Goal: Task Accomplishment & Management: Use online tool/utility

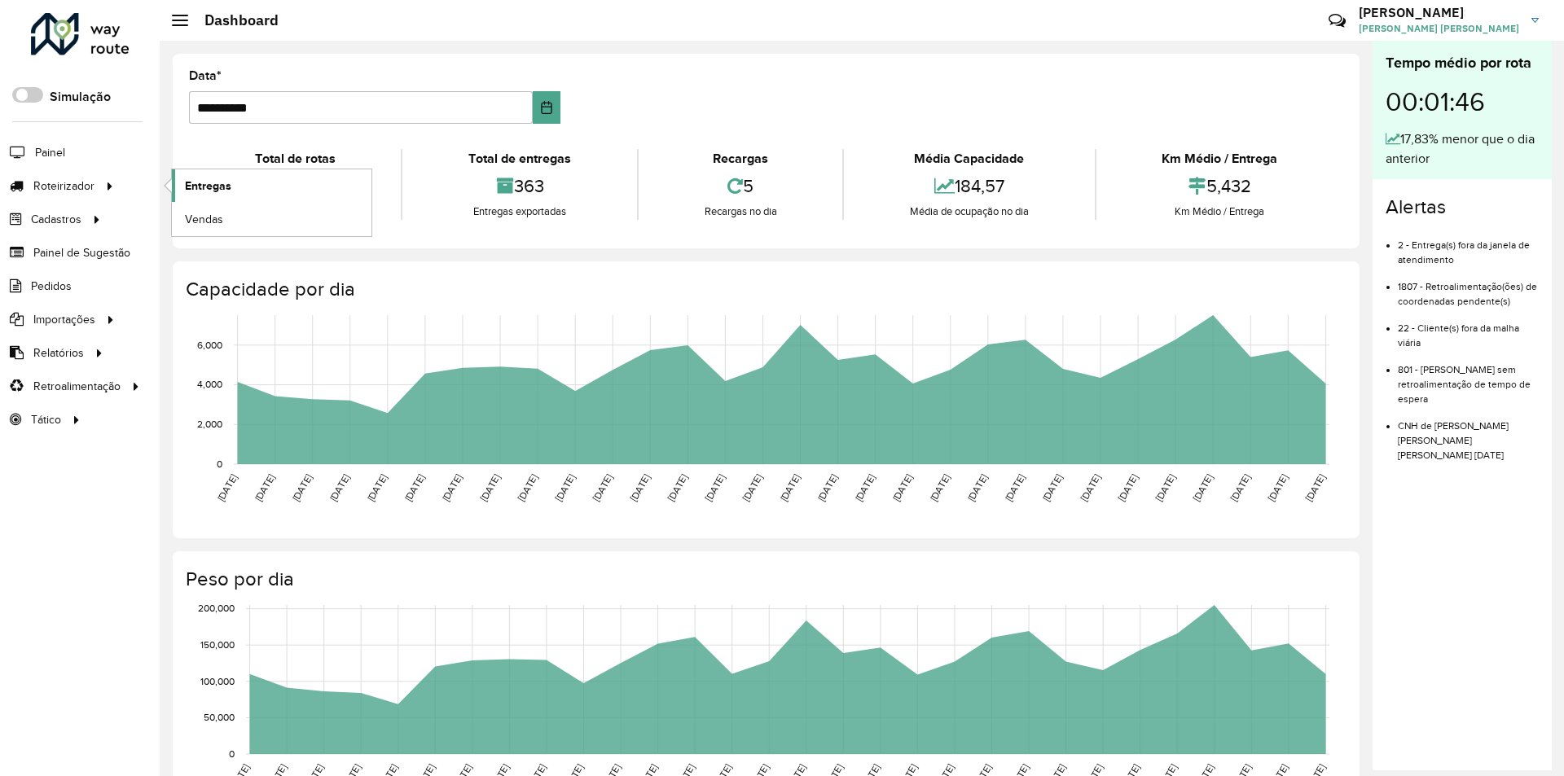
click at [214, 182] on span "Entregas" at bounding box center [208, 186] width 46 height 17
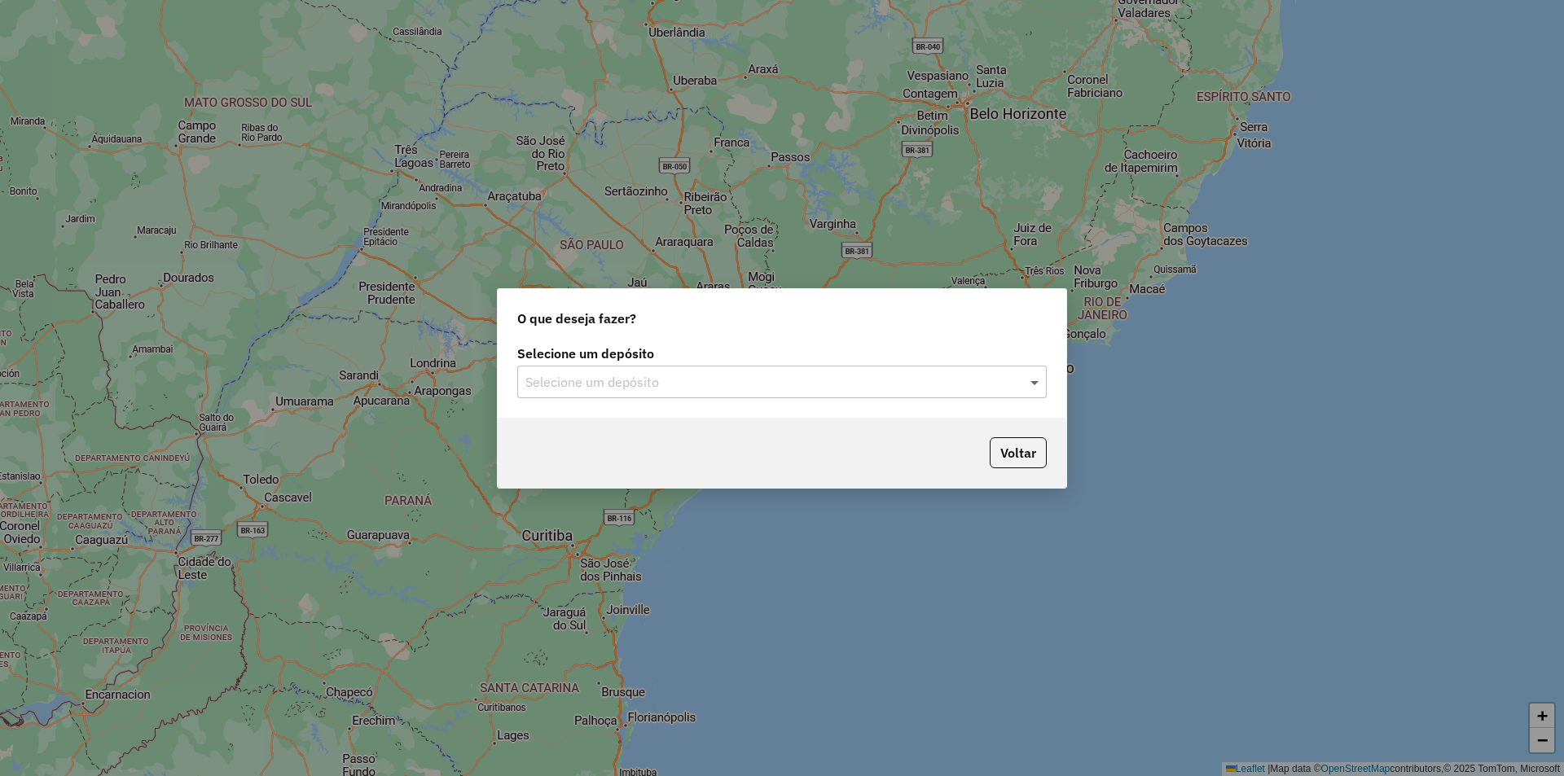
click at [1036, 387] on span at bounding box center [1037, 382] width 20 height 20
click at [633, 430] on div "Univale" at bounding box center [782, 429] width 528 height 28
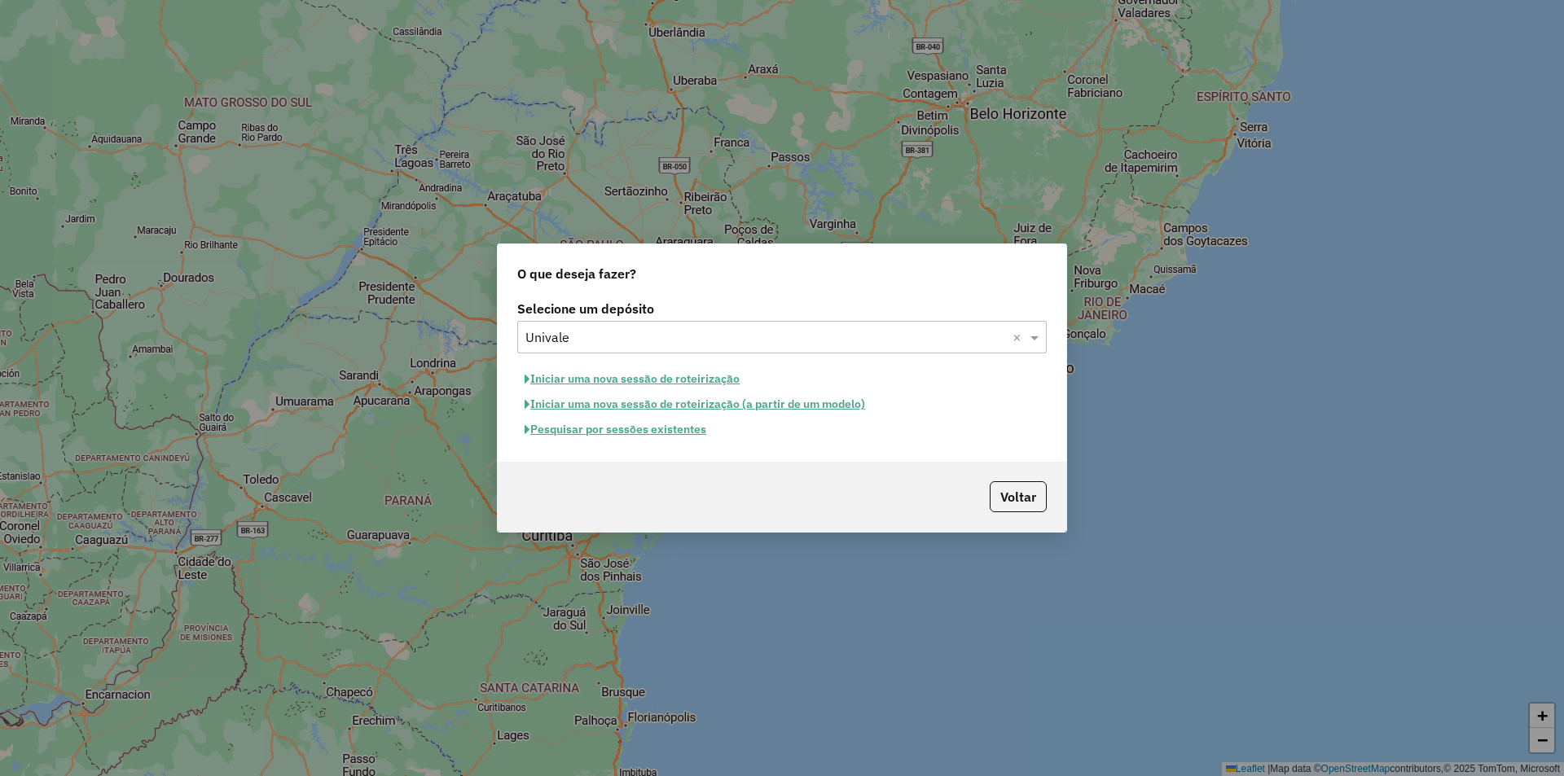
click at [649, 434] on button "Pesquisar por sessões existentes" at bounding box center [615, 429] width 196 height 25
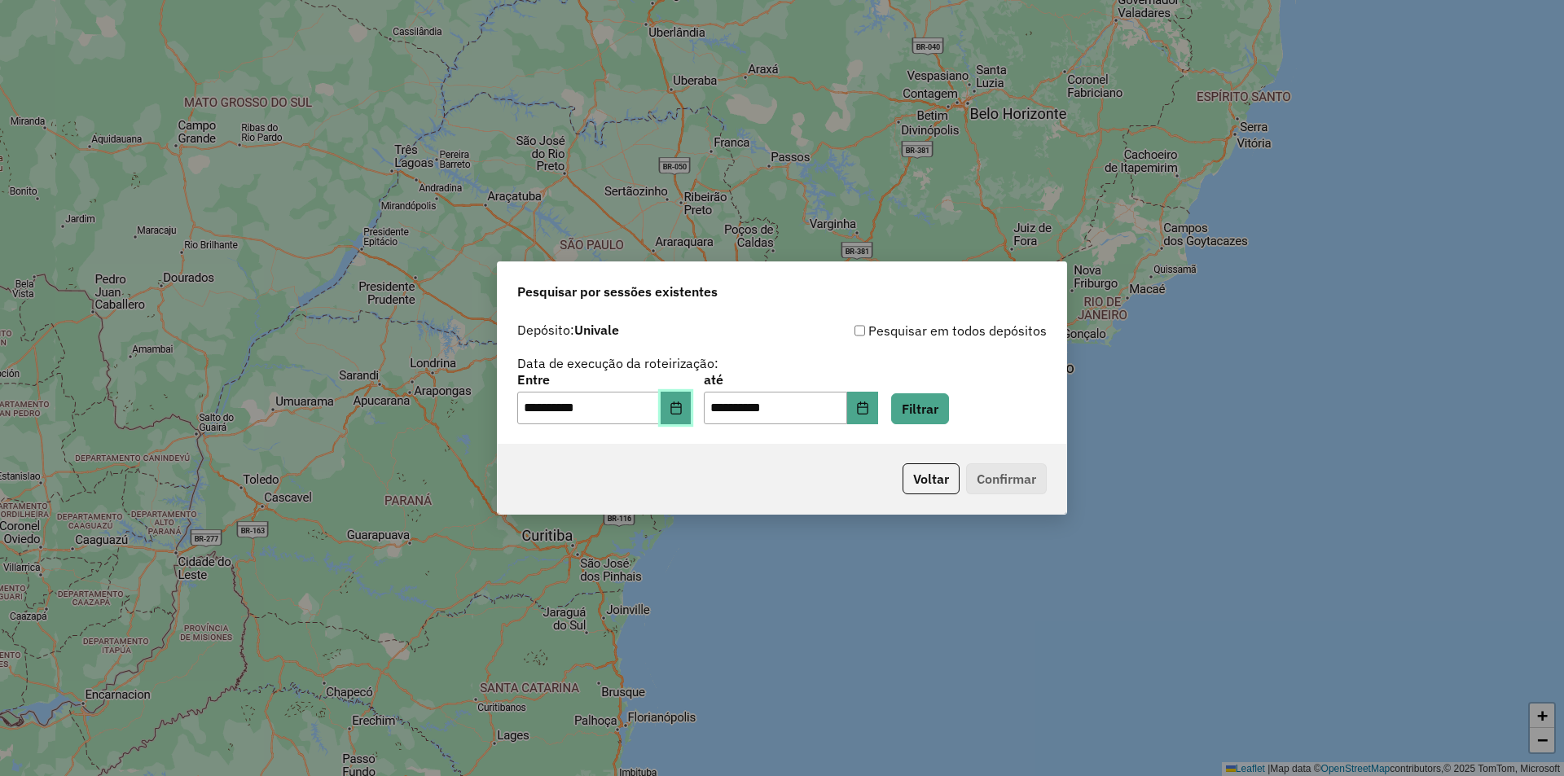
click at [681, 413] on icon "Choose Date" at bounding box center [675, 408] width 11 height 13
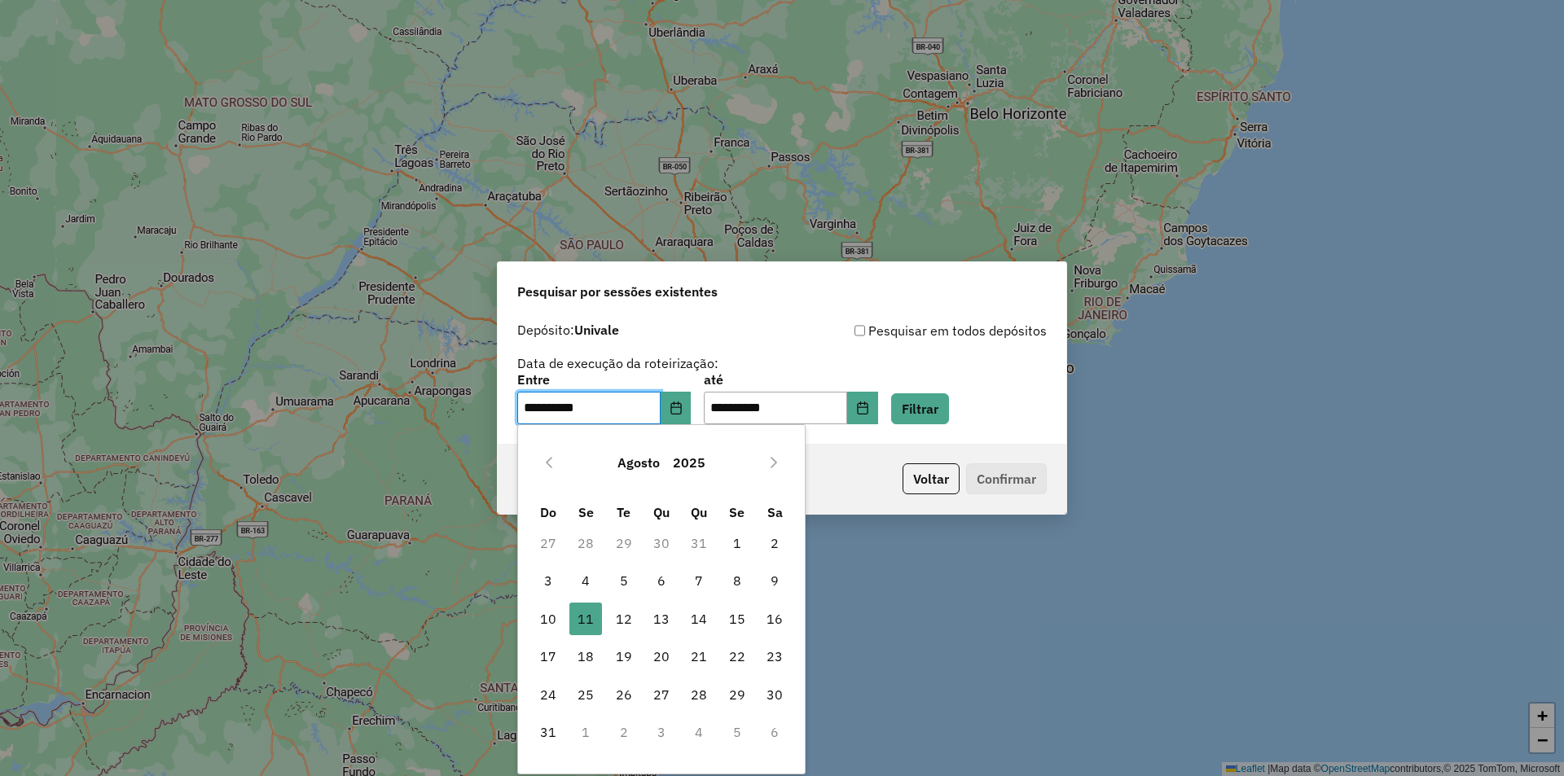
drag, startPoint x: 622, startPoint y: 588, endPoint x: 698, endPoint y: 553, distance: 84.2
click at [630, 590] on span "5" at bounding box center [624, 581] width 33 height 33
type input "**********"
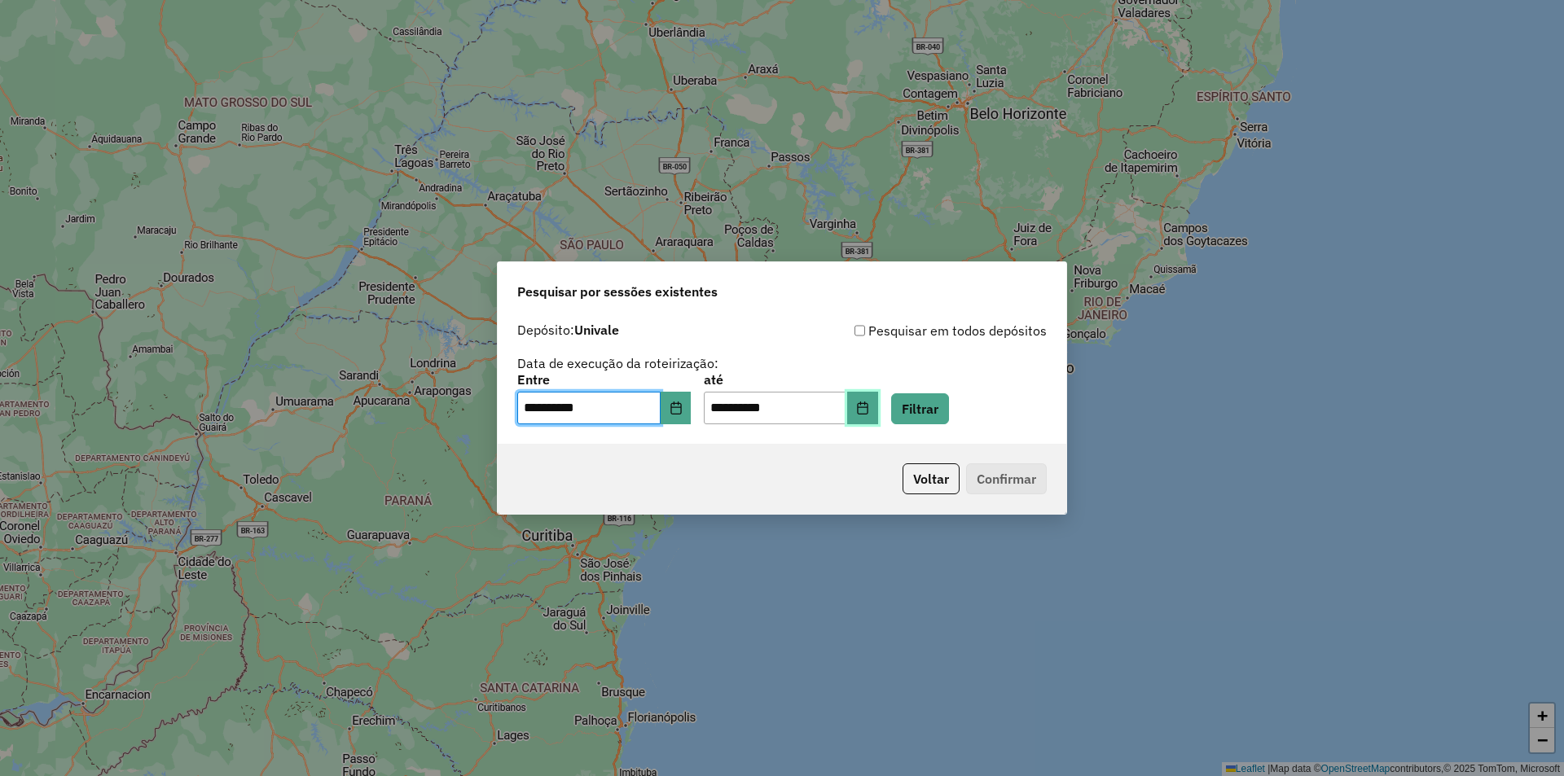
click at [869, 411] on icon "Choose Date" at bounding box center [862, 408] width 13 height 13
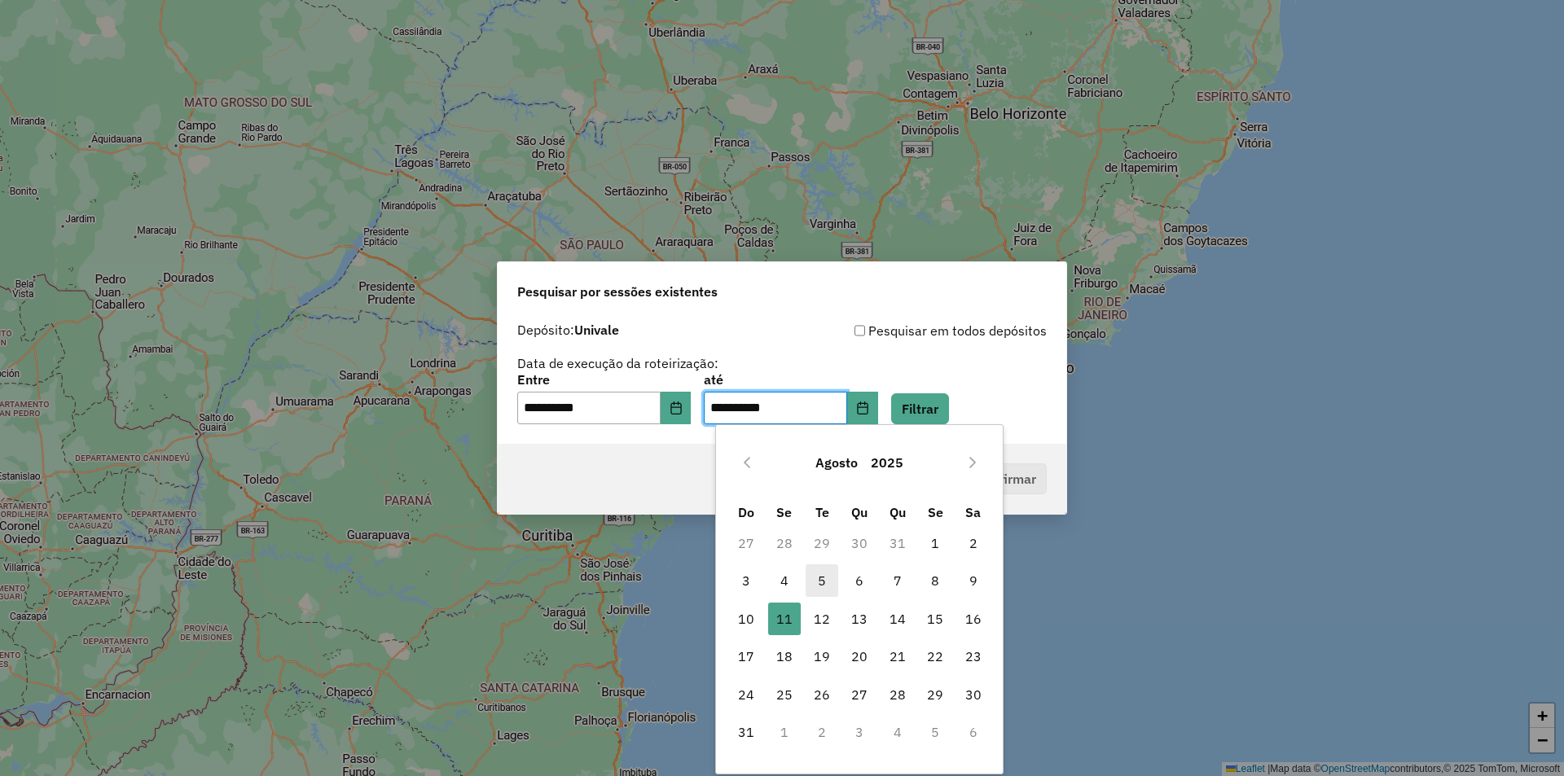
drag, startPoint x: 827, startPoint y: 586, endPoint x: 883, endPoint y: 514, distance: 91.1
click at [827, 585] on span "5" at bounding box center [822, 581] width 33 height 33
type input "**********"
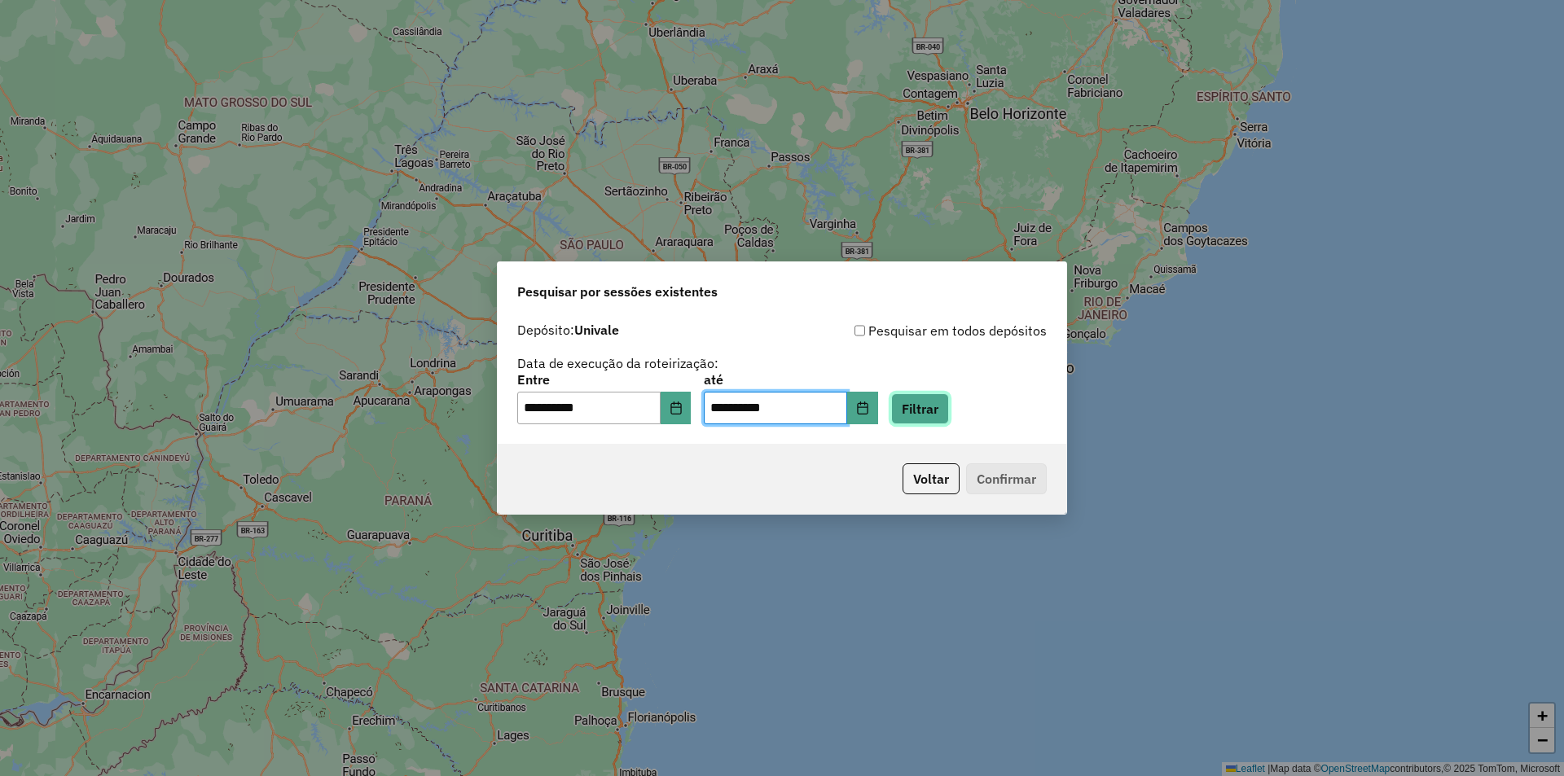
click at [949, 406] on button "Filtrar" at bounding box center [920, 409] width 58 height 31
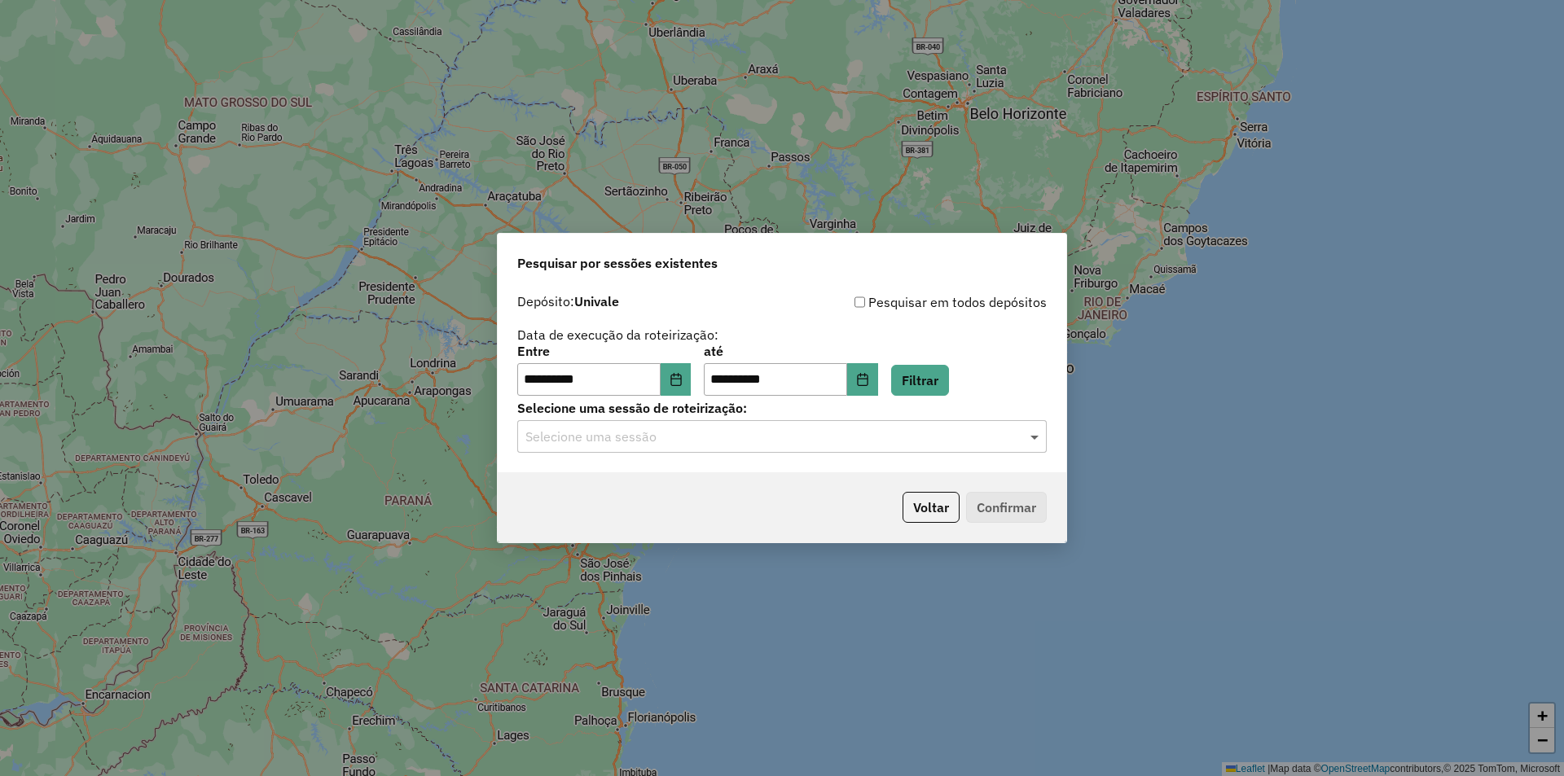
click at [1037, 441] on span at bounding box center [1037, 437] width 20 height 20
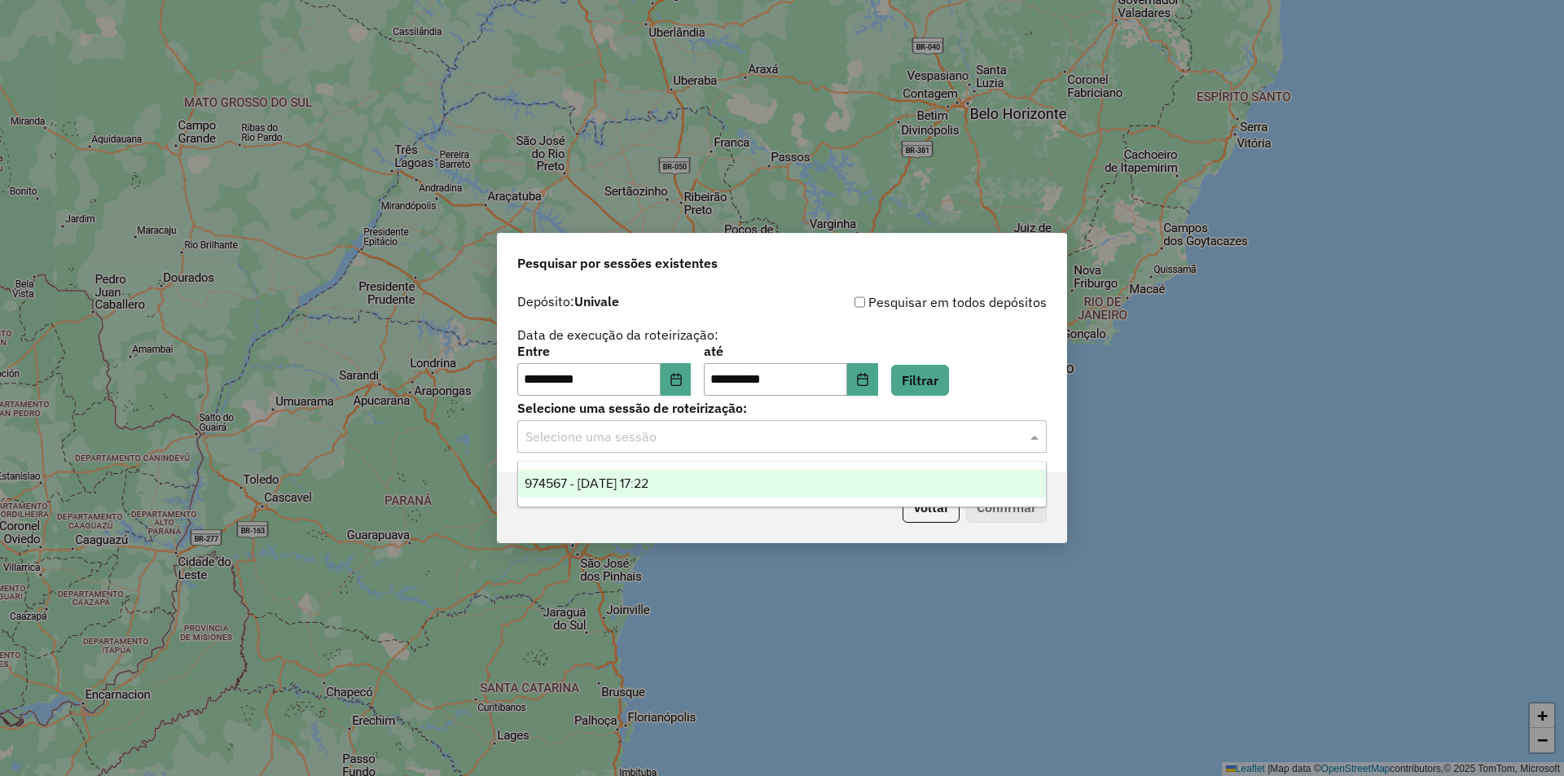
click at [749, 488] on div "974567 - 05/08/2025 17:22" at bounding box center [782, 484] width 528 height 28
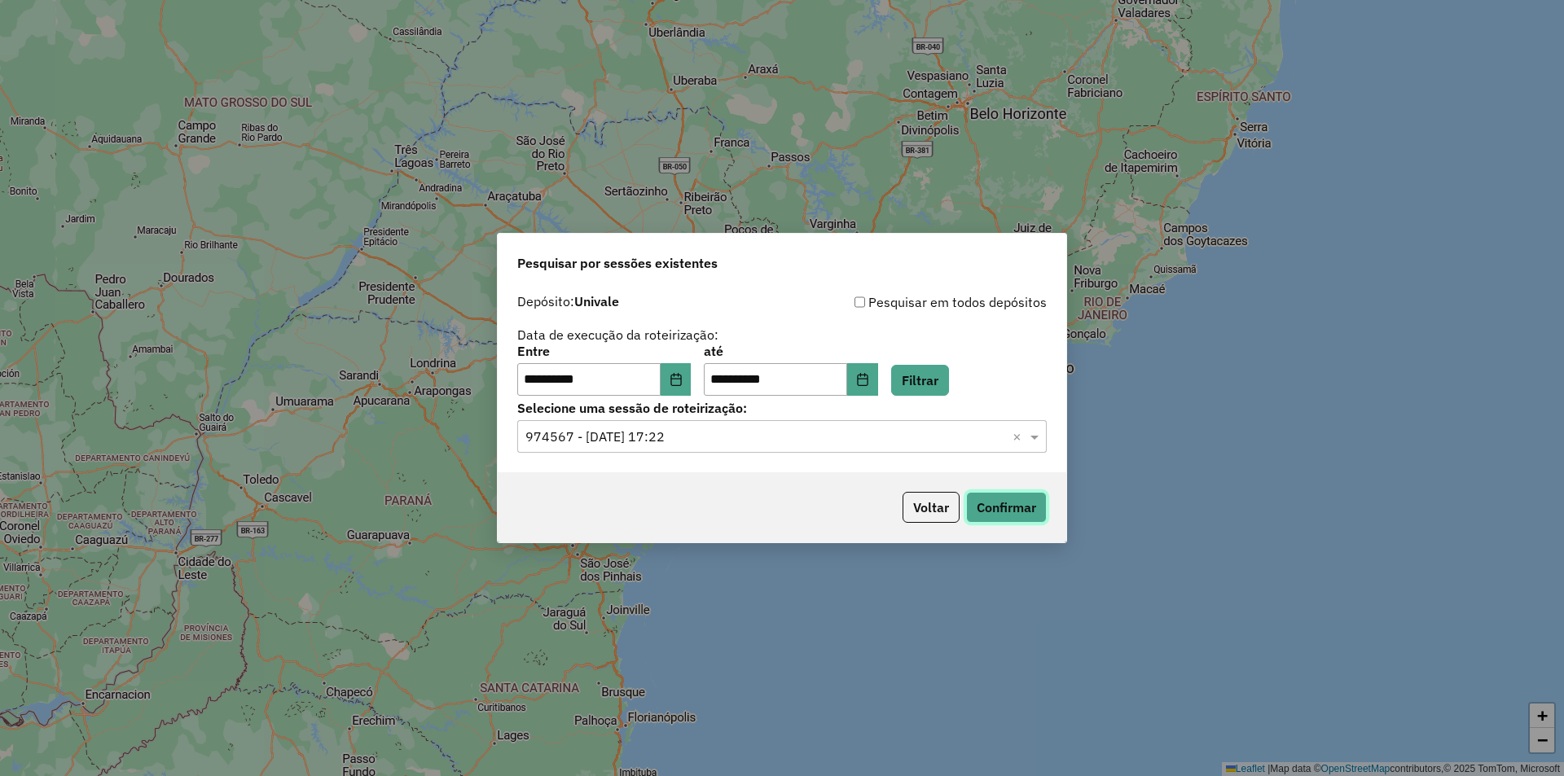
click at [1025, 512] on button "Confirmar" at bounding box center [1006, 507] width 81 height 31
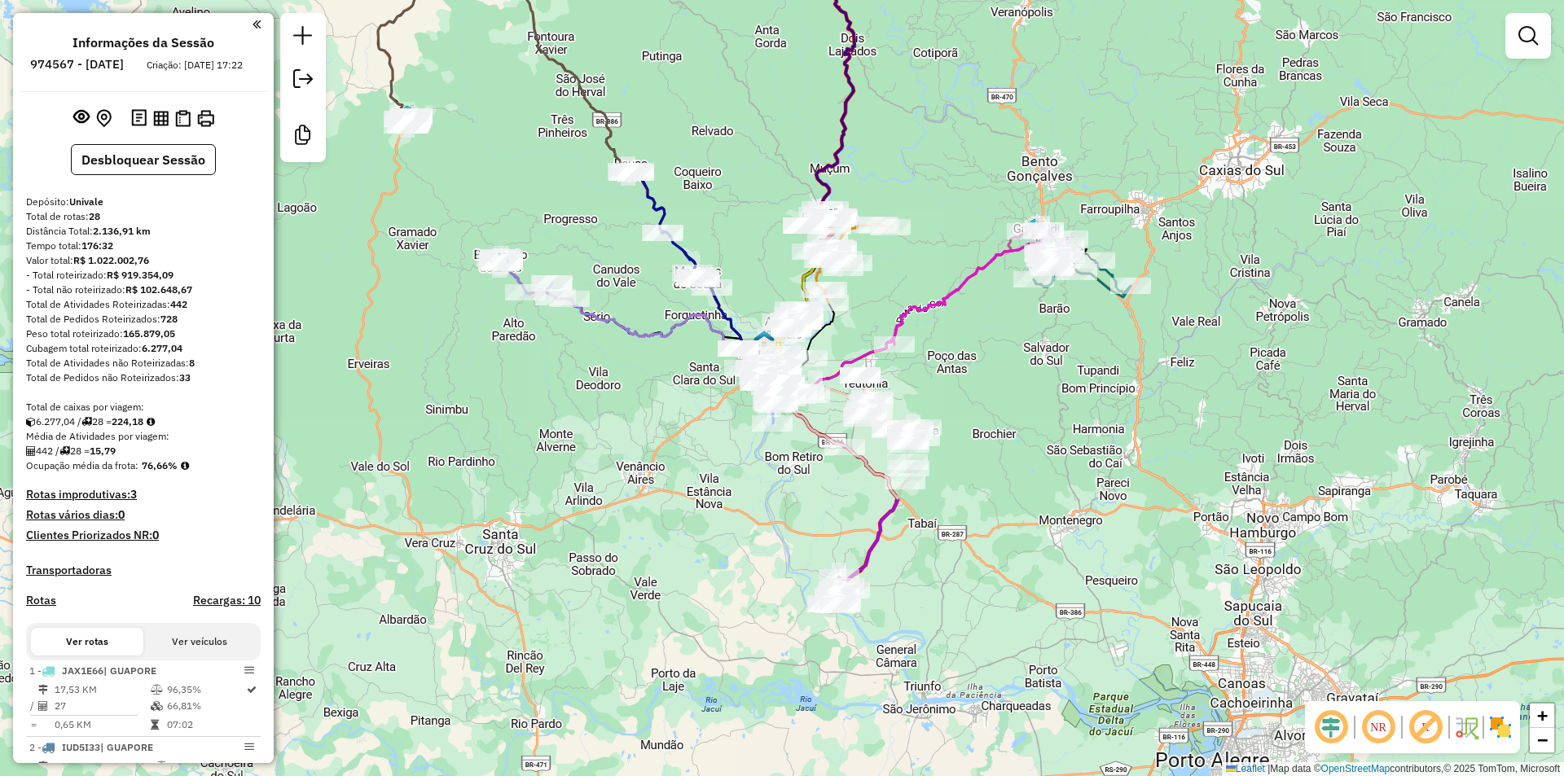
click at [1493, 718] on img at bounding box center [1501, 727] width 26 height 26
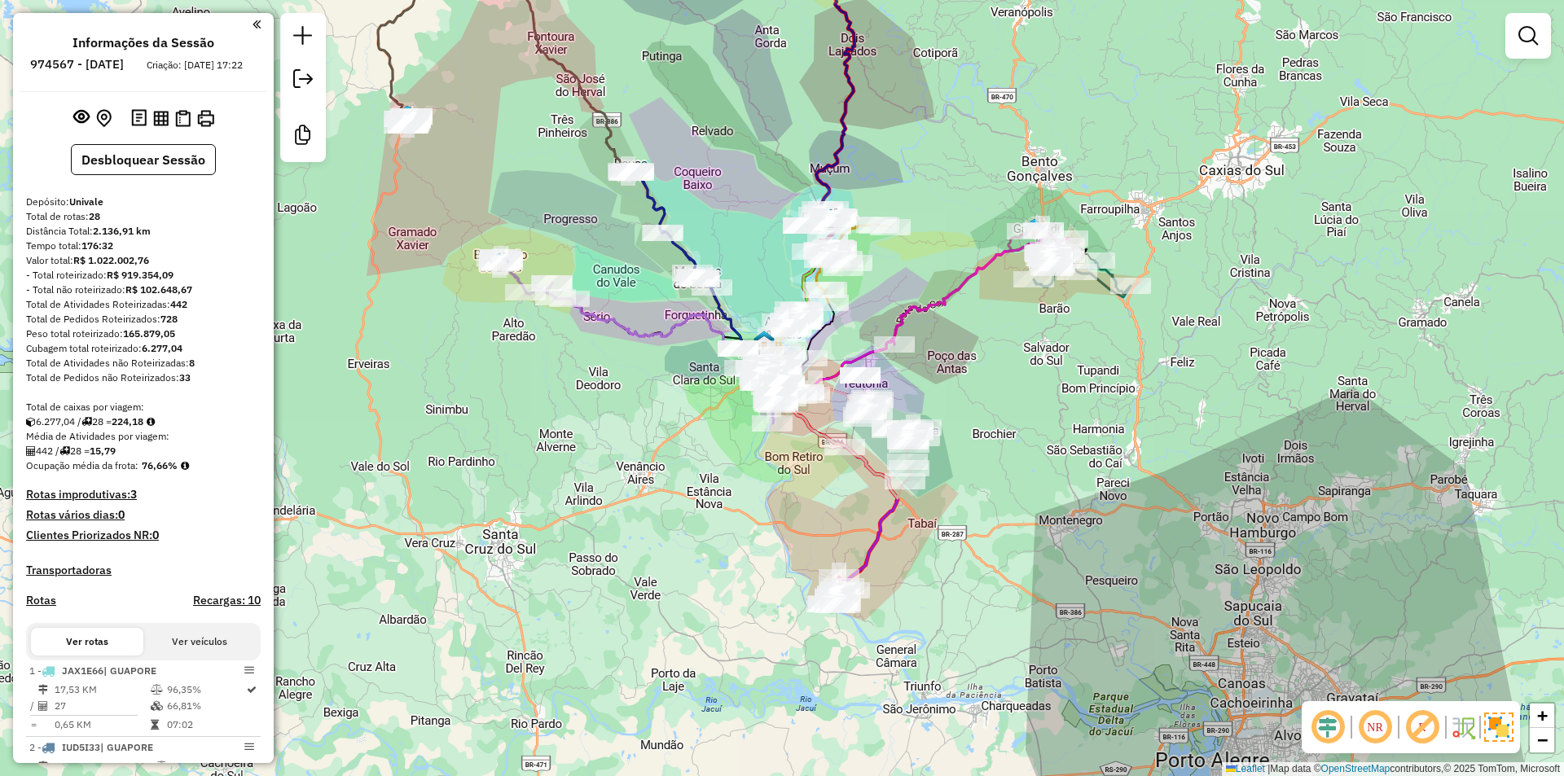
click at [1337, 735] on em at bounding box center [1327, 727] width 39 height 39
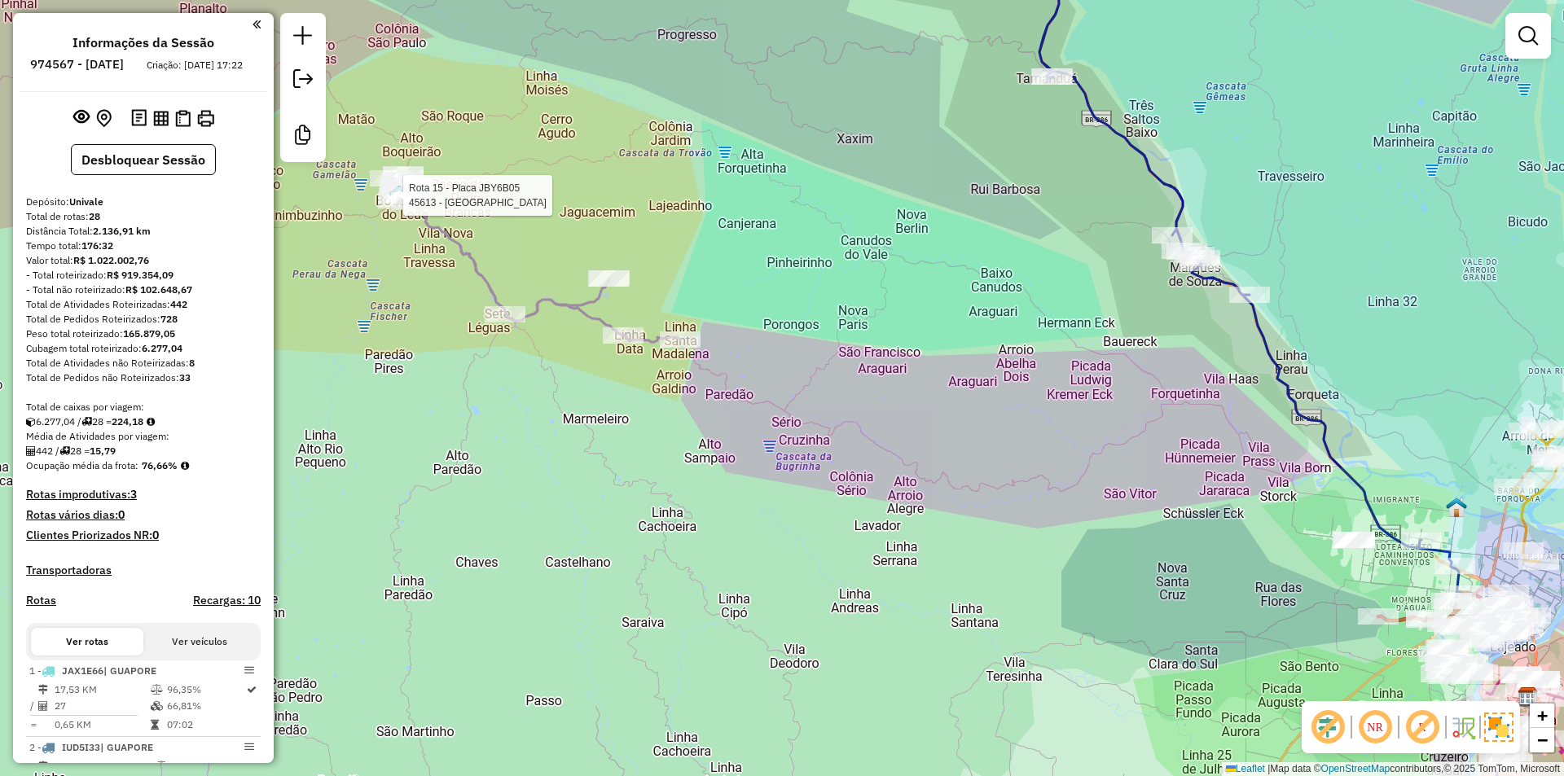
select select "**********"
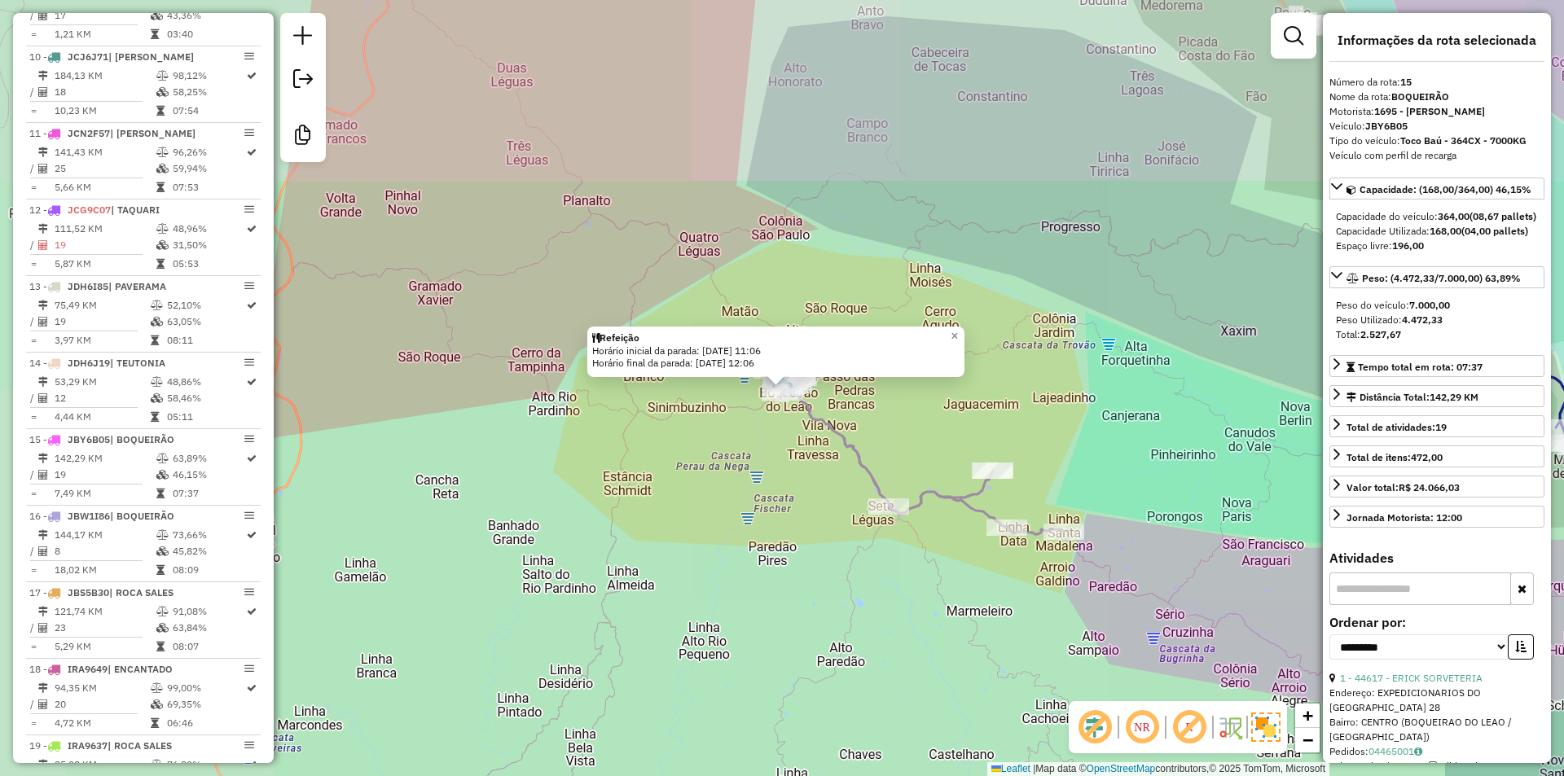
scroll to position [1778, 0]
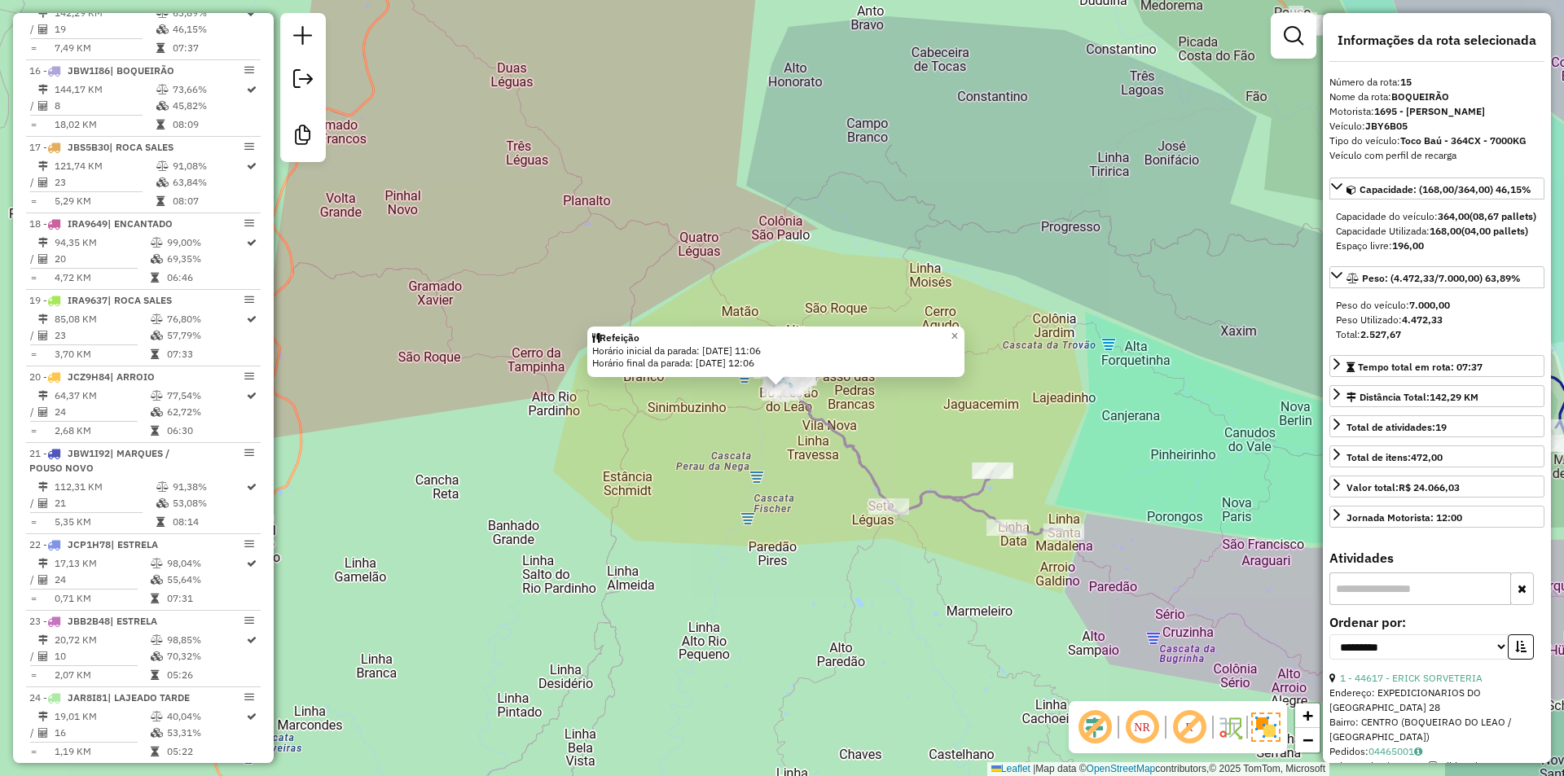
click at [1361, 605] on input "text" at bounding box center [1421, 589] width 182 height 33
click at [879, 488] on icon at bounding box center [925, 456] width 277 height 156
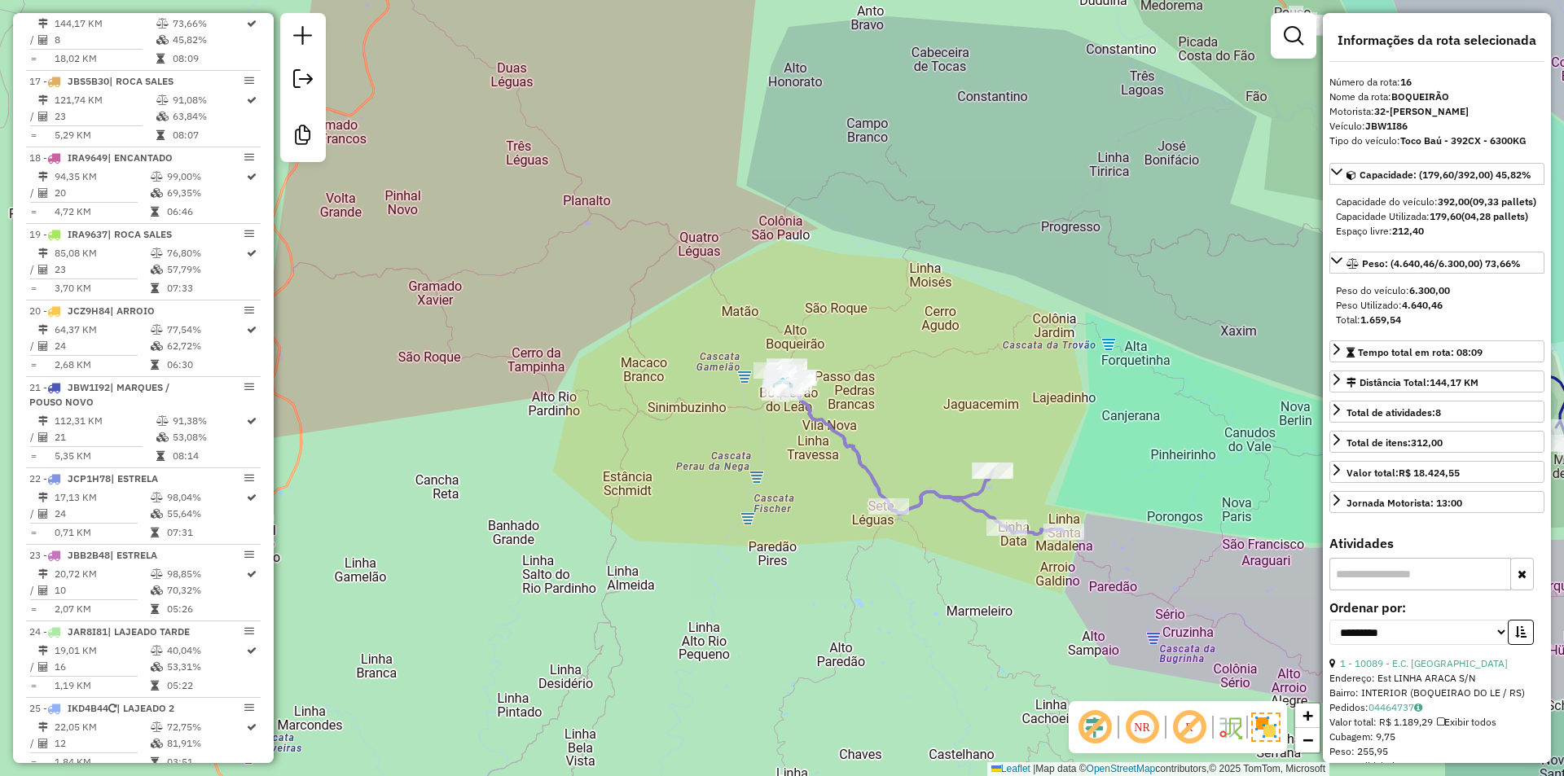
scroll to position [1855, 0]
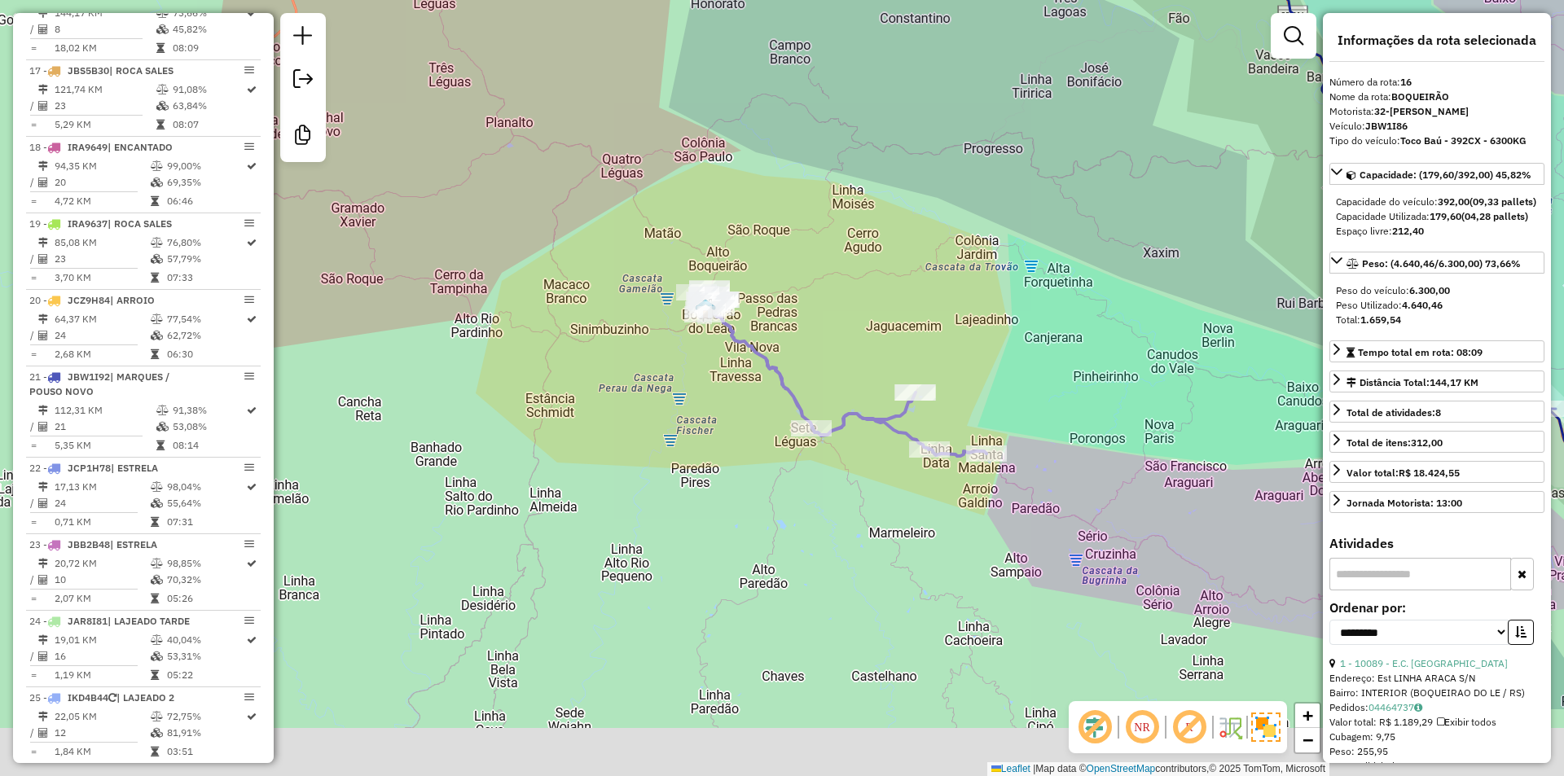
drag, startPoint x: 937, startPoint y: 477, endPoint x: 871, endPoint y: 420, distance: 87.2
click at [840, 331] on div "Janela de atendimento Grade de atendimento Capacidade Transportadoras Veículos …" at bounding box center [782, 388] width 1564 height 776
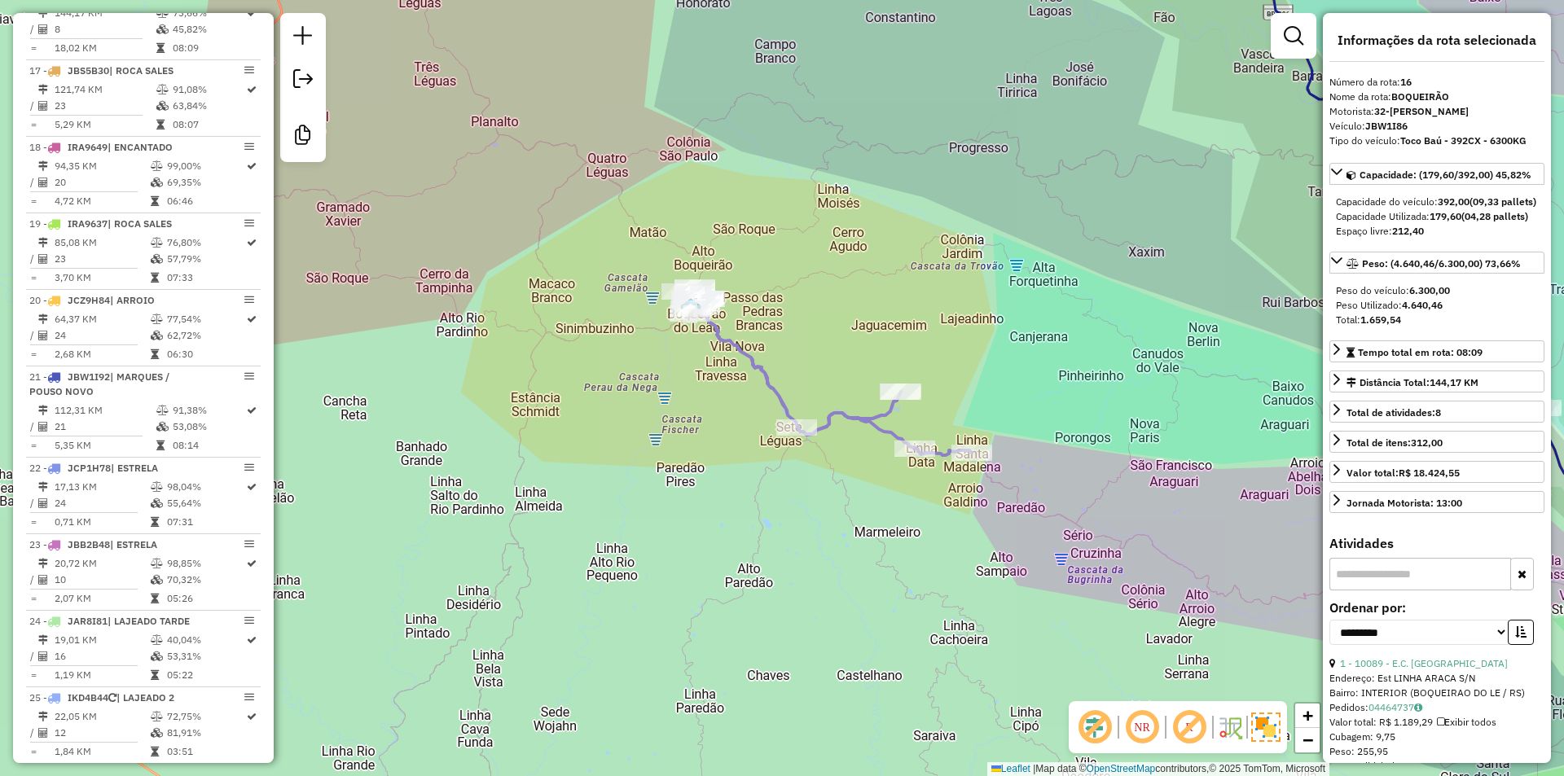
click at [745, 358] on icon at bounding box center [833, 377] width 277 height 156
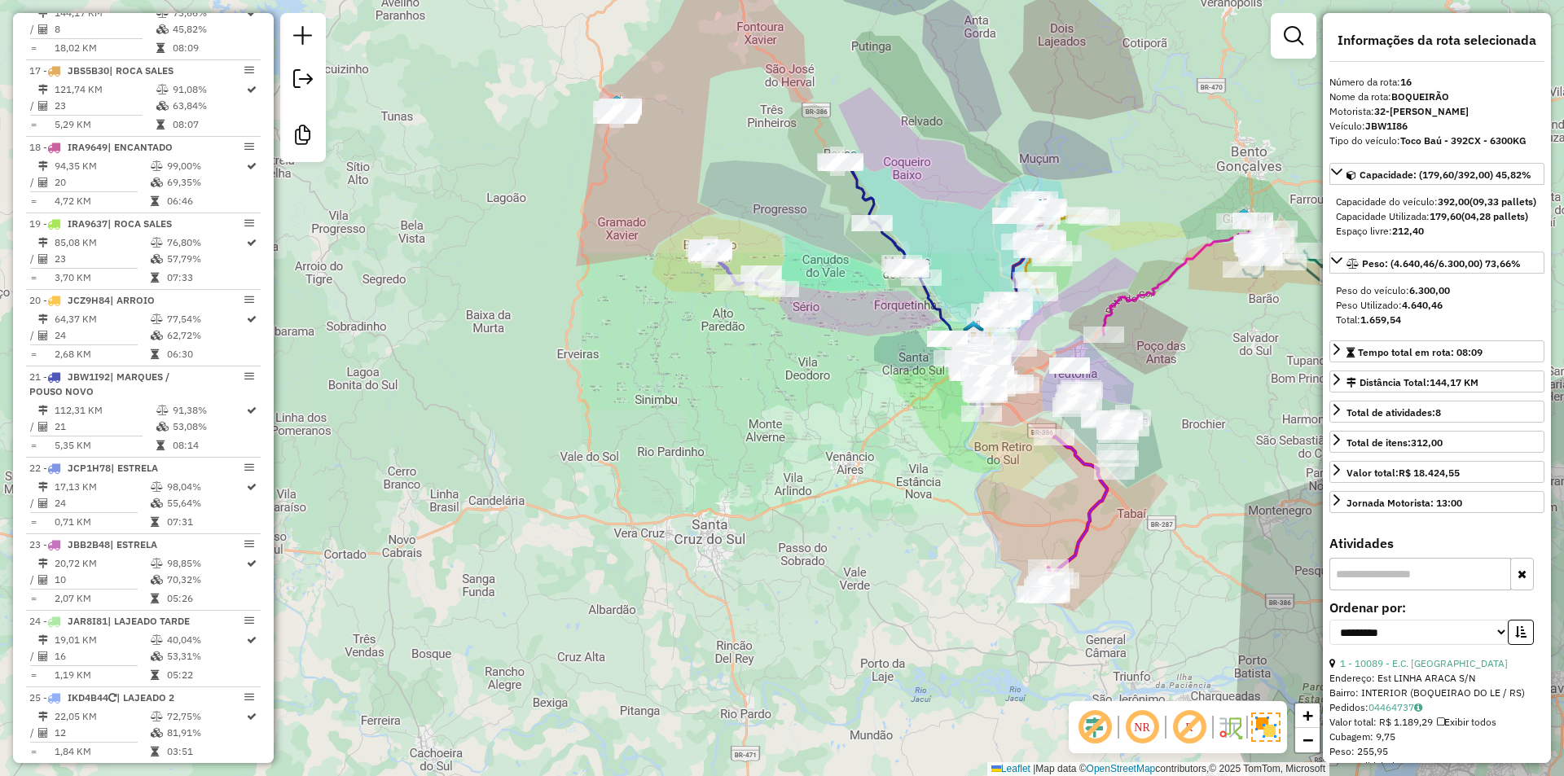
drag, startPoint x: 679, startPoint y: 158, endPoint x: 704, endPoint y: 262, distance: 107.3
click at [704, 269] on div "Janela de atendimento Grade de atendimento Capacidade Transportadoras Veículos …" at bounding box center [782, 388] width 1564 height 776
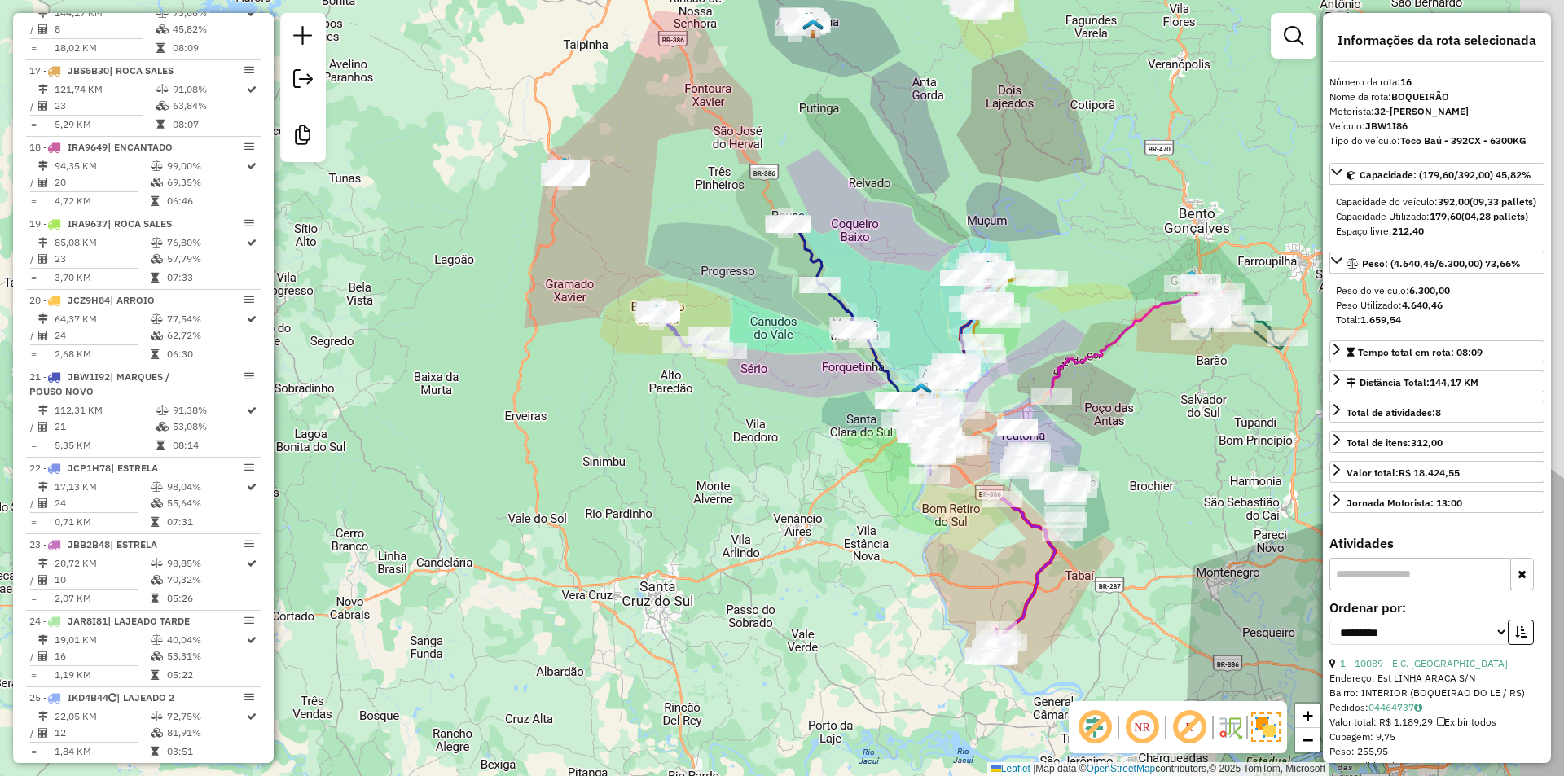
drag, startPoint x: 768, startPoint y: 287, endPoint x: 596, endPoint y: 199, distance: 193.8
click at [596, 199] on div "Janela de atendimento Grade de atendimento Capacidade Transportadoras Veículos …" at bounding box center [782, 388] width 1564 height 776
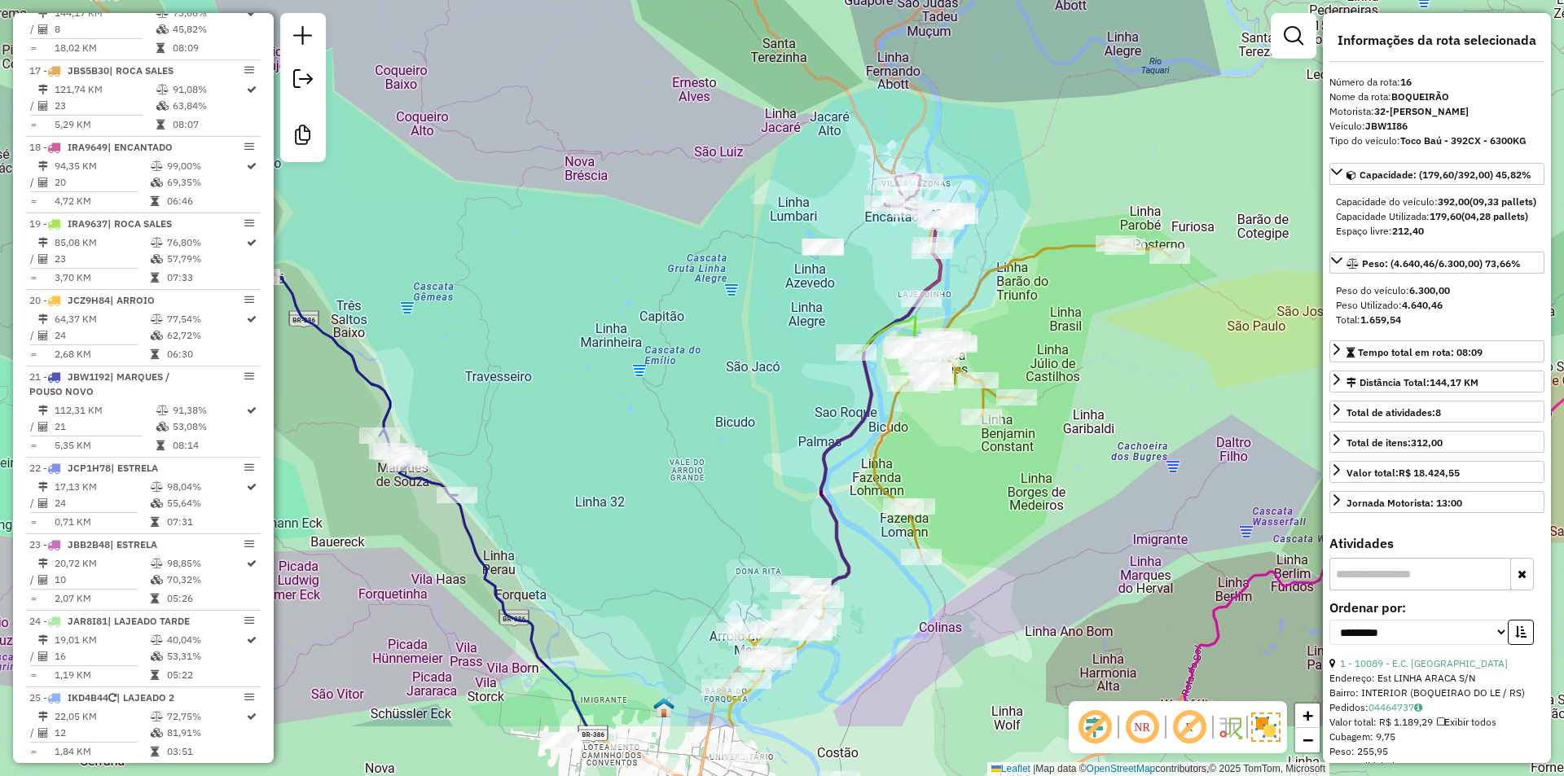
drag, startPoint x: 909, startPoint y: 326, endPoint x: 979, endPoint y: 177, distance: 164.7
click at [967, 194] on div "Rota 18 - Placa IRA9649 46385 - POSTO ENCANTADO Janela de atendimento Grade de …" at bounding box center [782, 388] width 1564 height 776
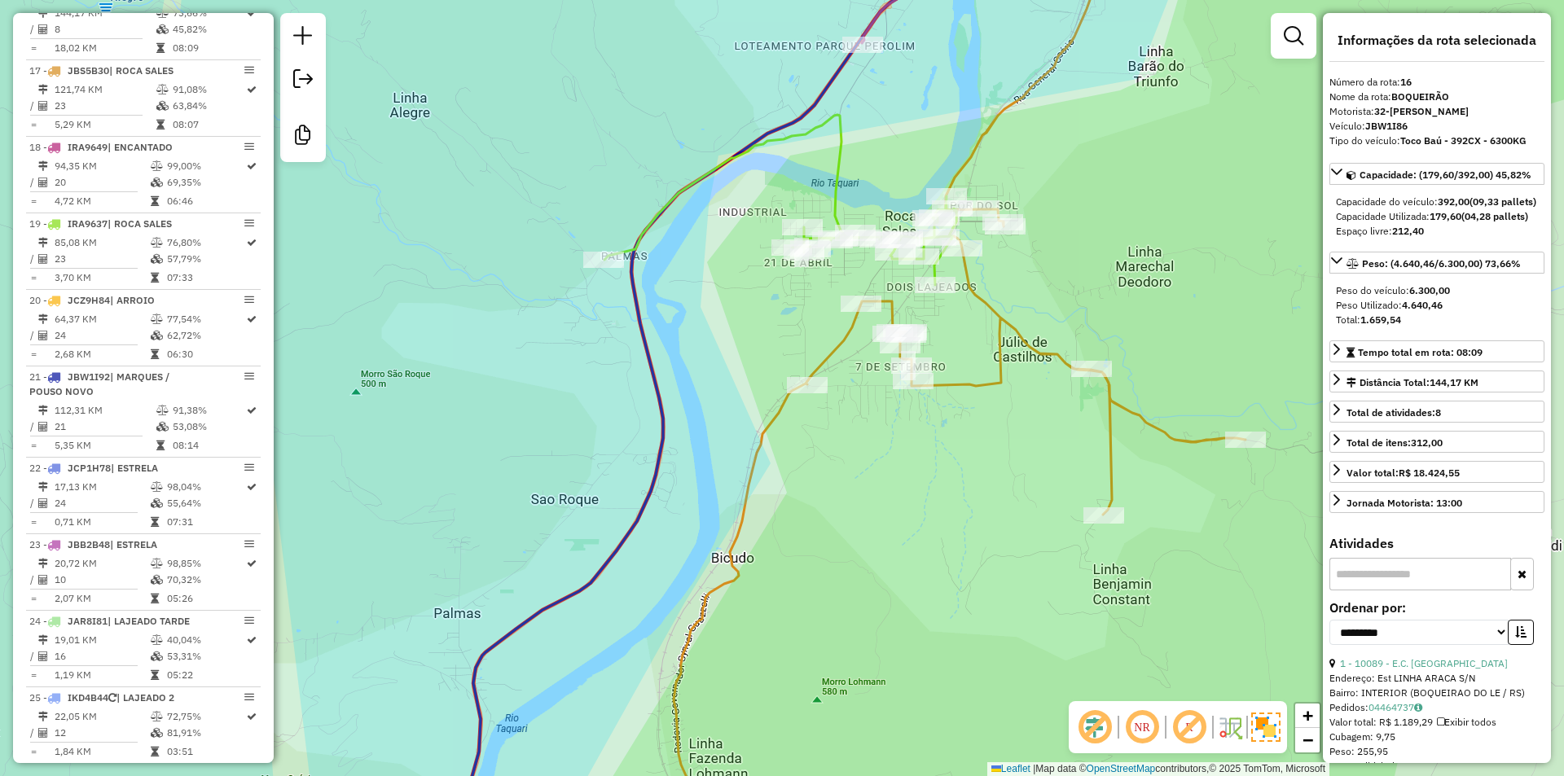
click at [970, 384] on icon at bounding box center [960, 389] width 572 height 932
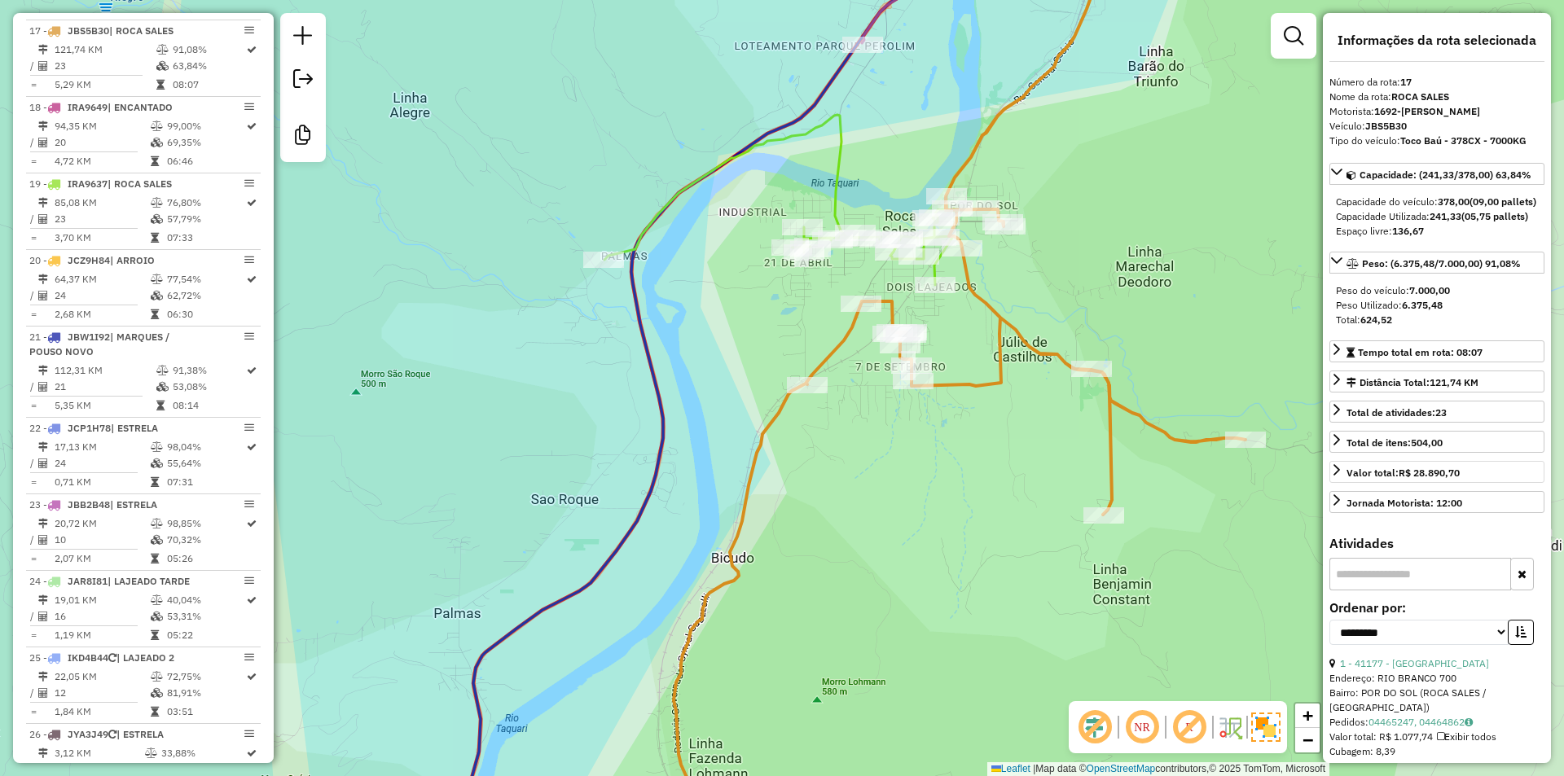
scroll to position [1932, 0]
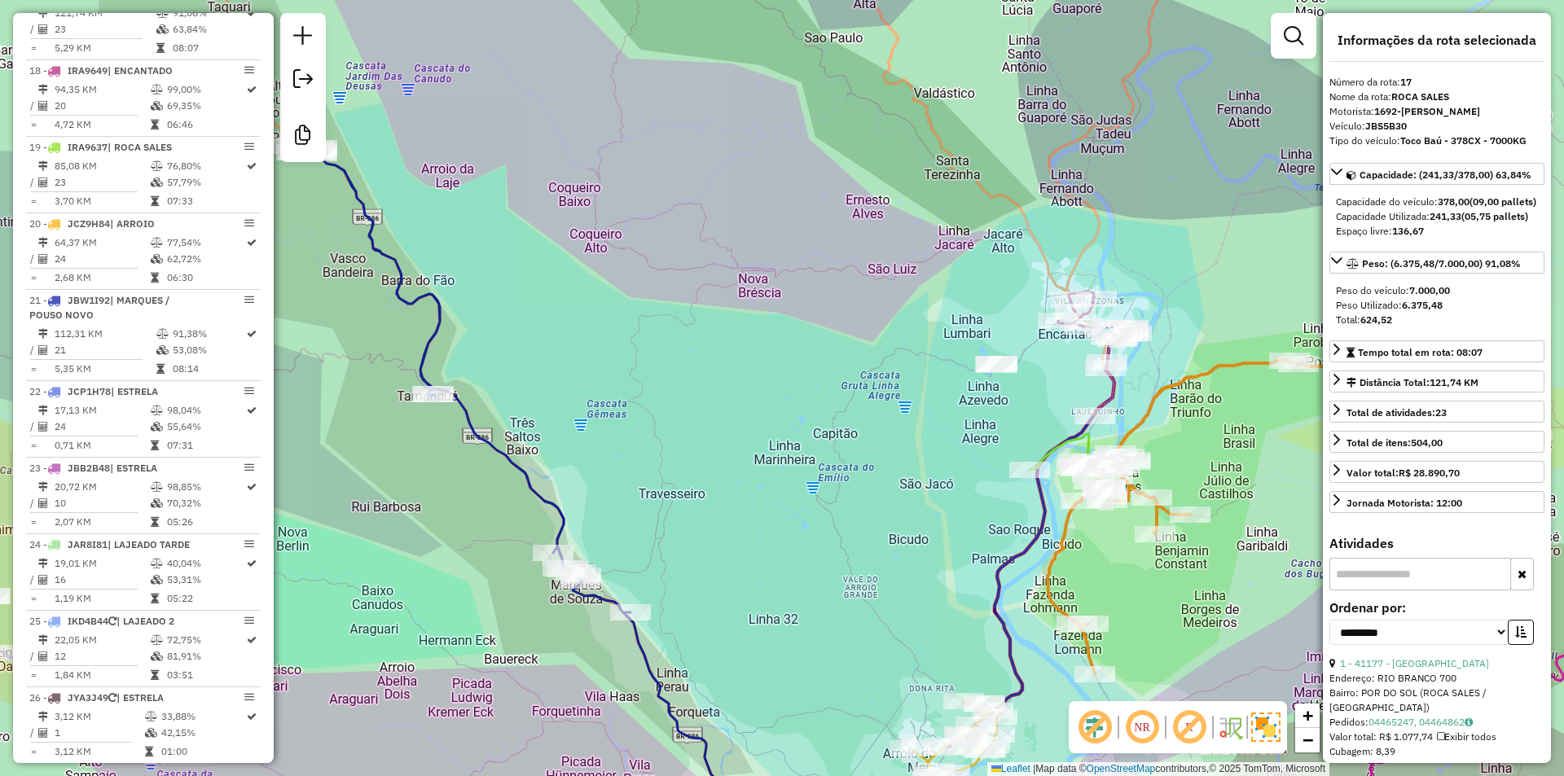
drag, startPoint x: 1361, startPoint y: 603, endPoint x: 1363, endPoint y: 622, distance: 18.9
click at [1361, 591] on input "text" at bounding box center [1421, 574] width 182 height 33
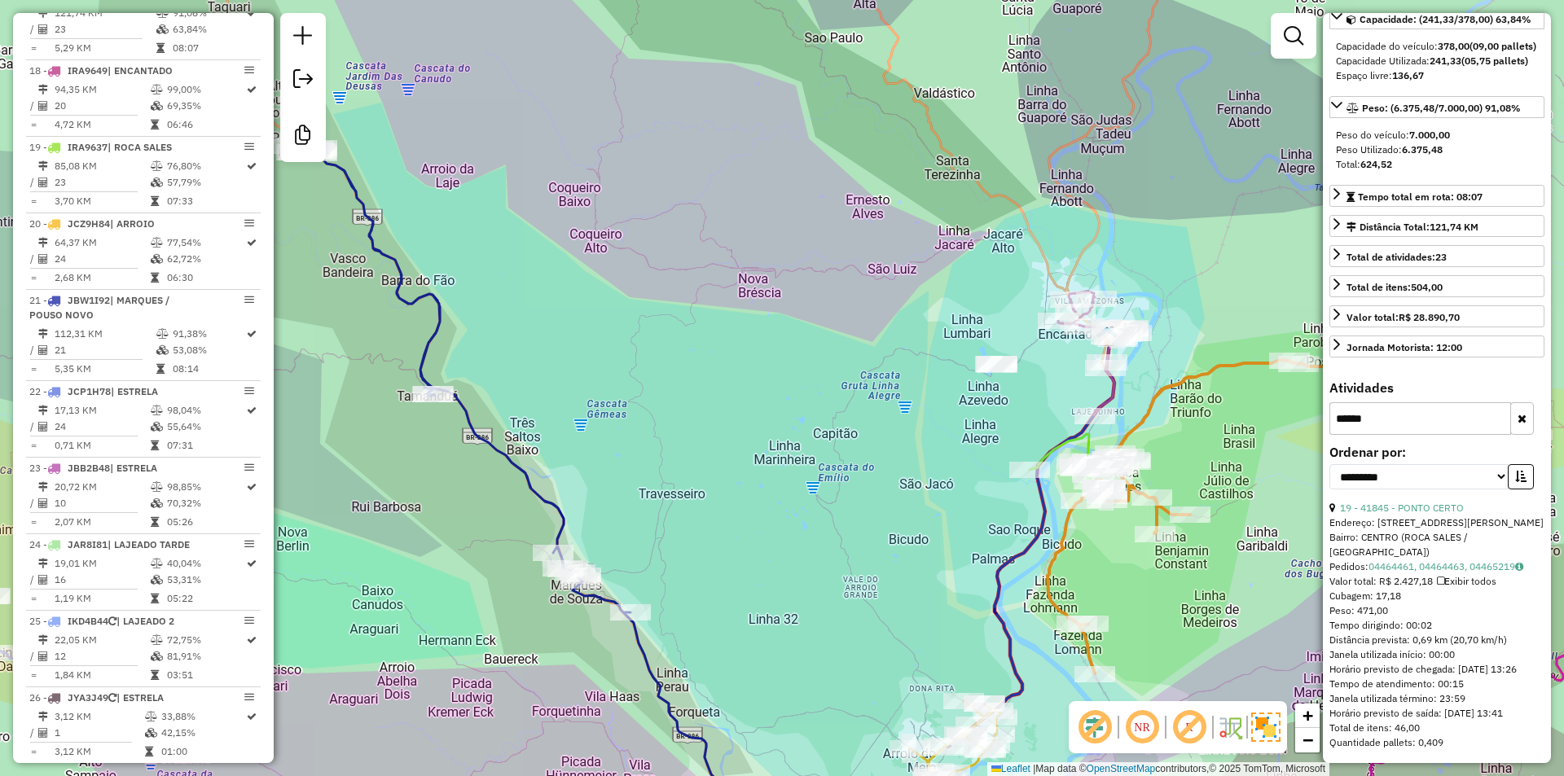
scroll to position [185, 0]
type input "*****"
click at [1428, 514] on link "19 - 41845 - PONTO CERTO" at bounding box center [1402, 508] width 124 height 12
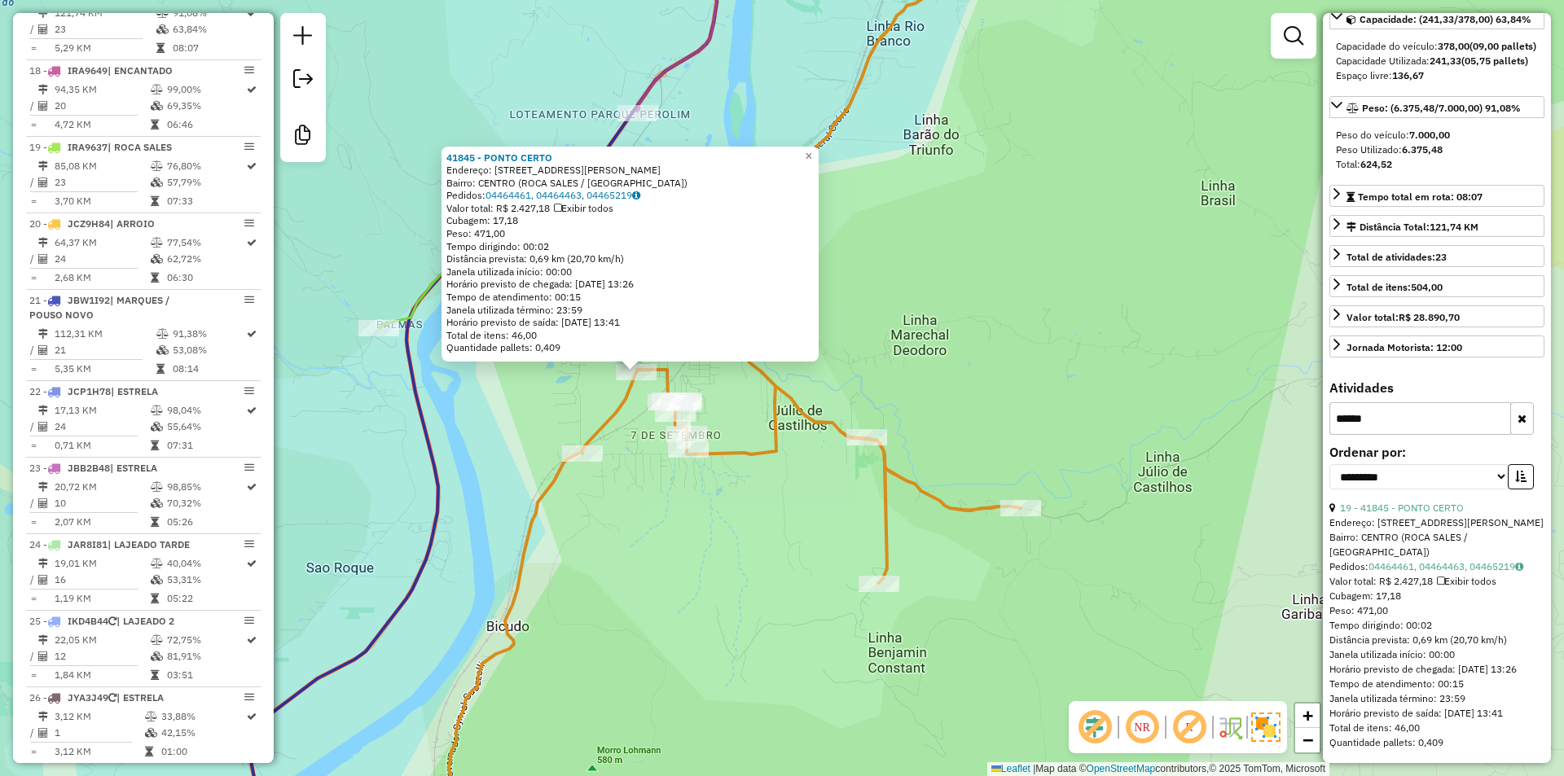
click at [731, 398] on div "41845 - PONTO CERTO Endereço: [STREET_ADDRESS][PERSON_NAME] Pedidos: 04464461, …" at bounding box center [782, 388] width 1564 height 776
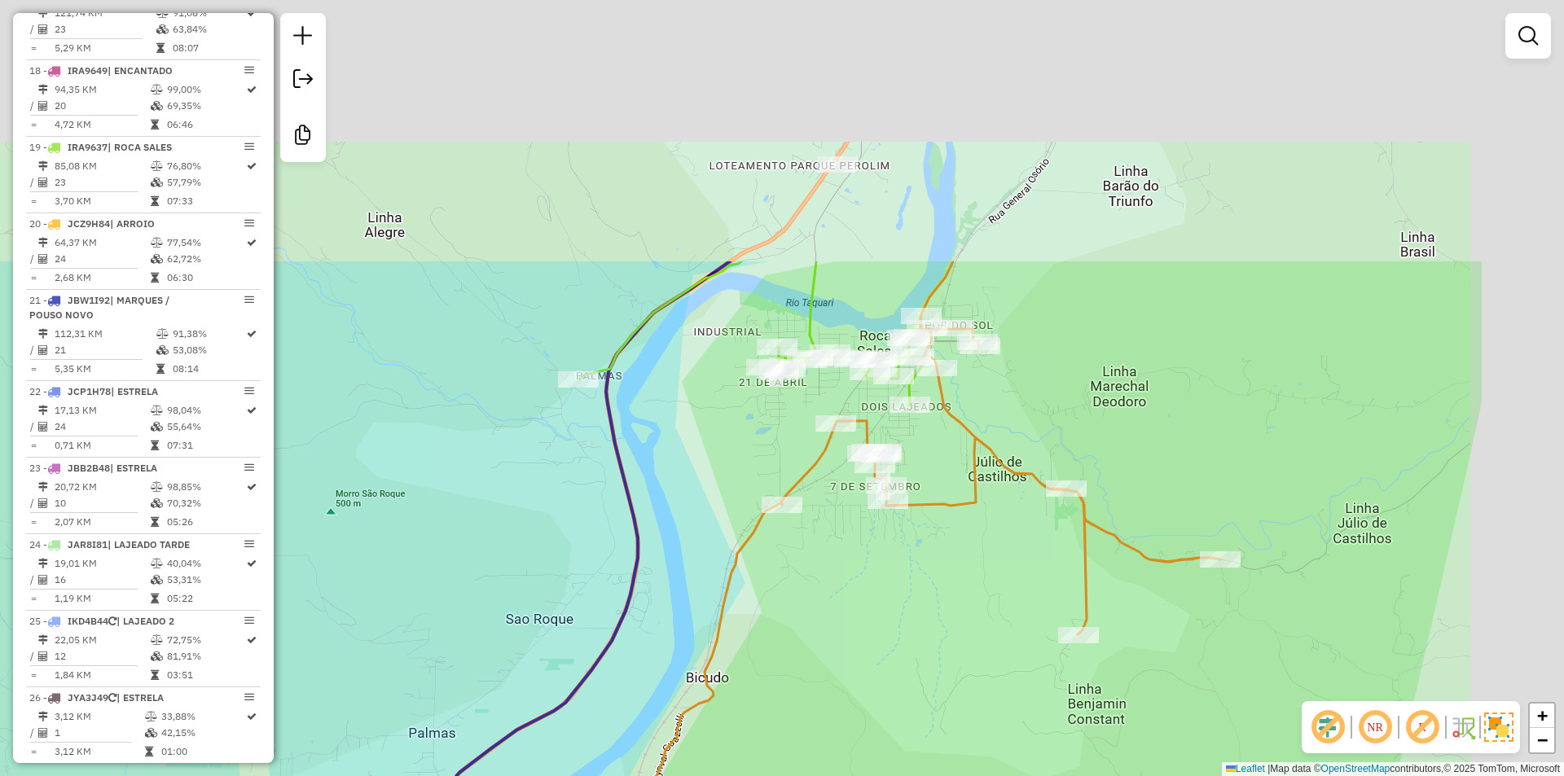
drag, startPoint x: 1116, startPoint y: 445, endPoint x: 864, endPoint y: 729, distance: 380.3
click at [869, 735] on div "Janela de atendimento Grade de atendimento Capacidade Transportadoras Veículos …" at bounding box center [782, 388] width 1564 height 776
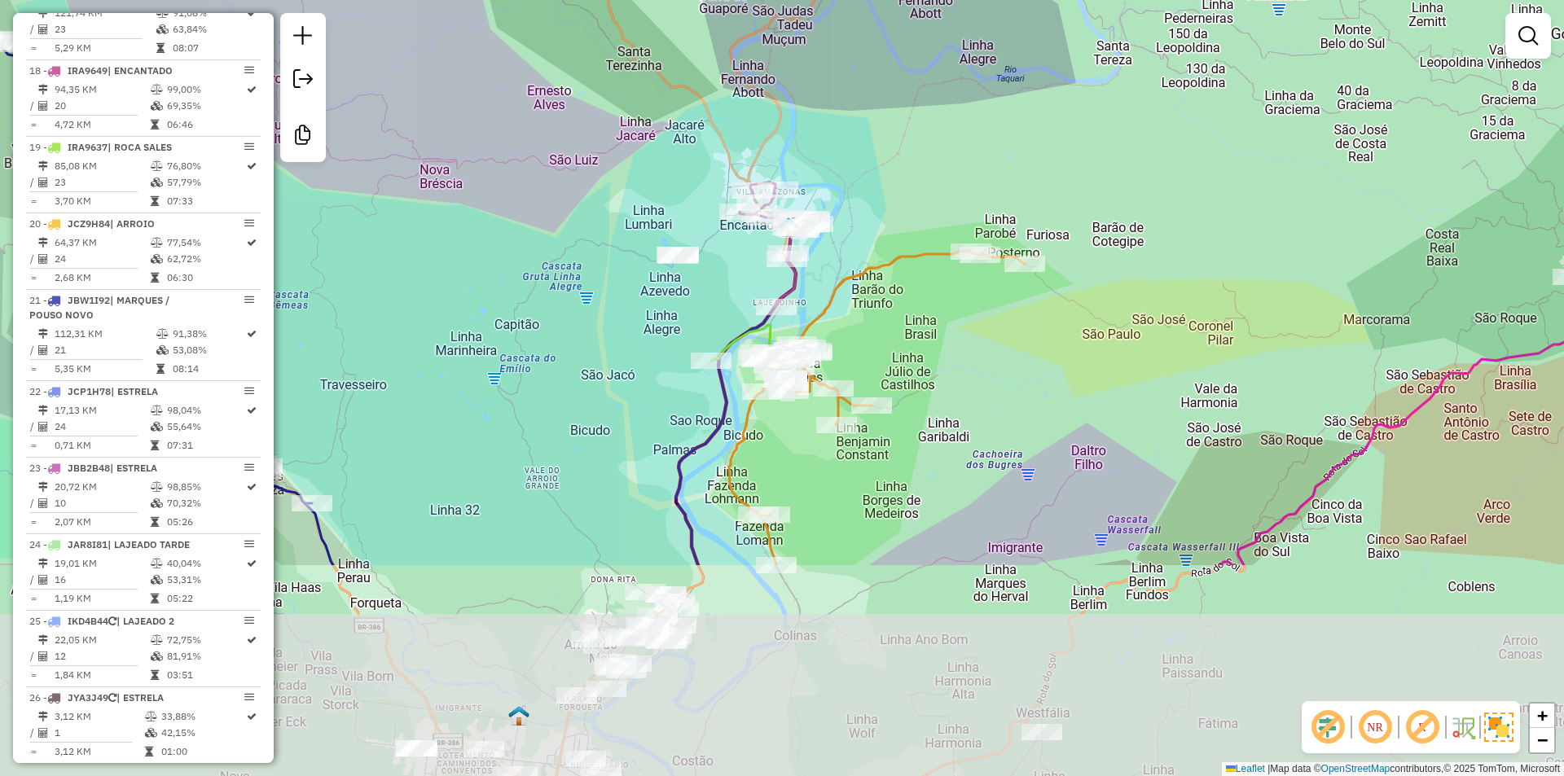
drag, startPoint x: 983, startPoint y: 644, endPoint x: 917, endPoint y: 332, distance: 318.8
click at [917, 333] on div "Janela de atendimento Grade de atendimento Capacidade Transportadoras Veículos …" at bounding box center [782, 388] width 1564 height 776
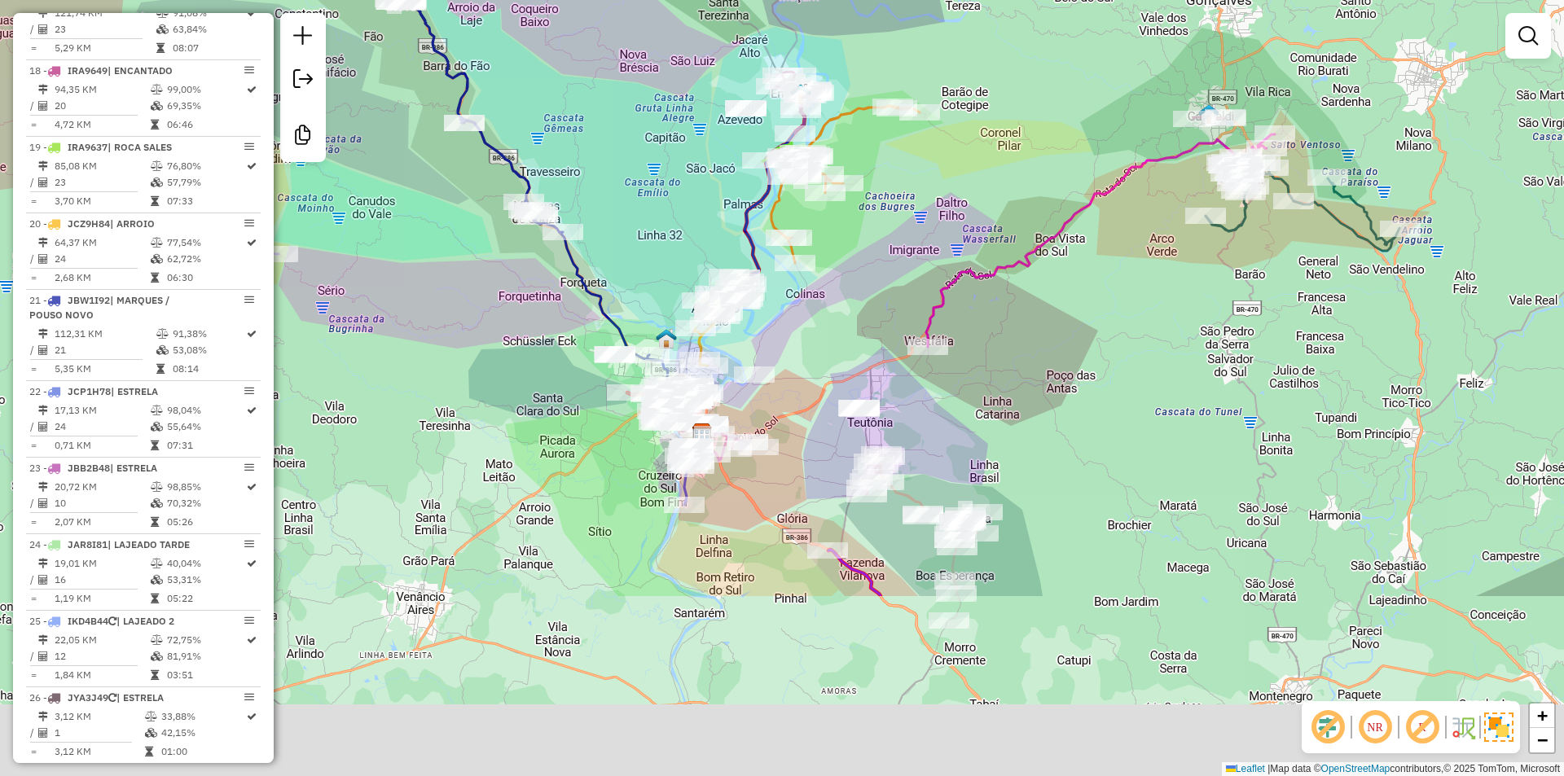
drag, startPoint x: 964, startPoint y: 513, endPoint x: 922, endPoint y: 253, distance: 263.2
click at [922, 253] on div "Janela de atendimento Grade de atendimento Capacidade Transportadoras Veículos …" at bounding box center [782, 388] width 1564 height 776
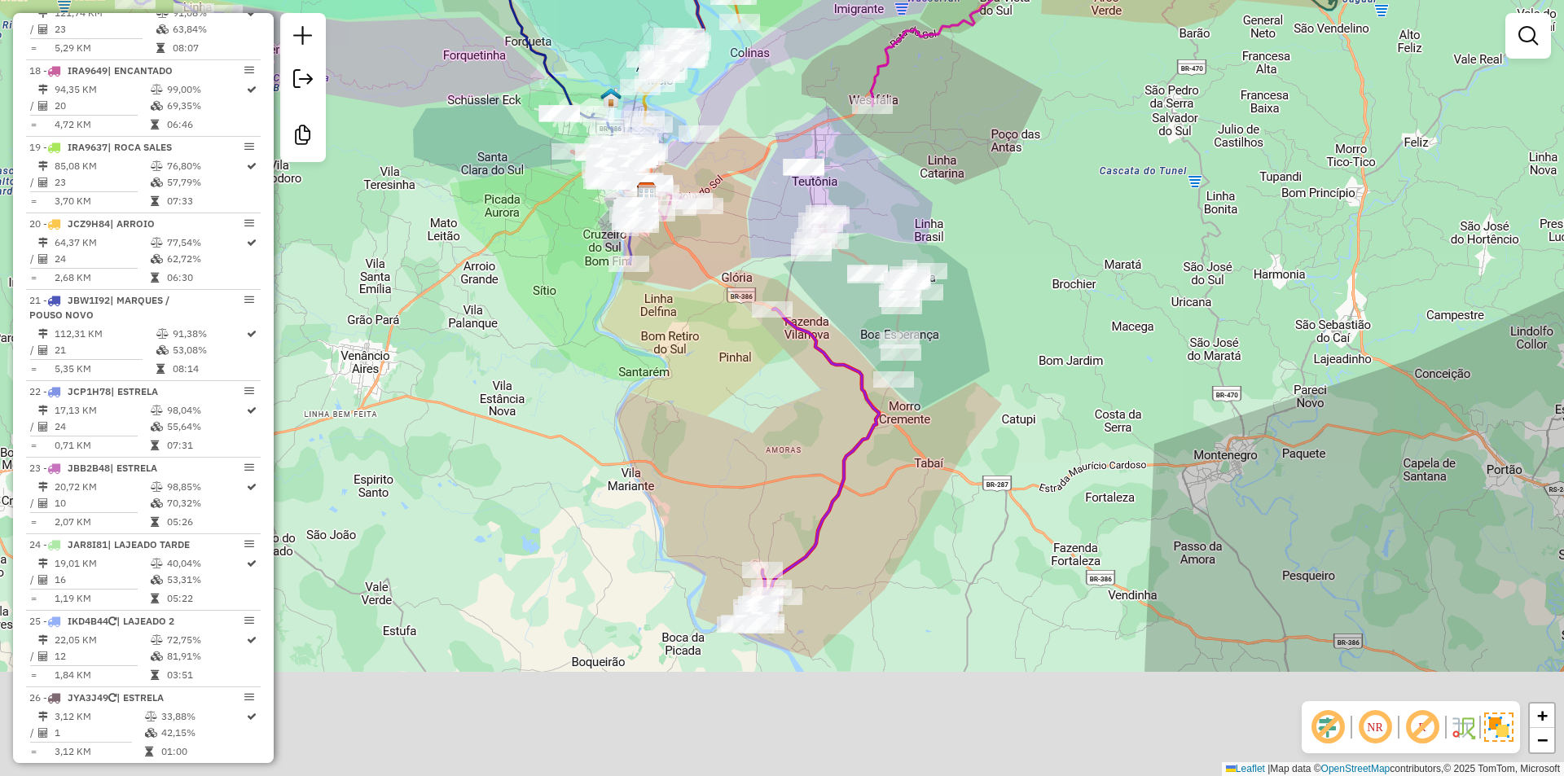
drag, startPoint x: 898, startPoint y: 703, endPoint x: 851, endPoint y: 480, distance: 228.0
click at [851, 480] on div "Janela de atendimento Grade de atendimento Capacidade Transportadoras Veículos …" at bounding box center [782, 388] width 1564 height 776
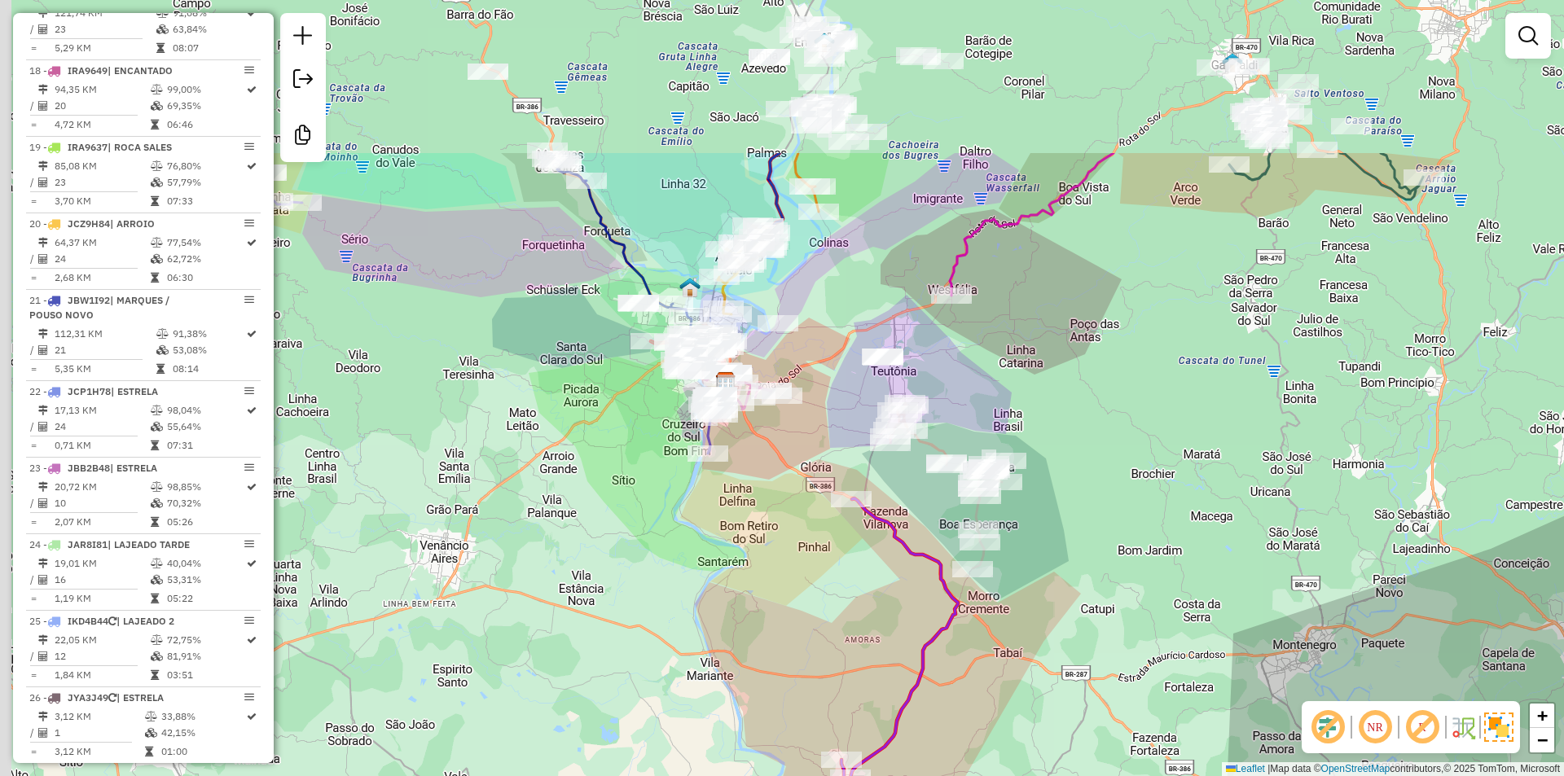
drag, startPoint x: 725, startPoint y: 557, endPoint x: 750, endPoint y: 630, distance: 76.5
click at [749, 629] on div "Janela de atendimento Grade de atendimento Capacidade Transportadoras Veículos …" at bounding box center [782, 388] width 1564 height 776
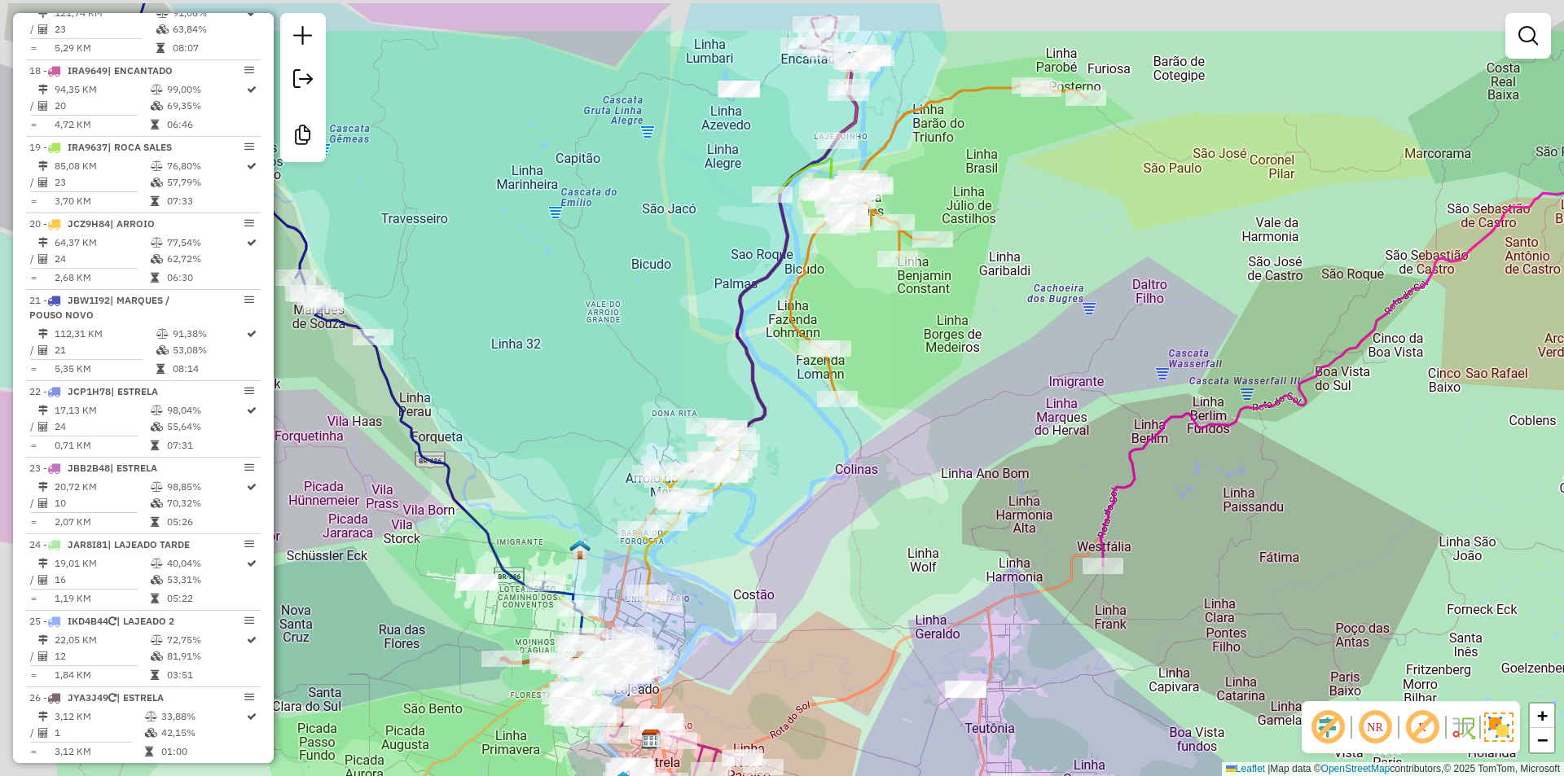
drag, startPoint x: 951, startPoint y: 321, endPoint x: 1054, endPoint y: 364, distance: 112.1
click at [1055, 364] on div "Janela de atendimento Grade de atendimento Capacidade Transportadoras Veículos …" at bounding box center [782, 388] width 1564 height 776
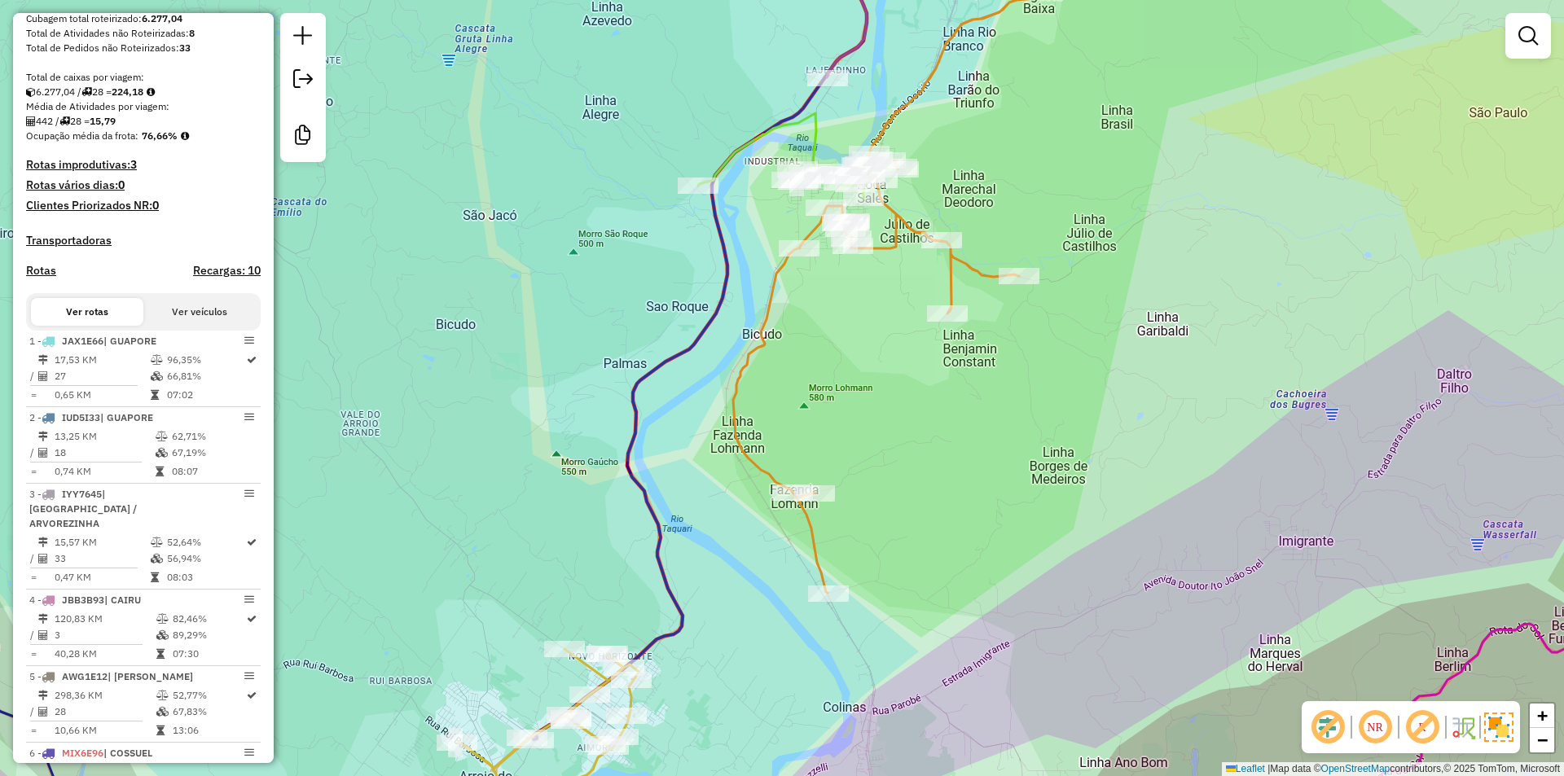
scroll to position [0, 0]
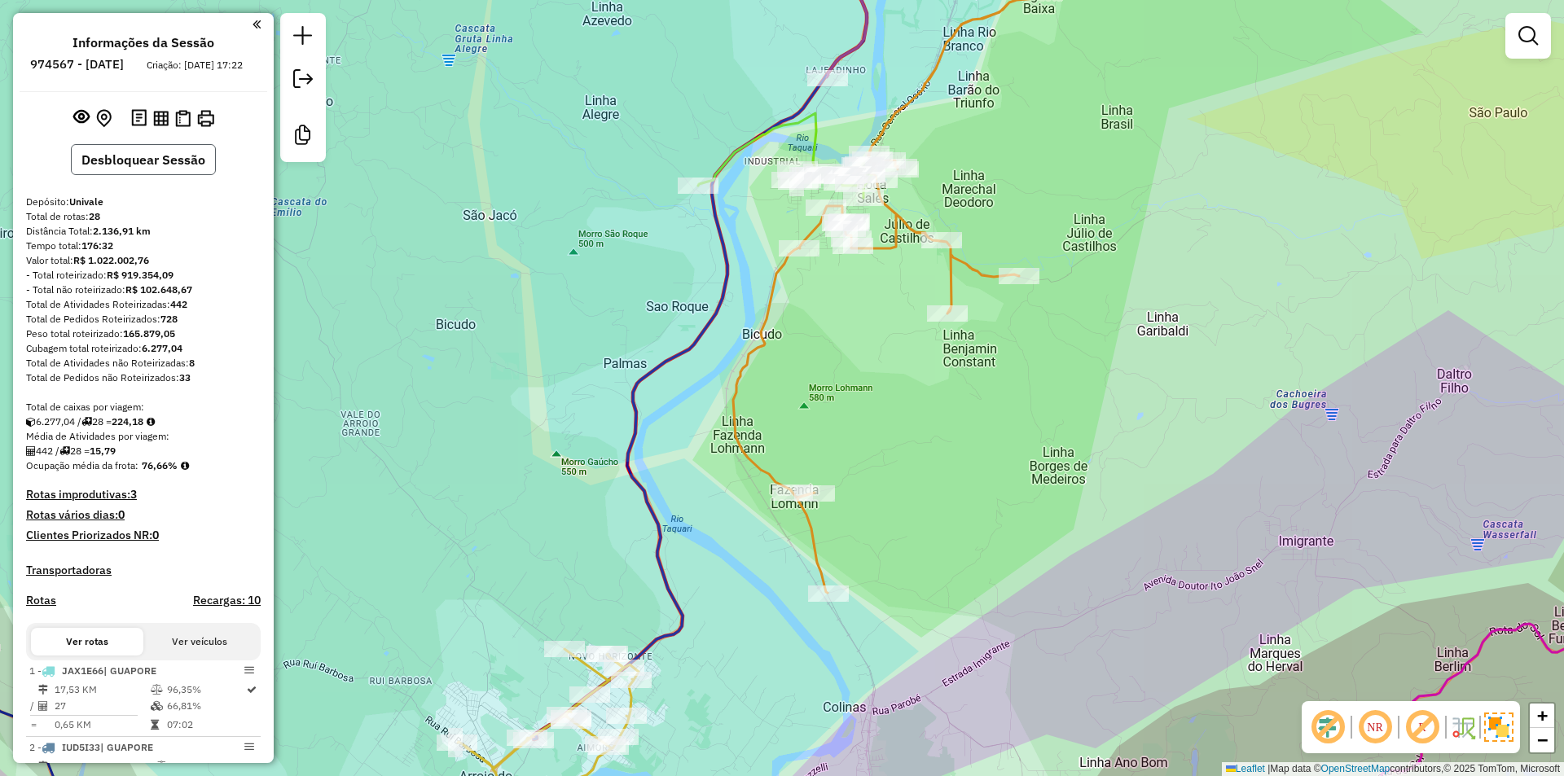
click at [140, 174] on button "Desbloquear Sessão" at bounding box center [143, 159] width 145 height 31
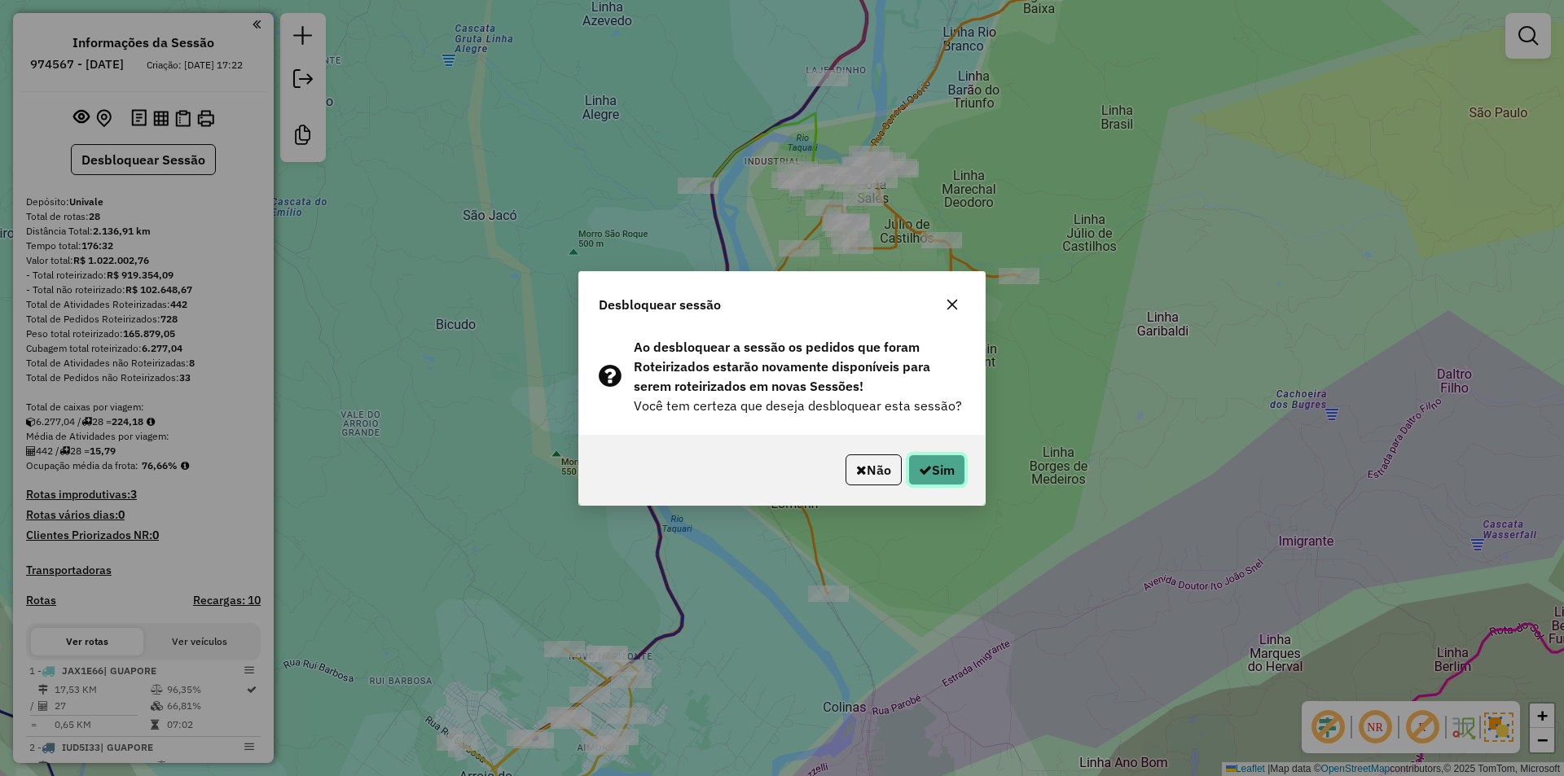
click at [951, 470] on button "Sim" at bounding box center [936, 470] width 57 height 31
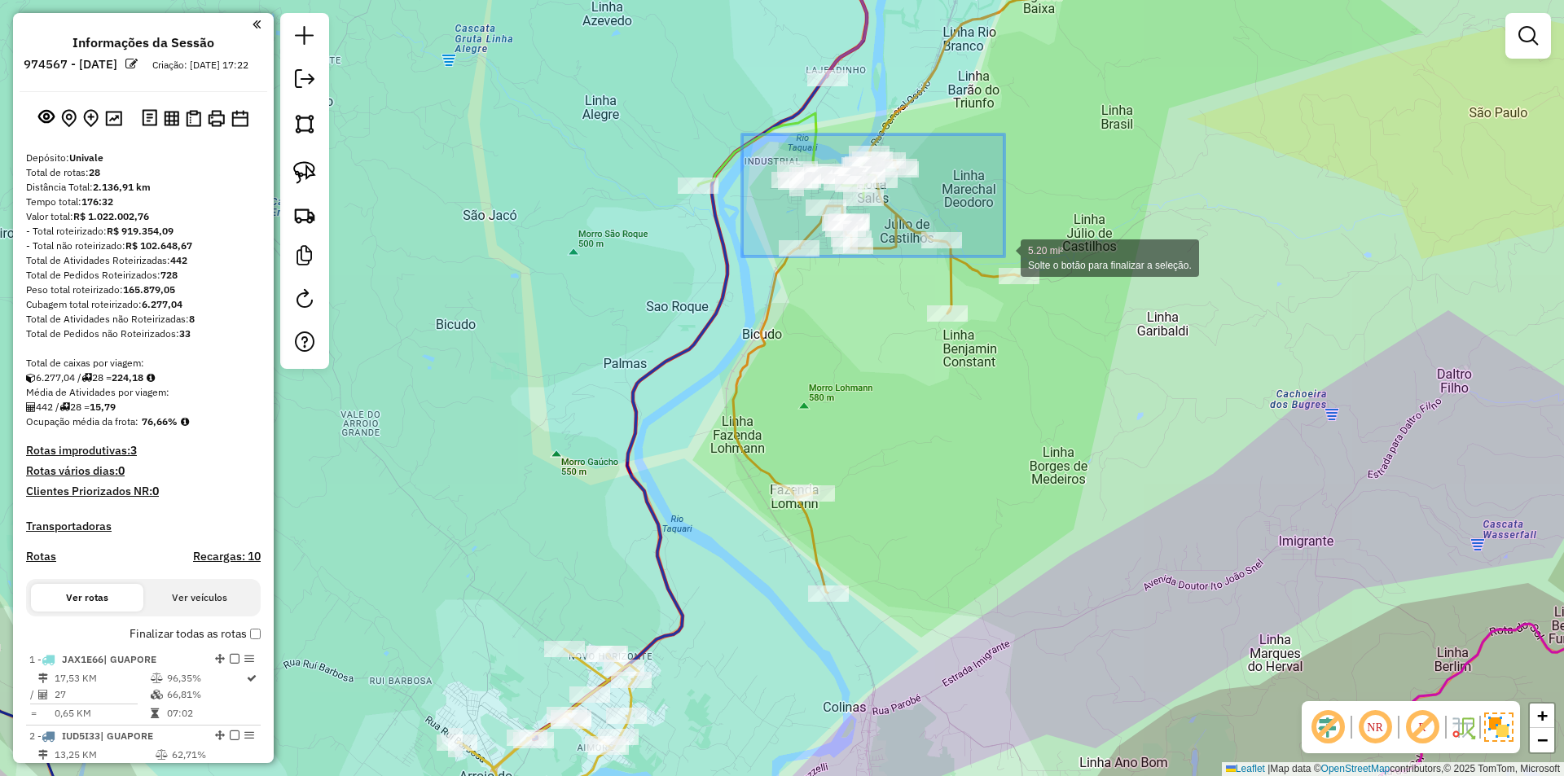
drag, startPoint x: 742, startPoint y: 134, endPoint x: 992, endPoint y: 247, distance: 274.2
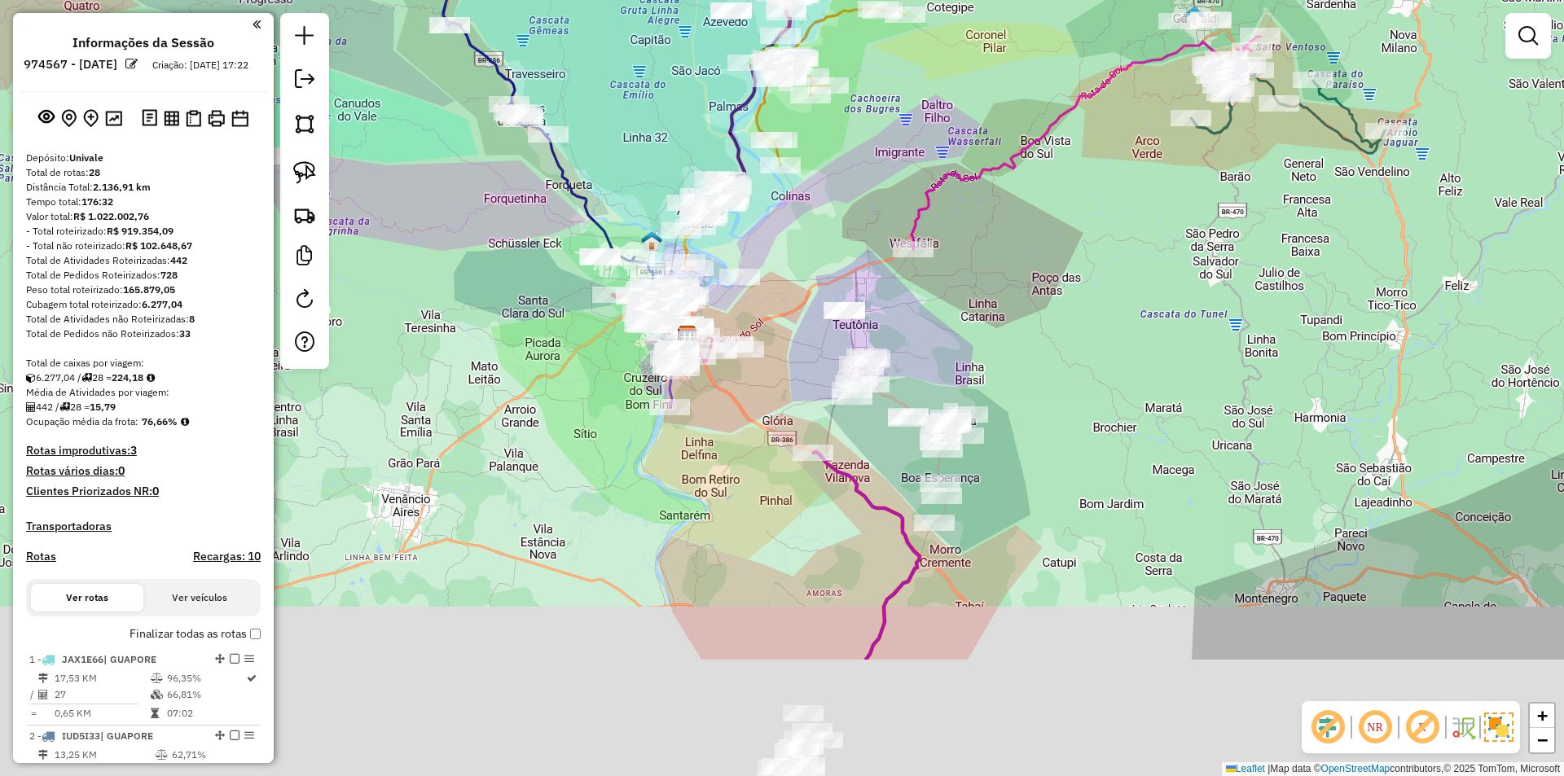
drag, startPoint x: 749, startPoint y: 299, endPoint x: 705, endPoint y: 104, distance: 199.6
click at [705, 104] on div "Janela de atendimento Grade de atendimento Capacidade Transportadoras Veículos …" at bounding box center [782, 388] width 1564 height 776
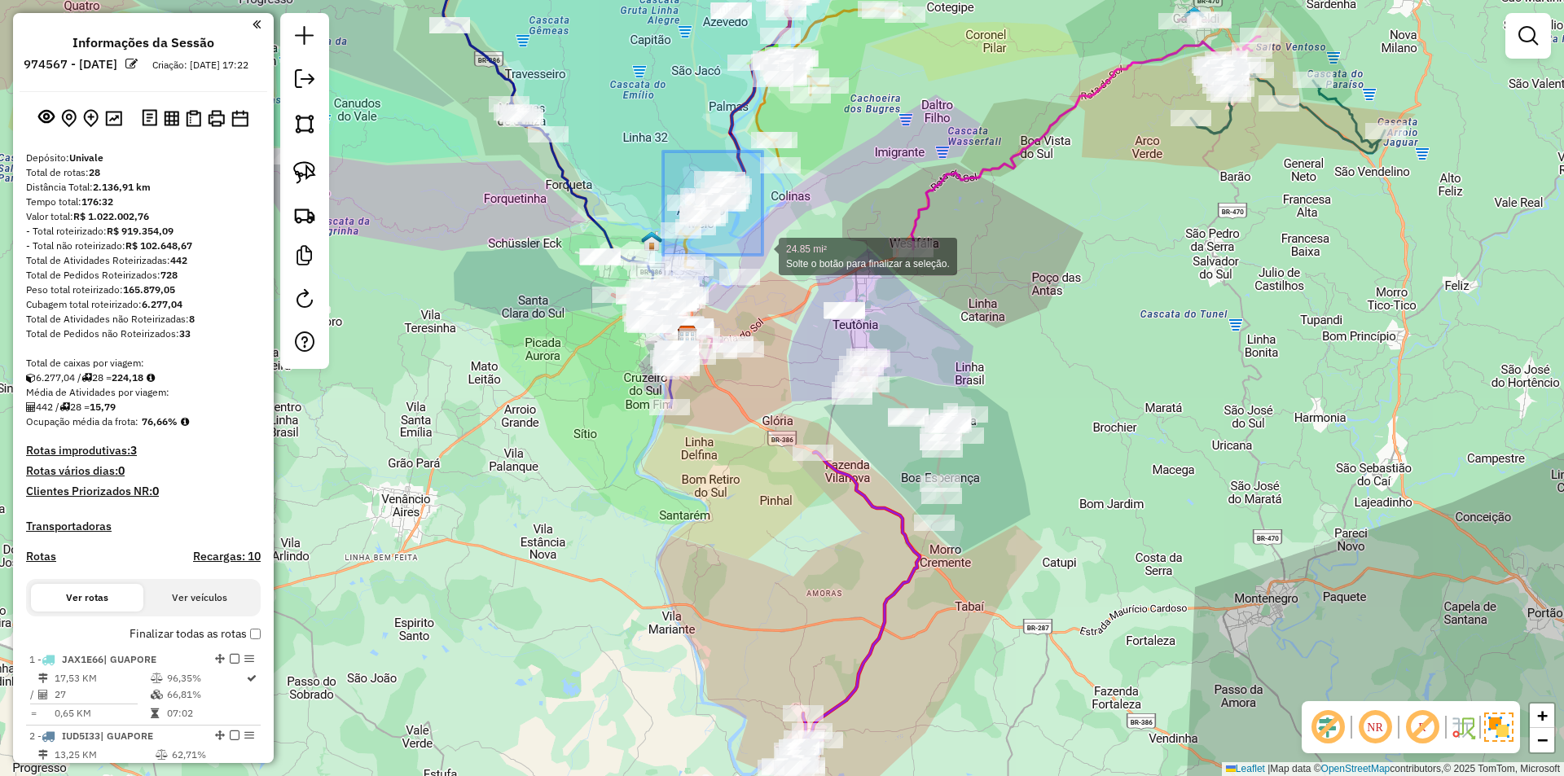
drag, startPoint x: 683, startPoint y: 156, endPoint x: 758, endPoint y: 262, distance: 129.6
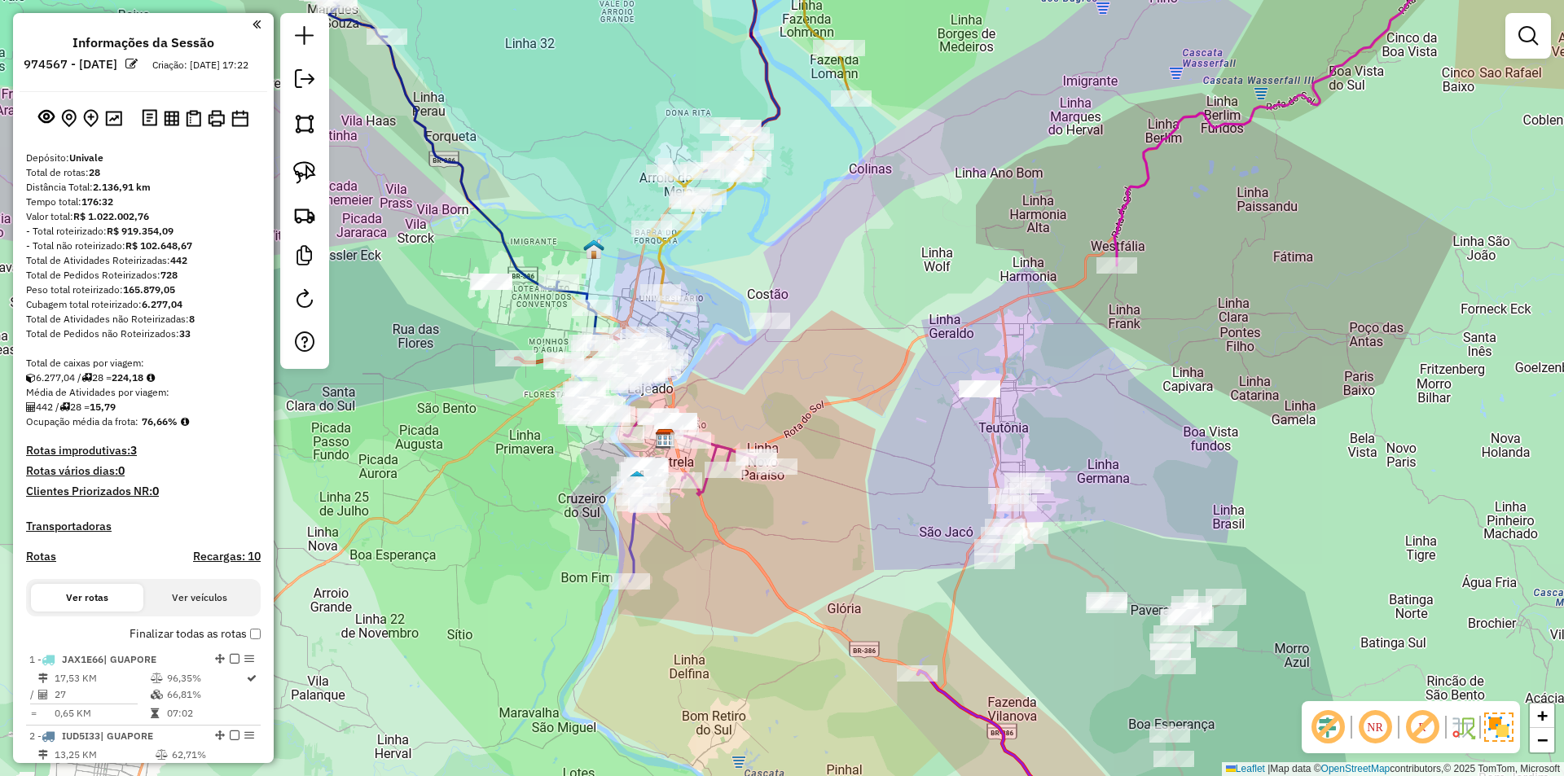
drag, startPoint x: 733, startPoint y: 231, endPoint x: 733, endPoint y: 257, distance: 25.3
click at [733, 257] on div "Janela de atendimento Grade de atendimento Capacidade Transportadoras Veículos …" at bounding box center [782, 388] width 1564 height 776
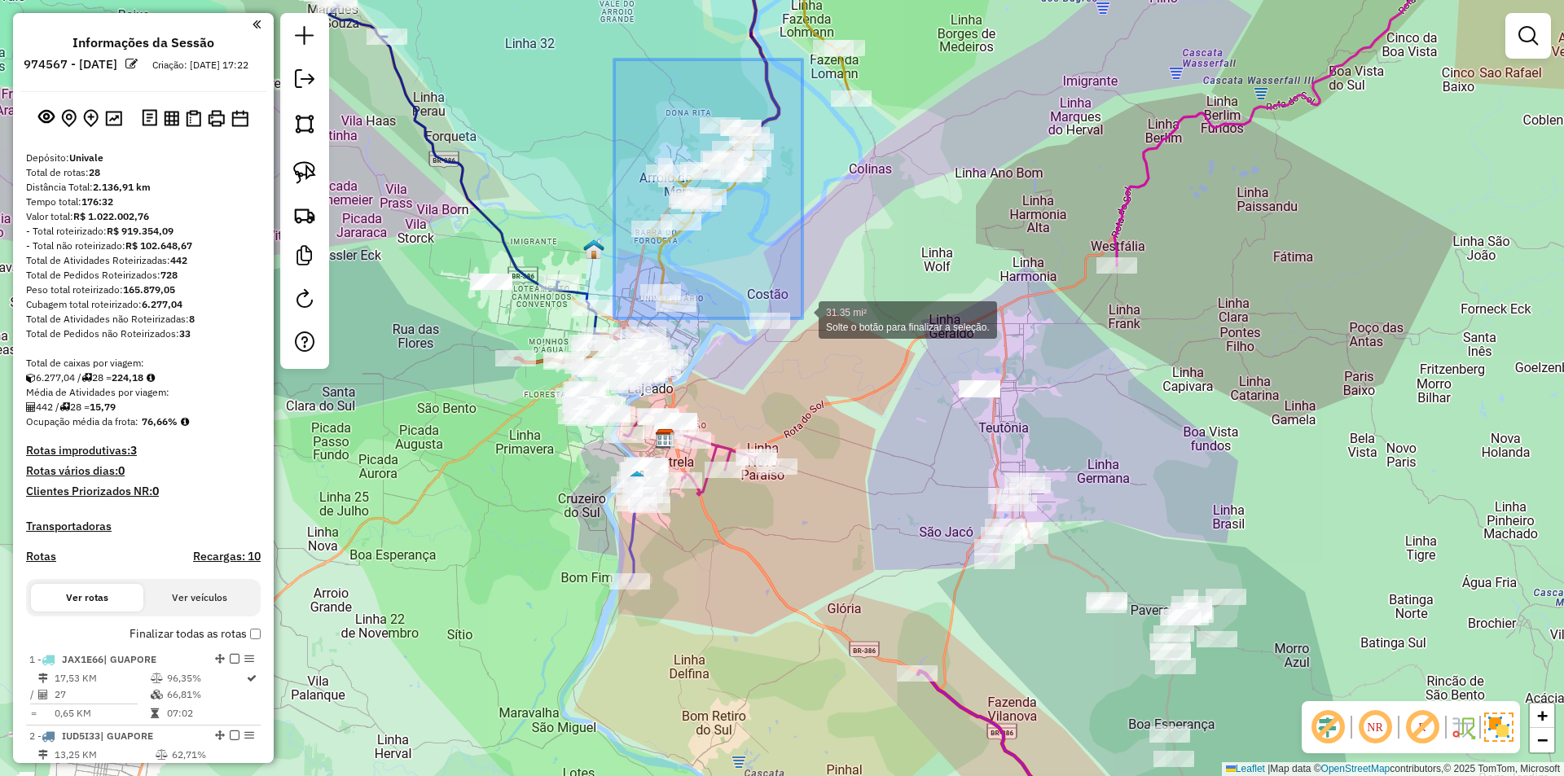
drag, startPoint x: 614, startPoint y: 59, endPoint x: 790, endPoint y: 316, distance: 311.2
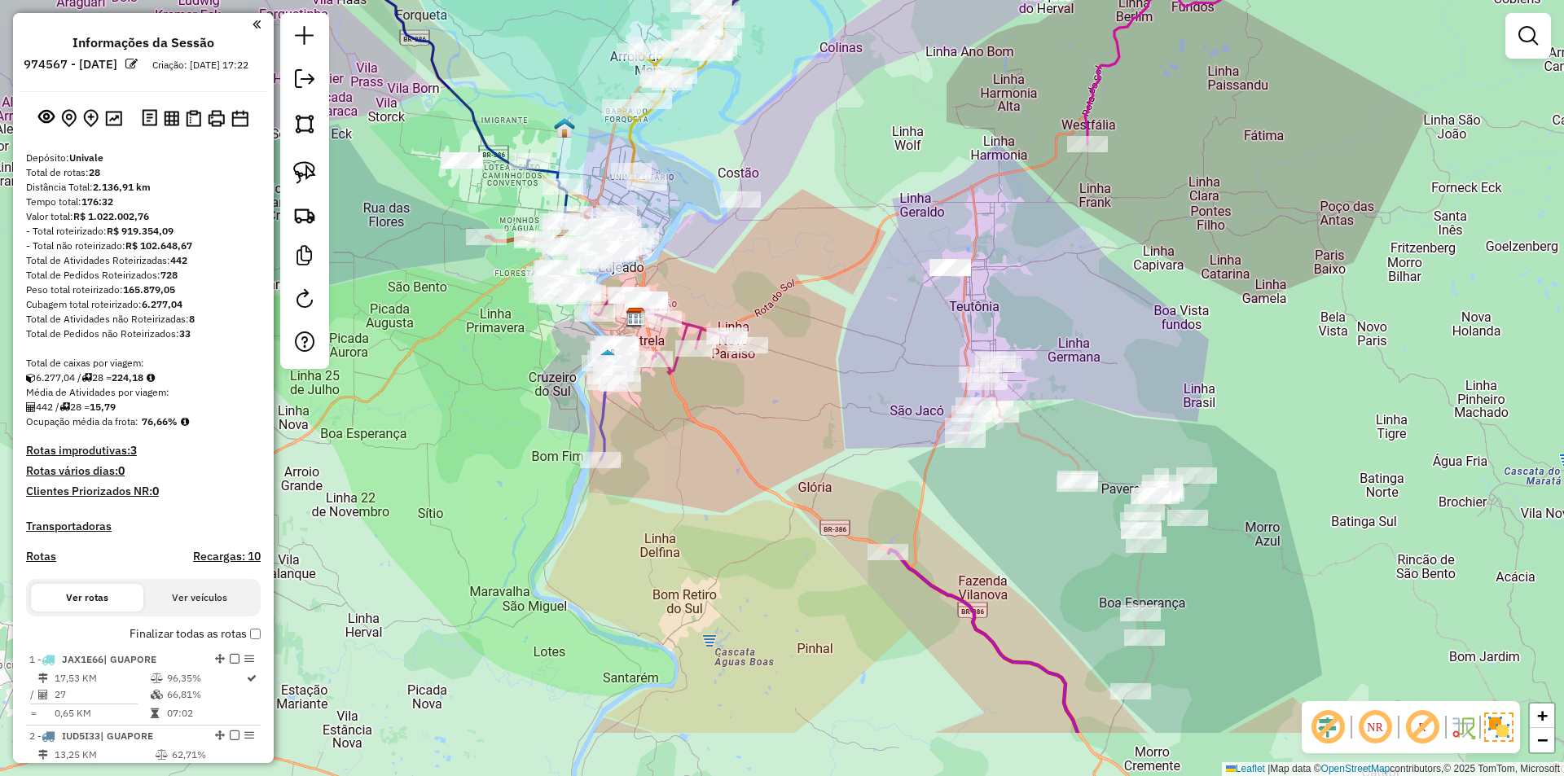
drag, startPoint x: 729, startPoint y: 270, endPoint x: 701, endPoint y: 163, distance: 110.3
click at [701, 163] on div "Janela de atendimento Grade de atendimento Capacidade Transportadoras Veículos …" at bounding box center [782, 388] width 1564 height 776
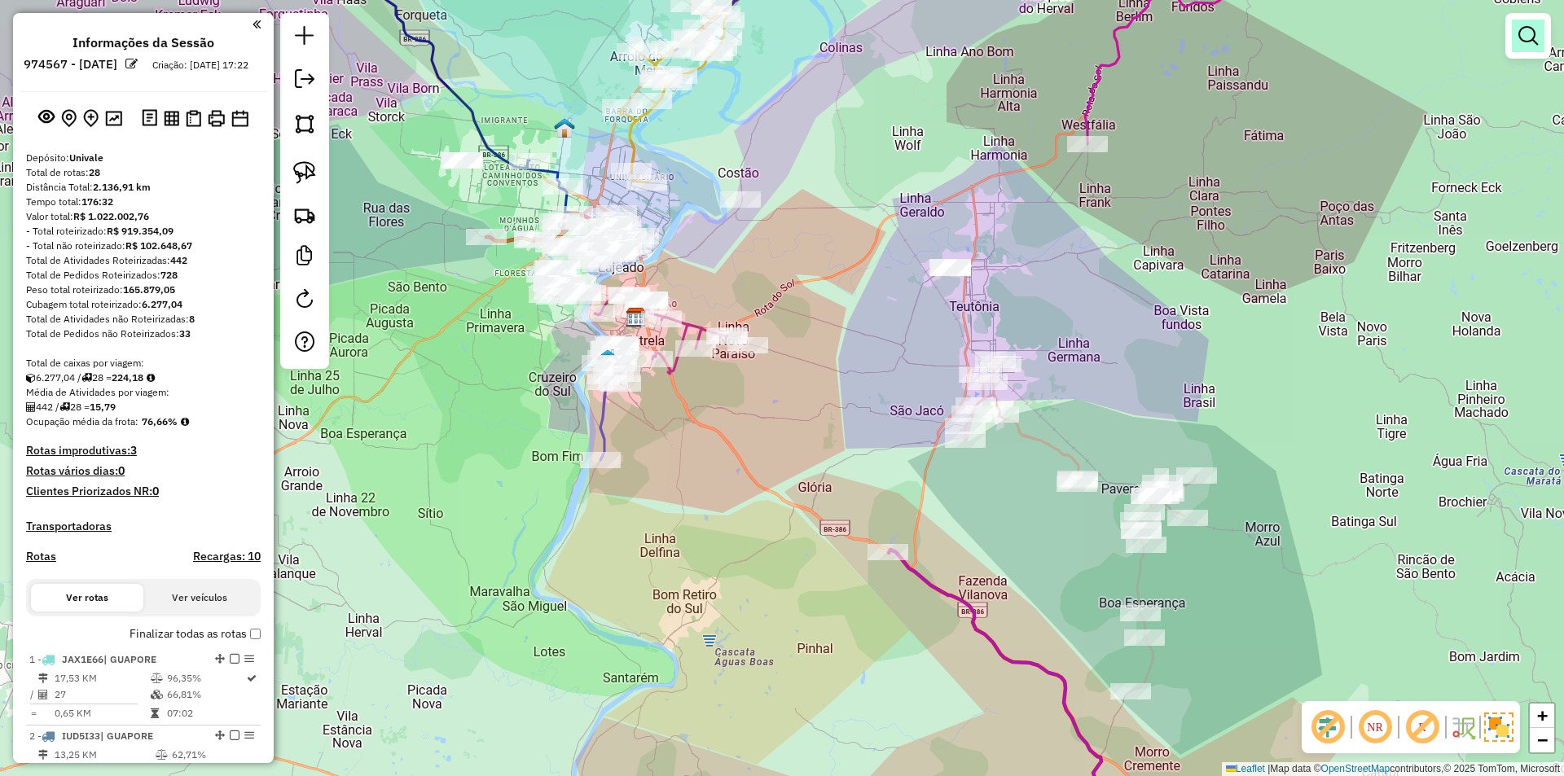
click at [1532, 41] on em at bounding box center [1529, 36] width 20 height 20
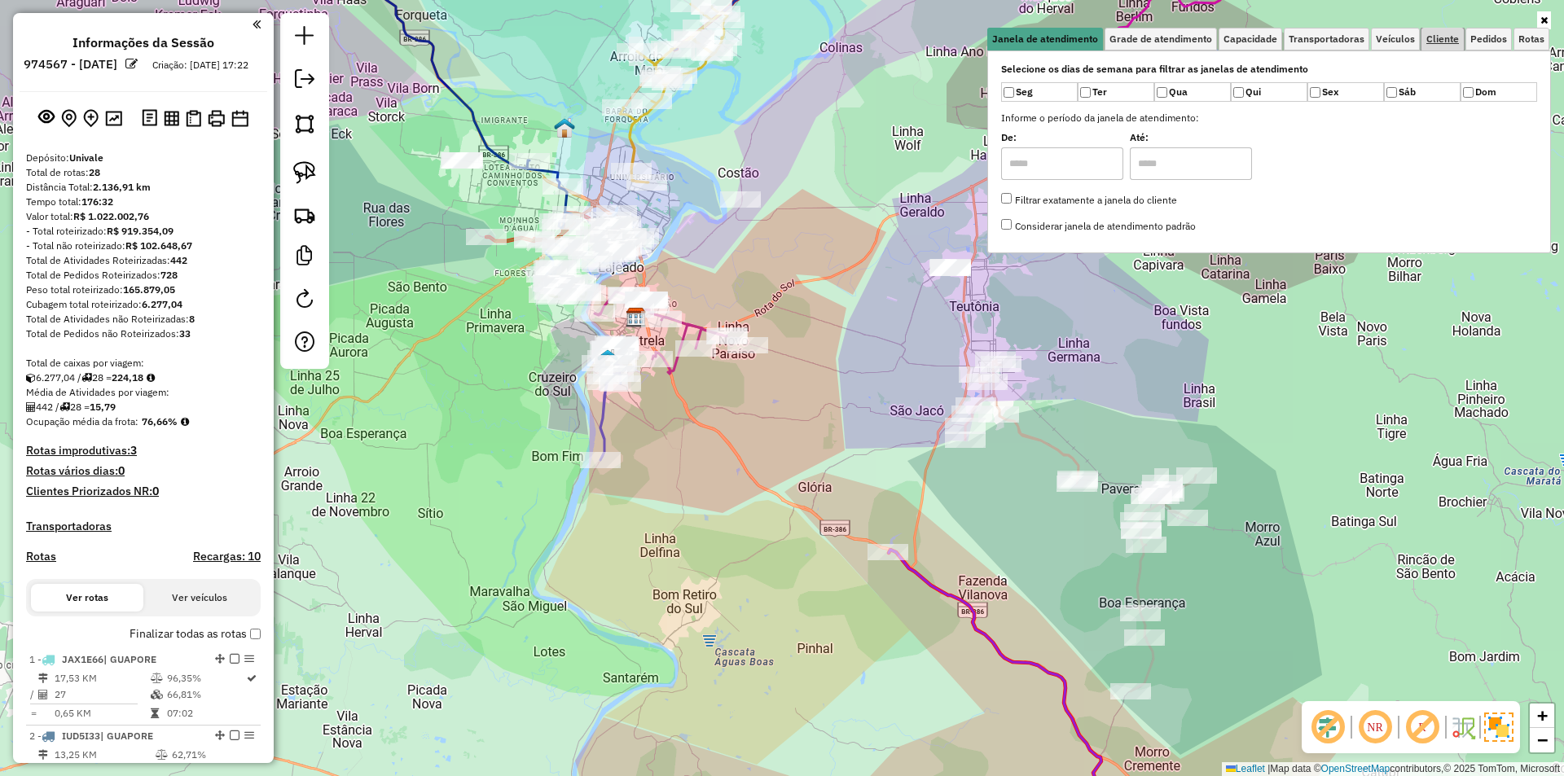
click at [1444, 45] on link "Cliente" at bounding box center [1443, 39] width 42 height 23
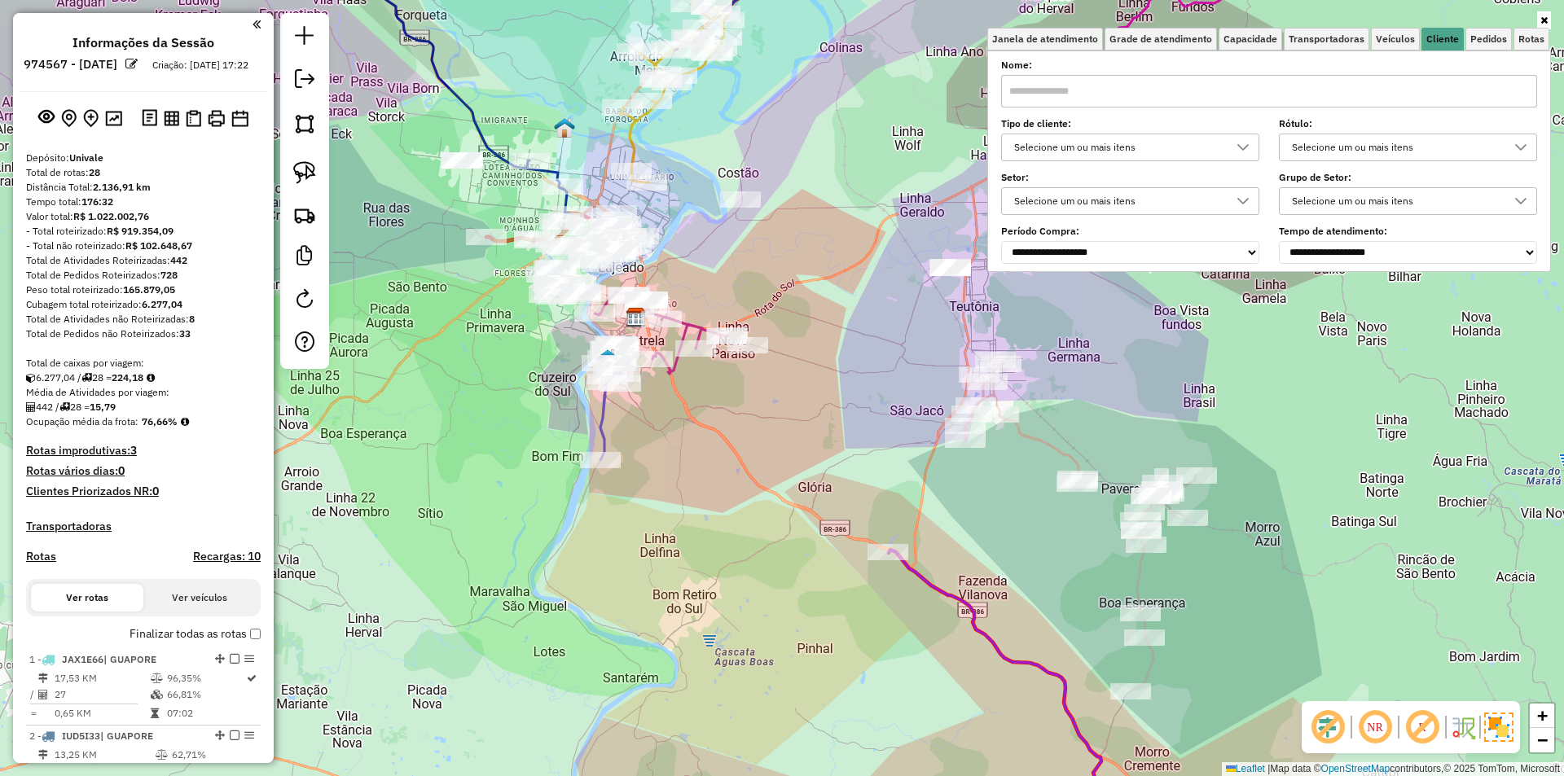
click at [1246, 150] on icon at bounding box center [1243, 147] width 11 height 7
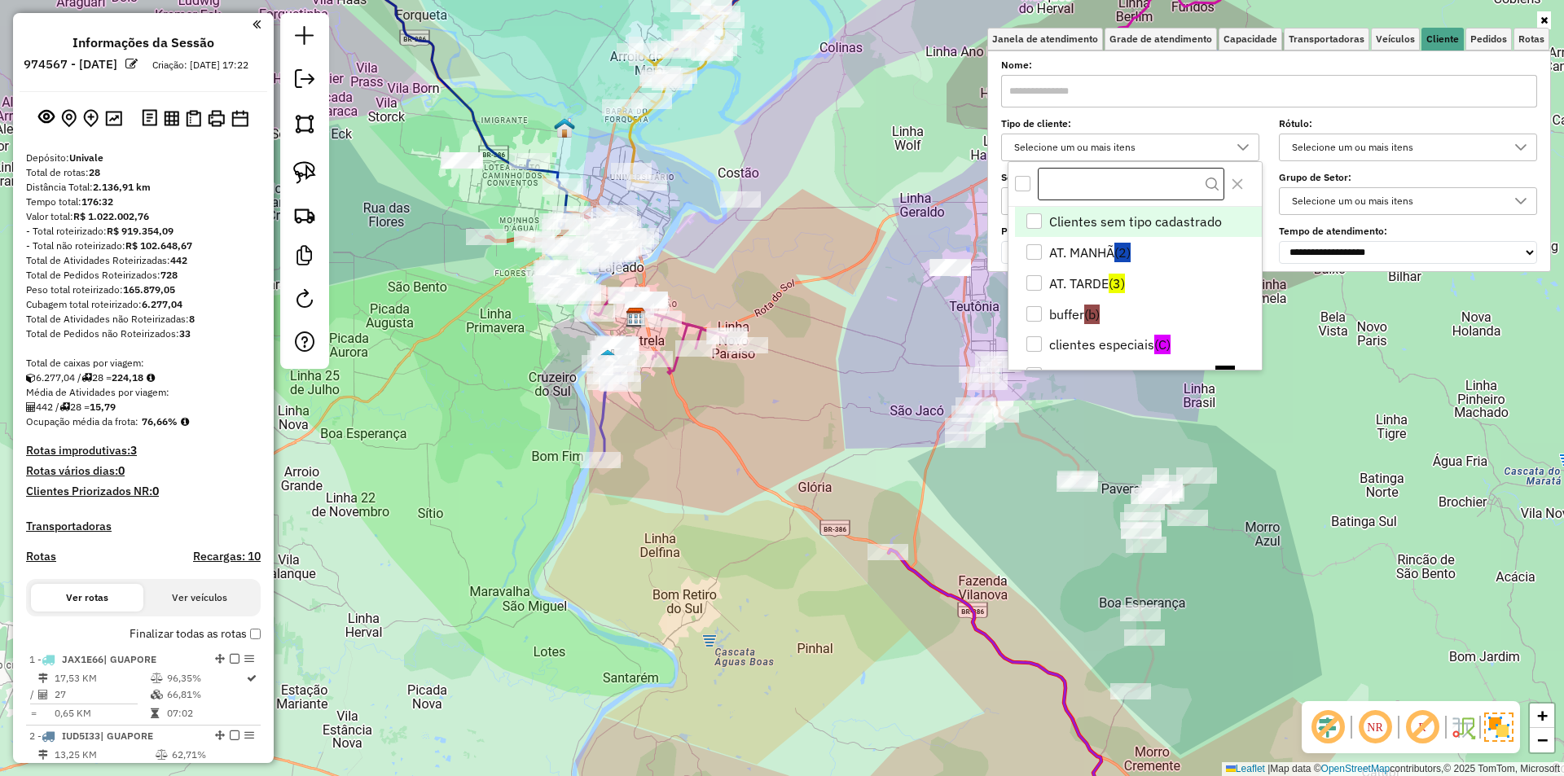
scroll to position [10, 56]
click at [1082, 252] on li "AT. MANHÃ (2)" at bounding box center [1138, 252] width 247 height 31
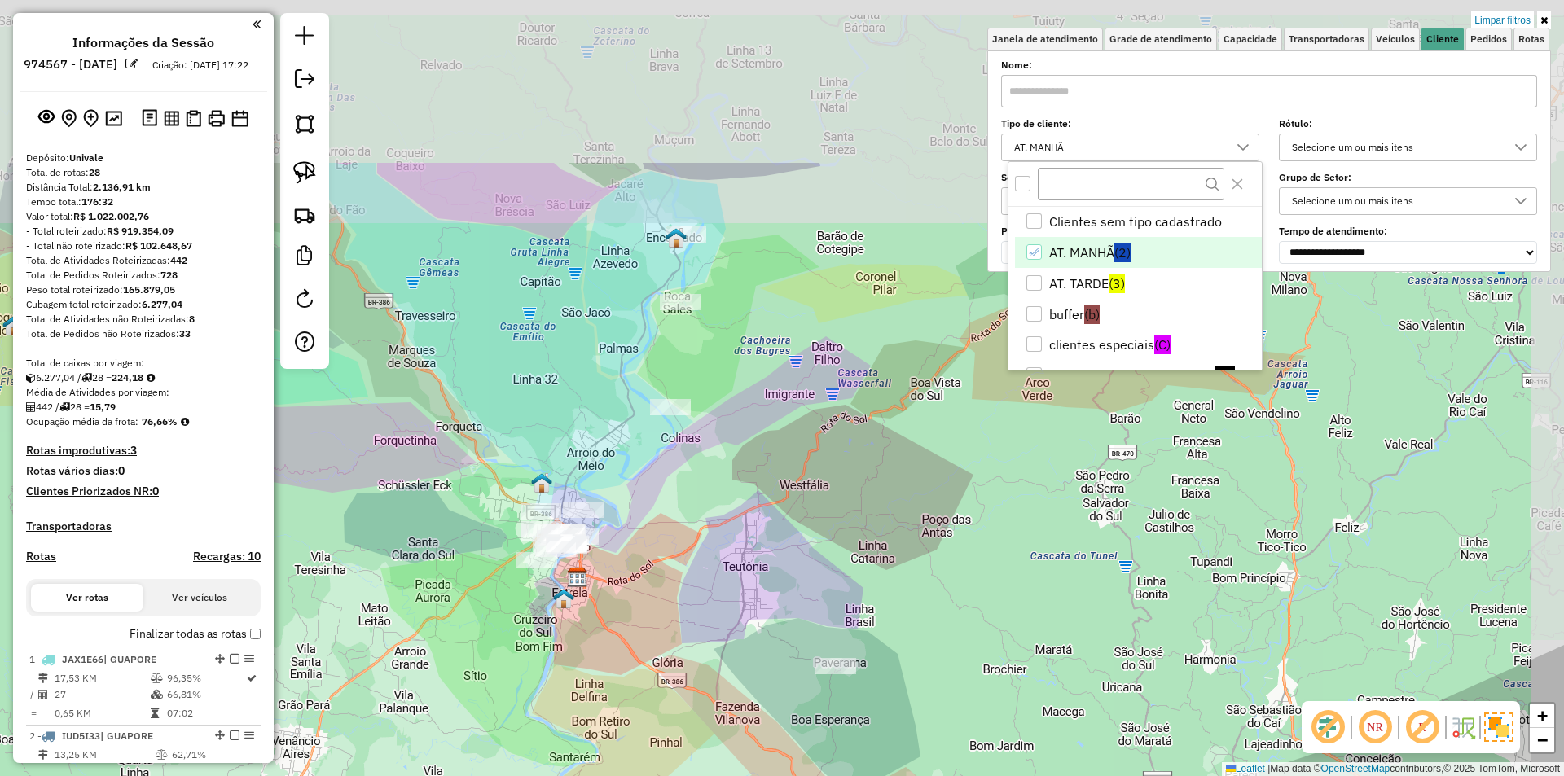
drag, startPoint x: 815, startPoint y: 325, endPoint x: 662, endPoint y: 556, distance: 276.8
click at [662, 555] on div "Limpar filtros Janela de atendimento Grade de atendimento Capacidade Transporta…" at bounding box center [782, 388] width 1564 height 776
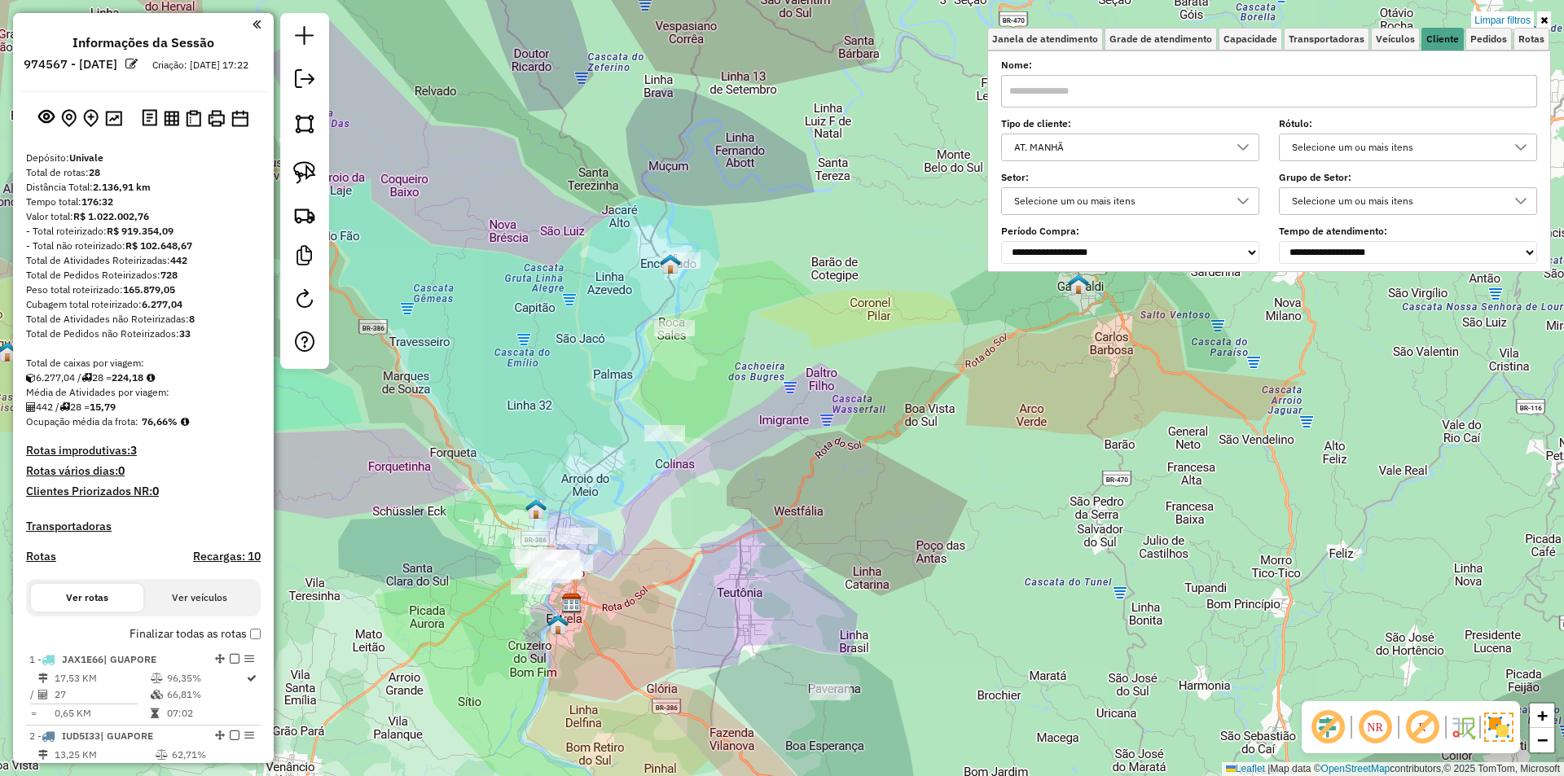
drag, startPoint x: 688, startPoint y: 455, endPoint x: 644, endPoint y: 509, distance: 69.5
click at [644, 516] on div "Limpar filtros Janela de atendimento Grade de atendimento Capacidade Transporta…" at bounding box center [782, 388] width 1564 height 776
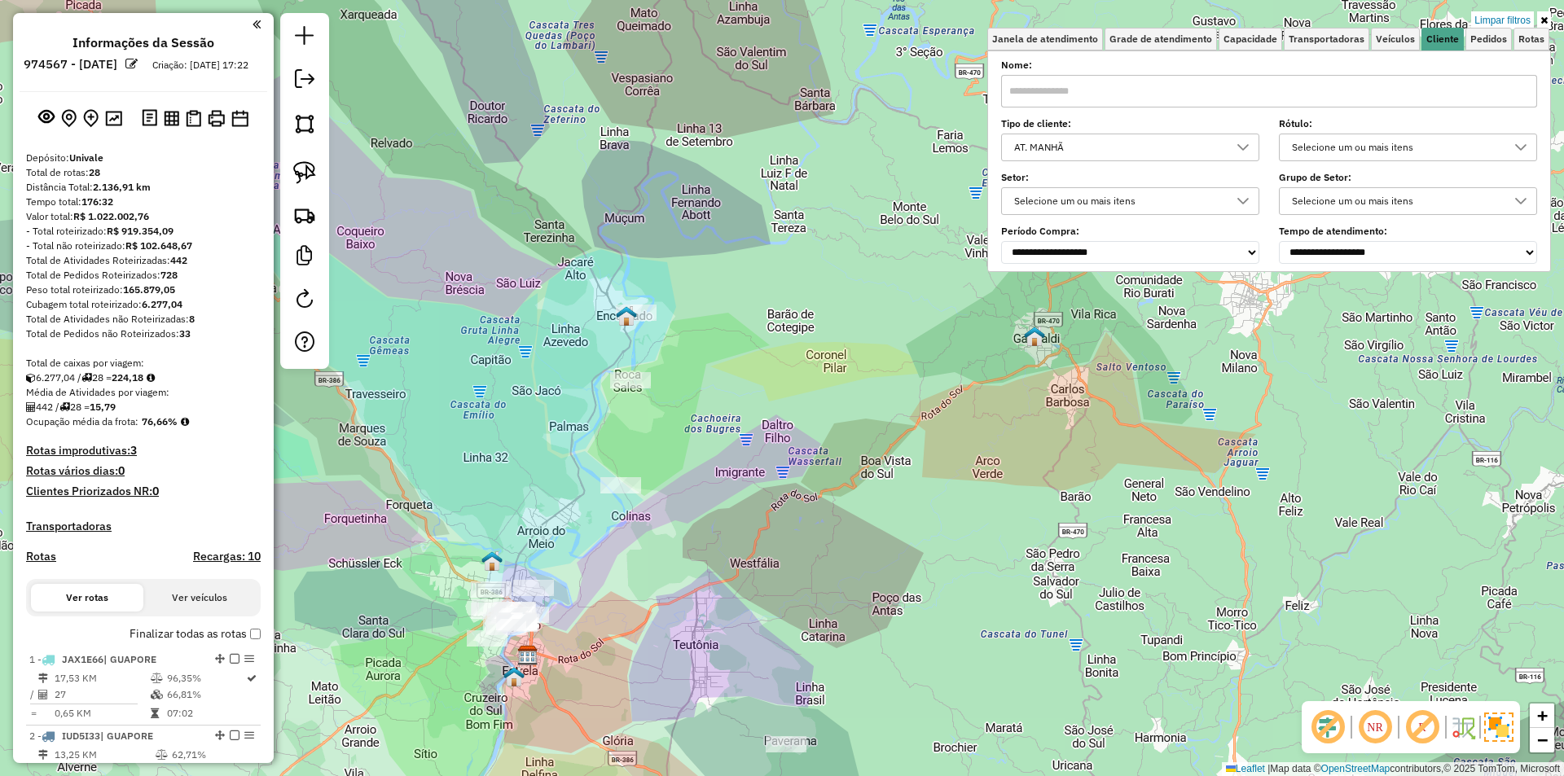
click at [1246, 147] on icon at bounding box center [1243, 147] width 13 height 13
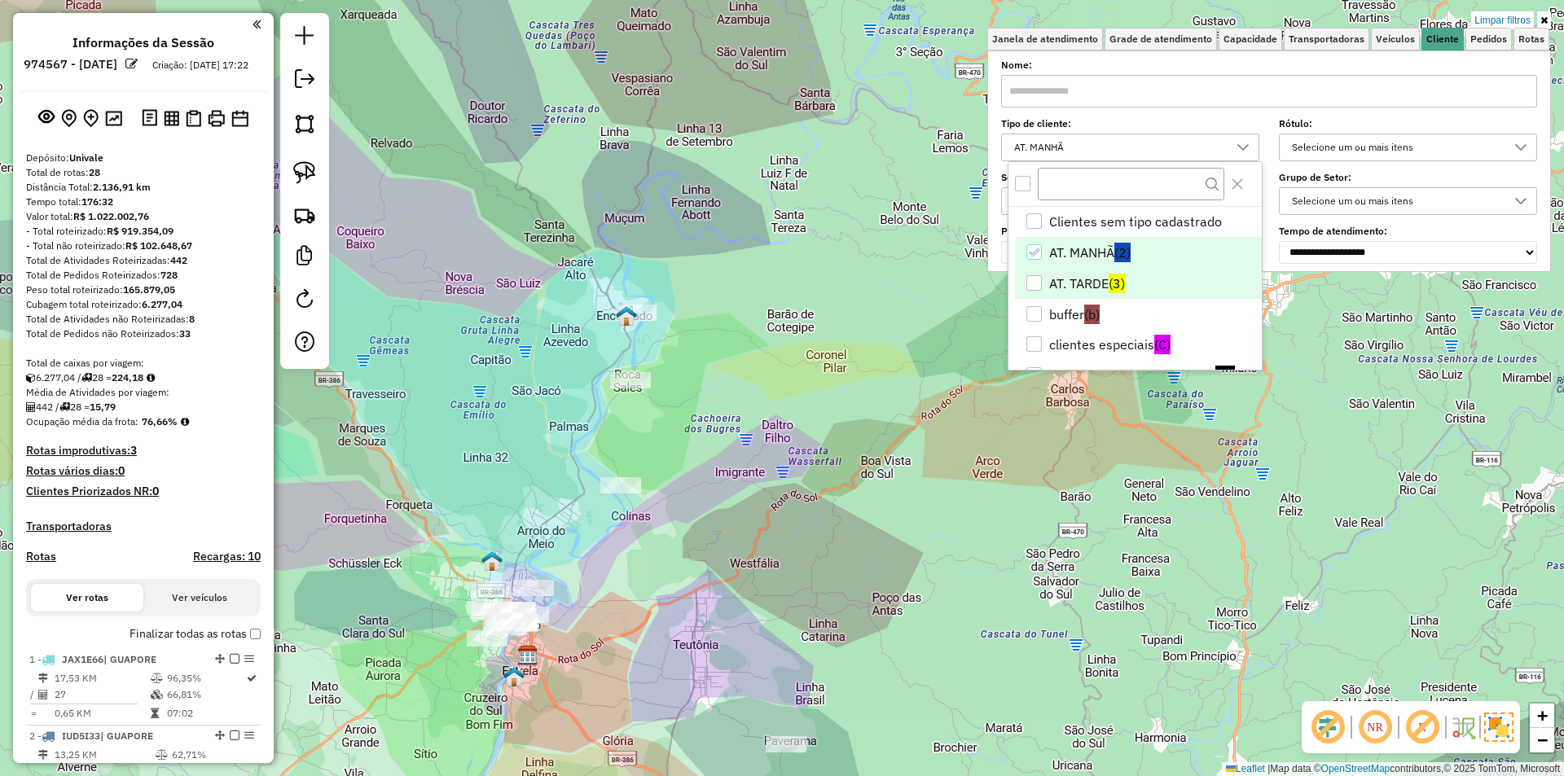
drag, startPoint x: 1033, startPoint y: 245, endPoint x: 1035, endPoint y: 279, distance: 34.3
click at [1032, 247] on icon "AT. MANHÃ" at bounding box center [1033, 252] width 11 height 11
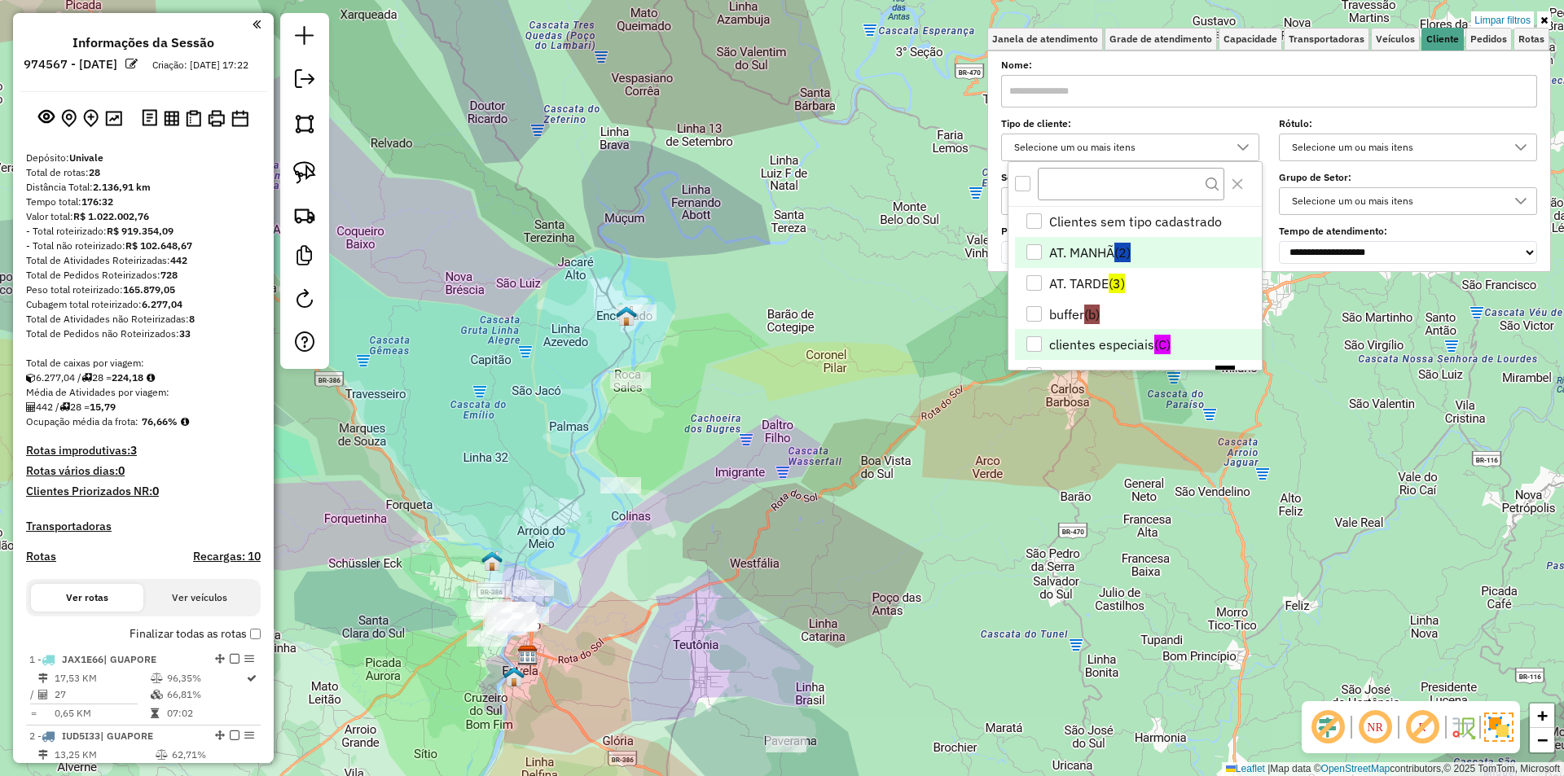
click at [1035, 281] on div "AT. TARDE" at bounding box center [1034, 282] width 15 height 15
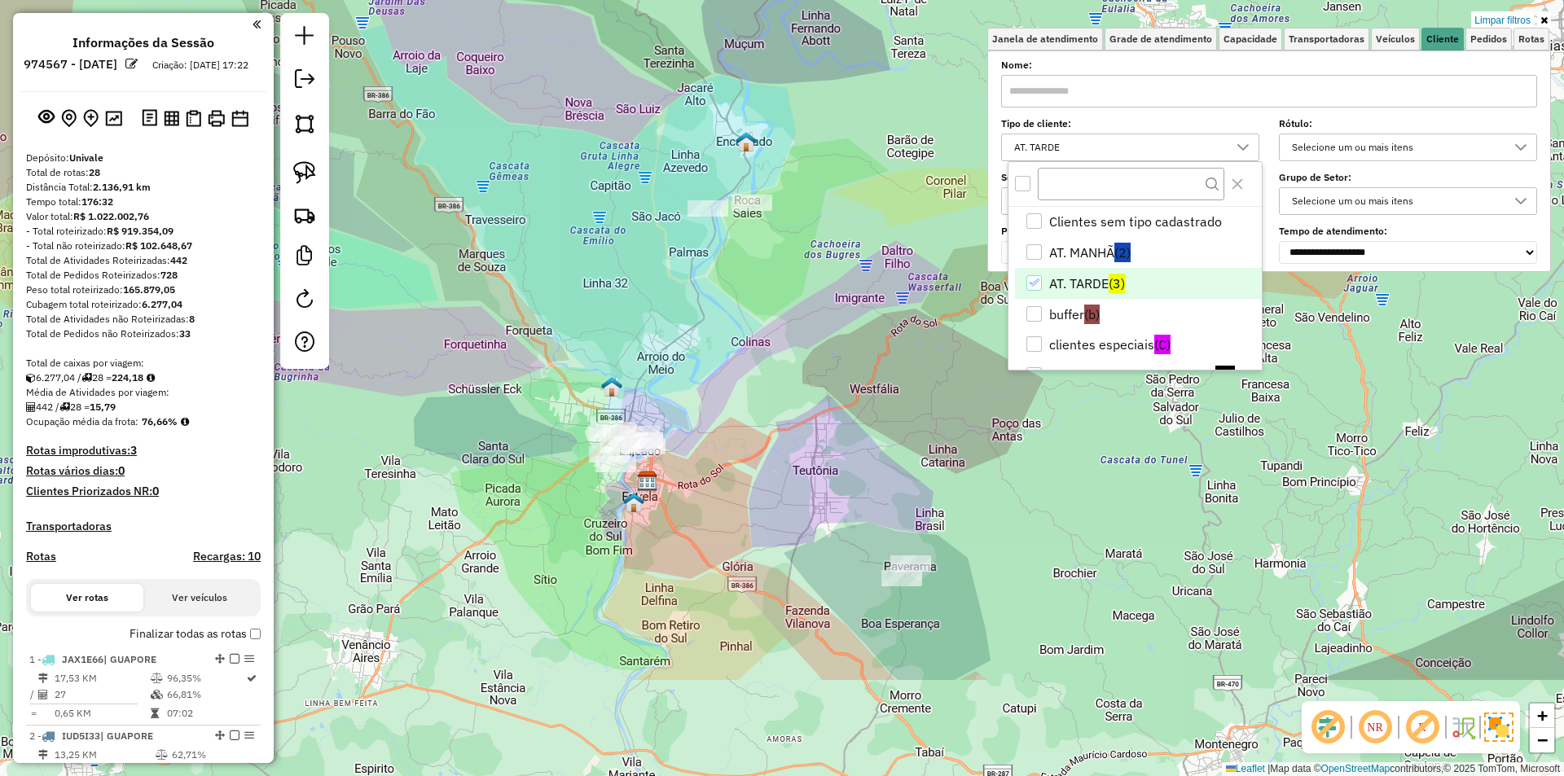
drag, startPoint x: 692, startPoint y: 376, endPoint x: 807, endPoint y: 297, distance: 138.8
click at [807, 297] on div "Limpar filtros Janela de atendimento Grade de atendimento Capacidade Transporta…" at bounding box center [782, 388] width 1564 height 776
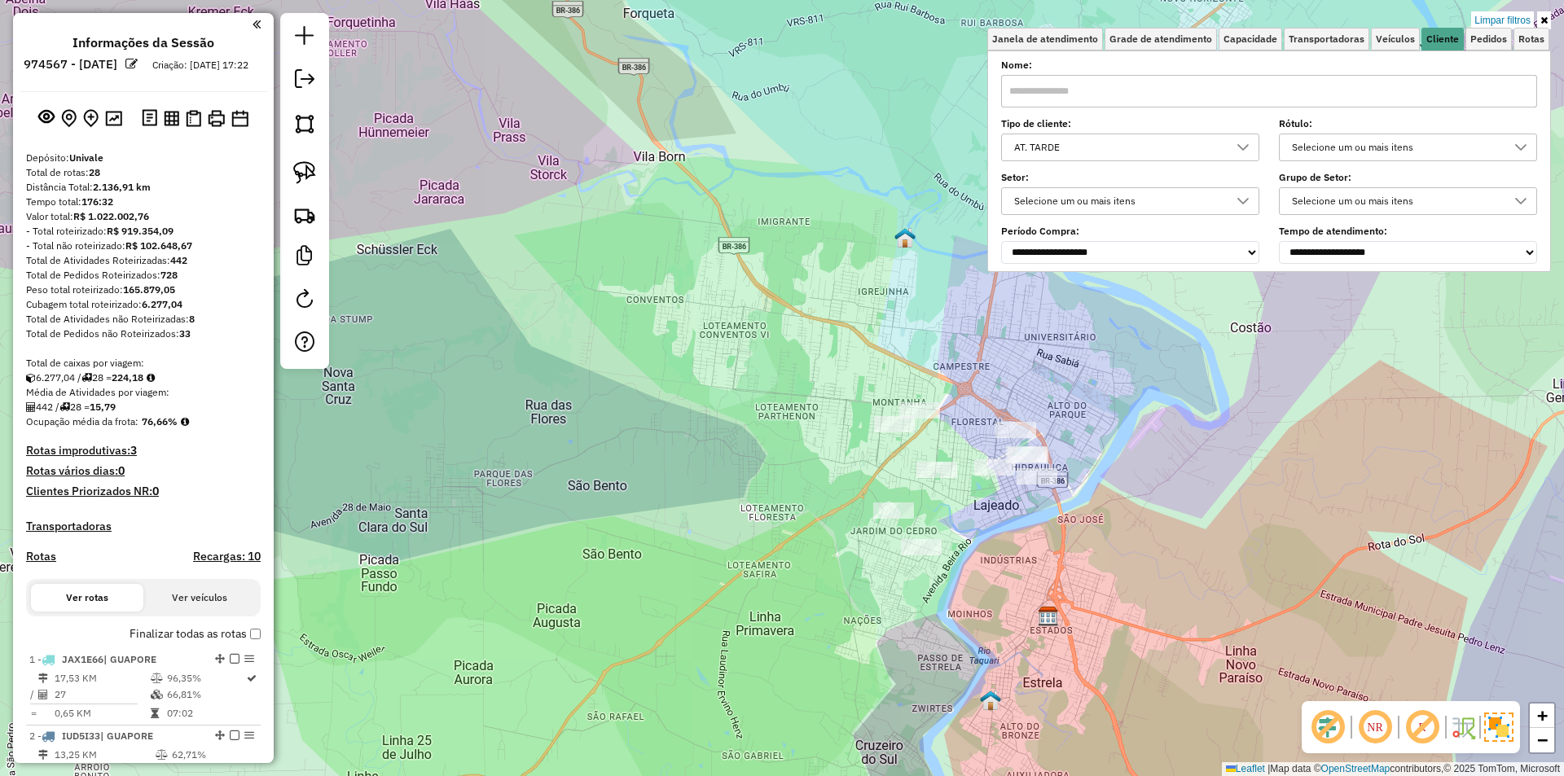
click at [1249, 147] on icon at bounding box center [1243, 147] width 11 height 7
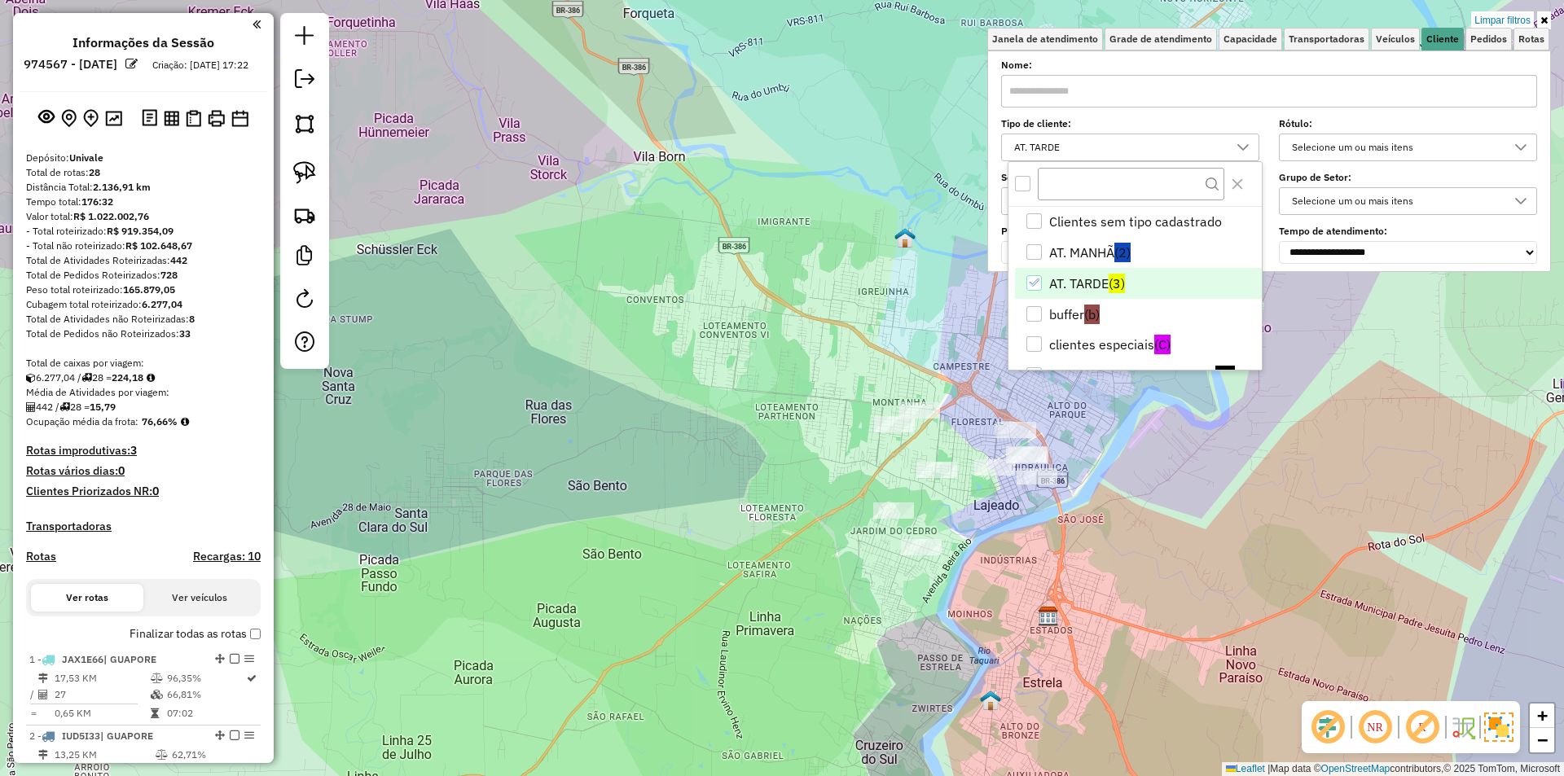
click at [1064, 277] on li "AT. TARDE (3)" at bounding box center [1138, 283] width 247 height 31
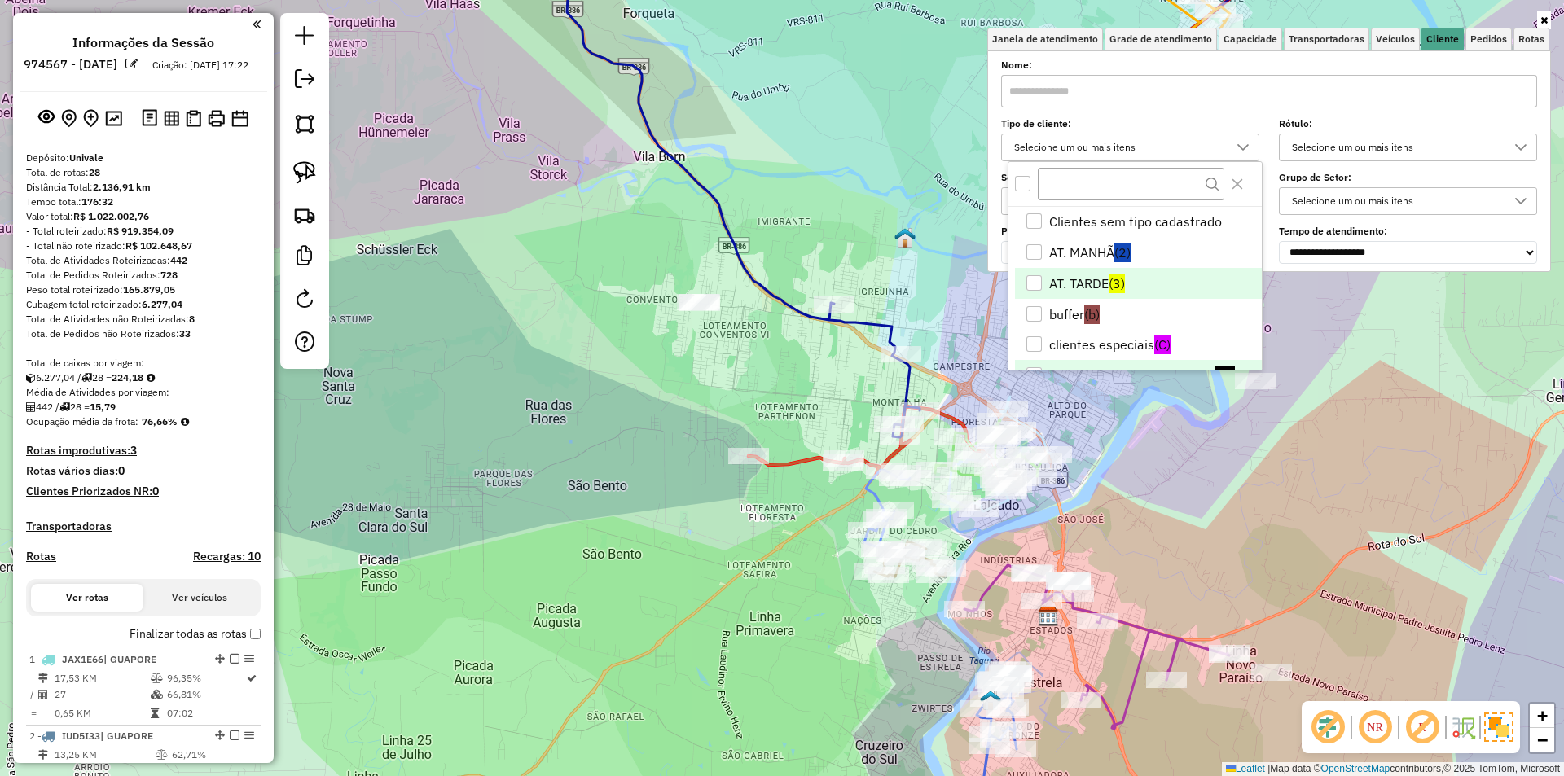
scroll to position [81, 0]
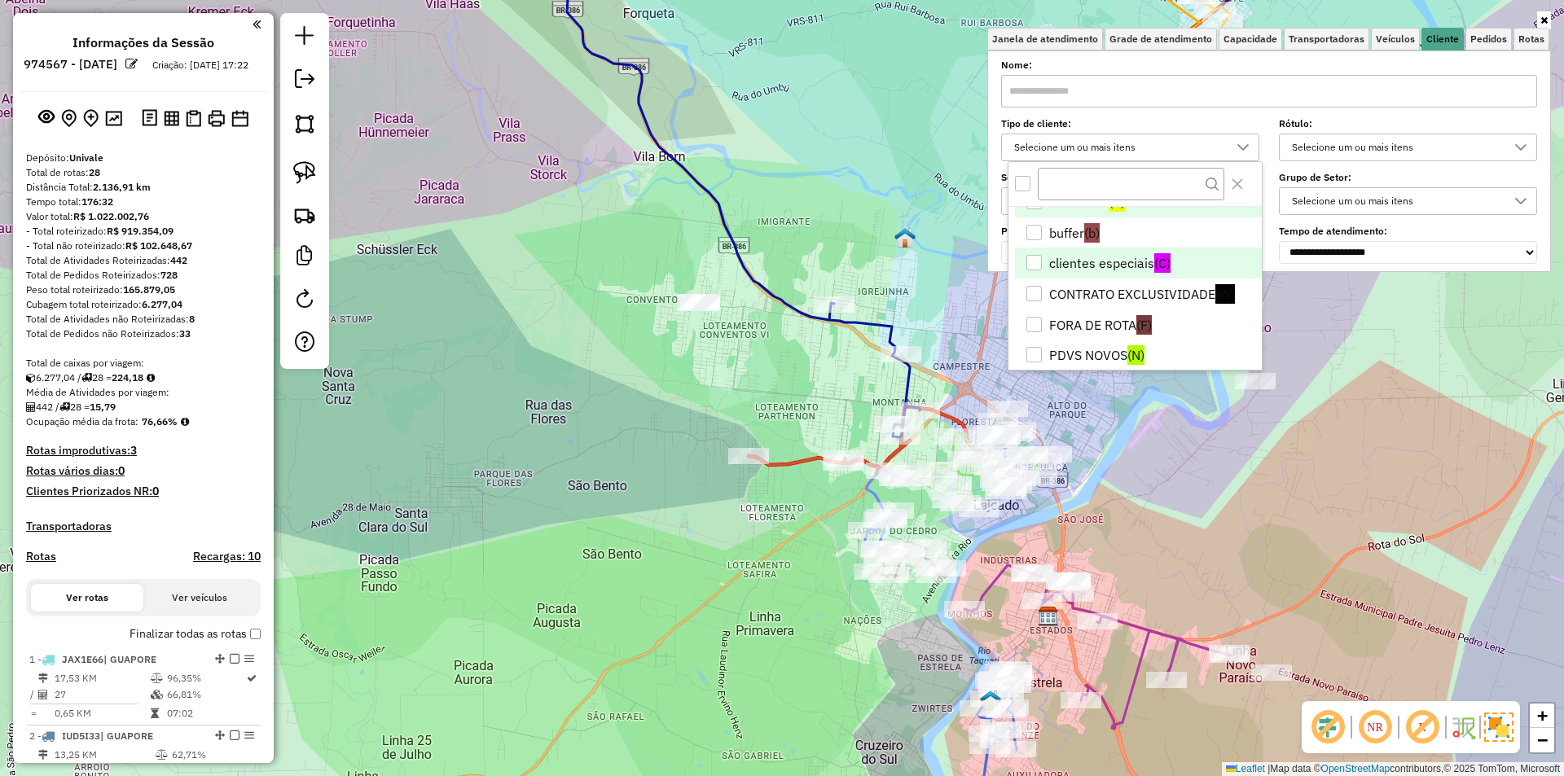
click at [1062, 261] on li "clientes especiais (C)" at bounding box center [1138, 263] width 247 height 31
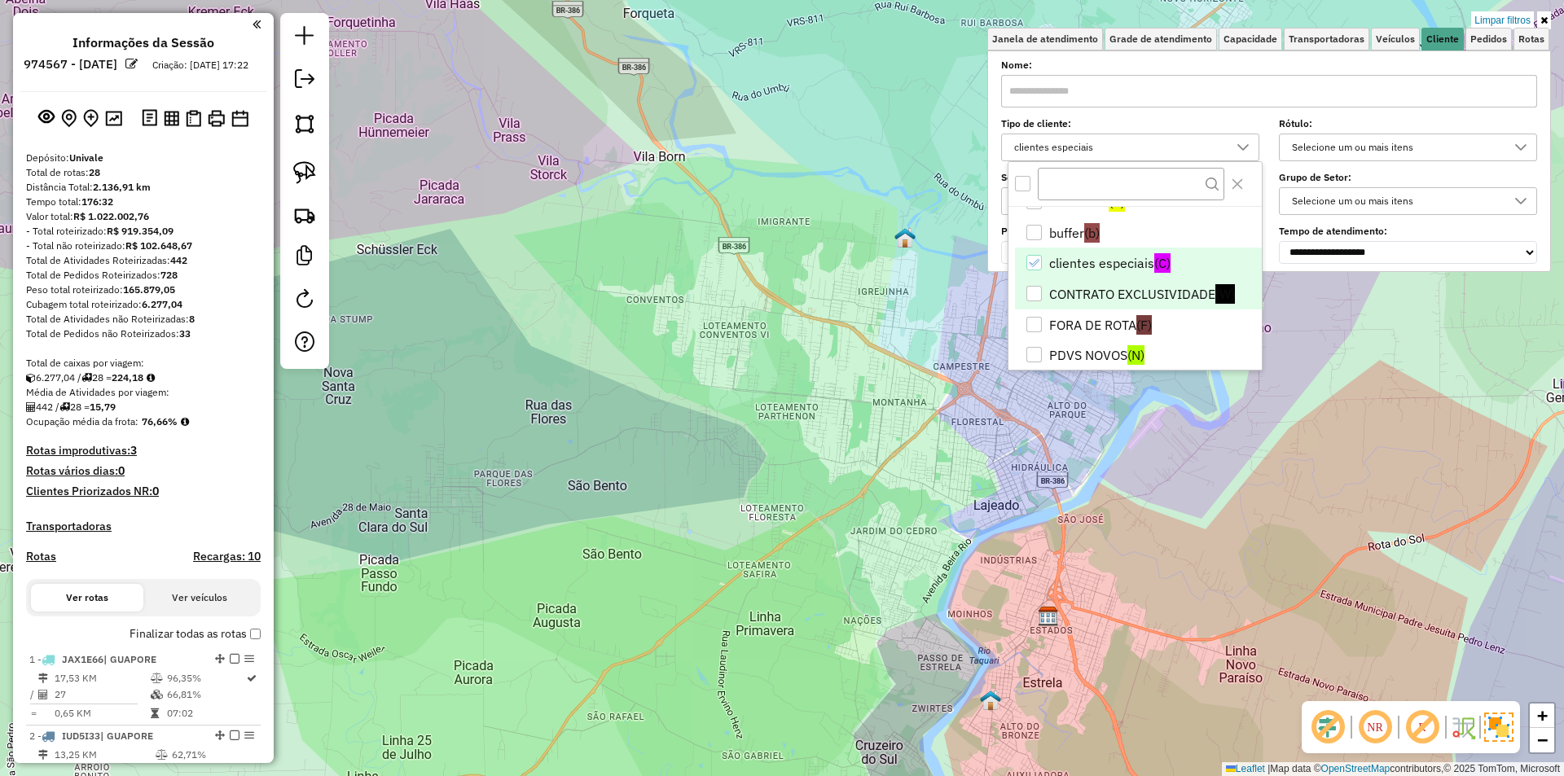
click at [1075, 298] on li "CONTRATO EXCLUSIVIDADE (W)" at bounding box center [1138, 294] width 247 height 31
click at [1062, 265] on body "Aplicando filtros Pop-up bloqueado! Seu navegador bloqueou automáticamente a ab…" at bounding box center [782, 388] width 1564 height 776
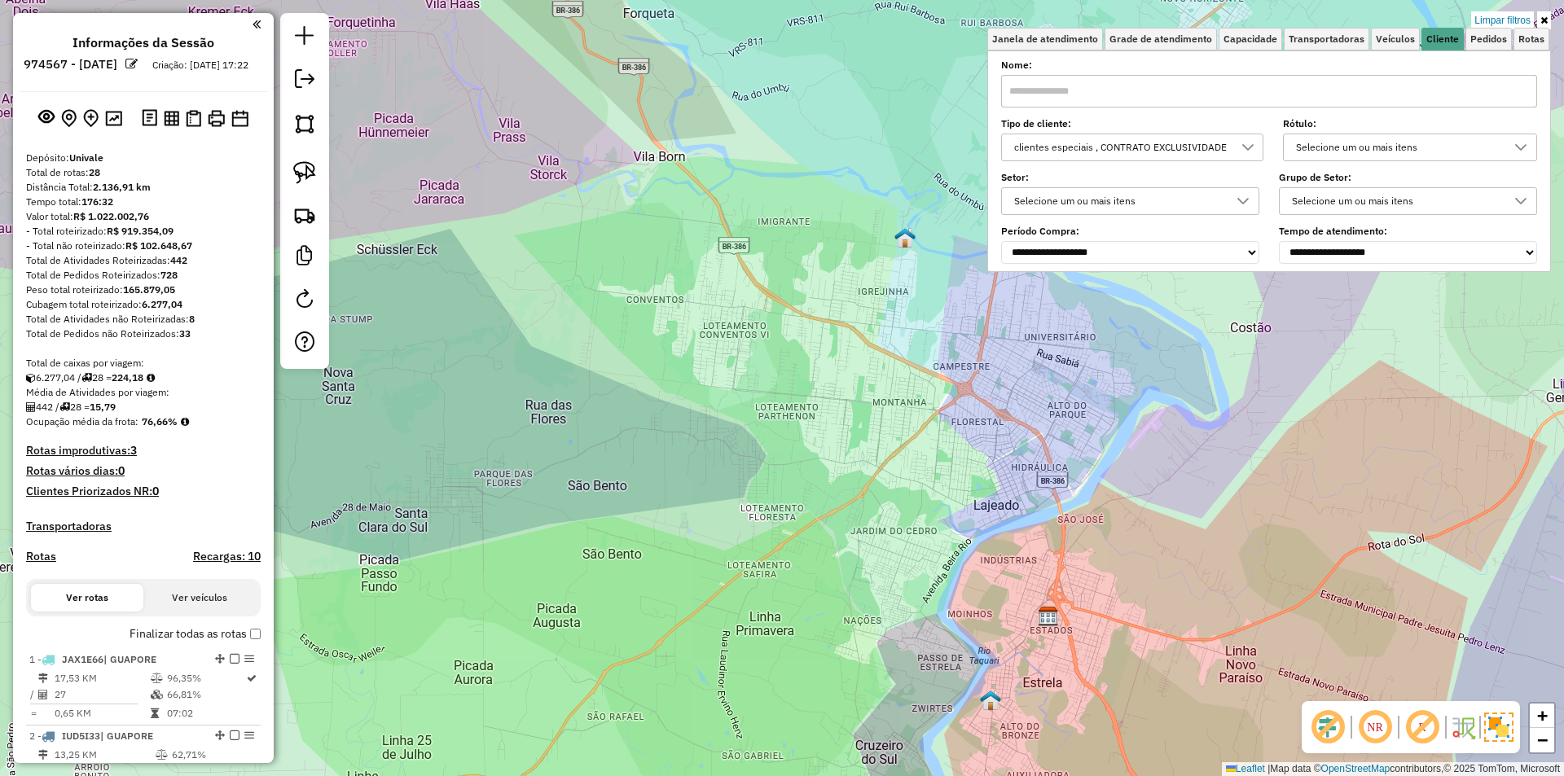
click at [1246, 143] on icon at bounding box center [1248, 147] width 13 height 13
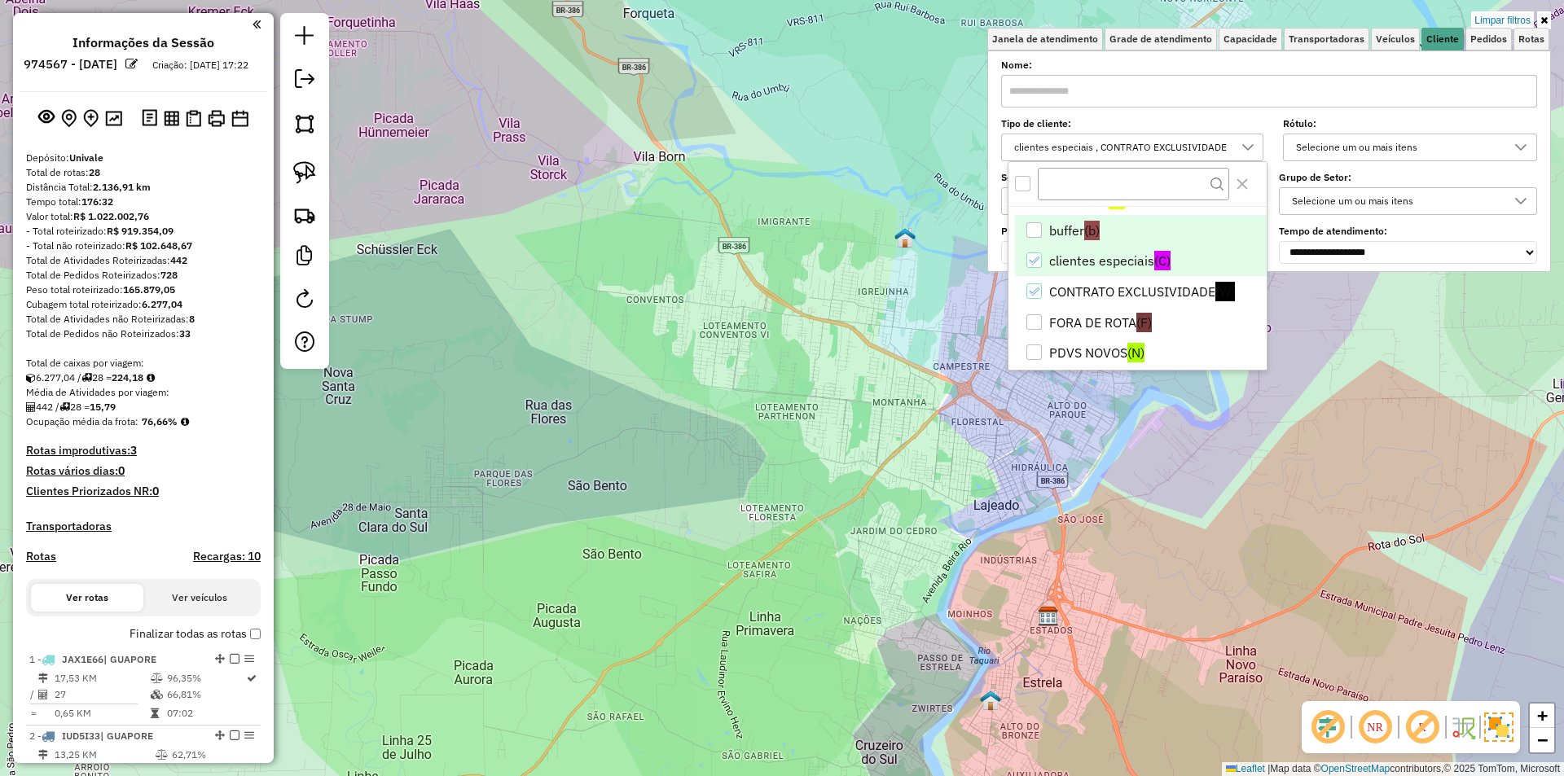
scroll to position [157, 0]
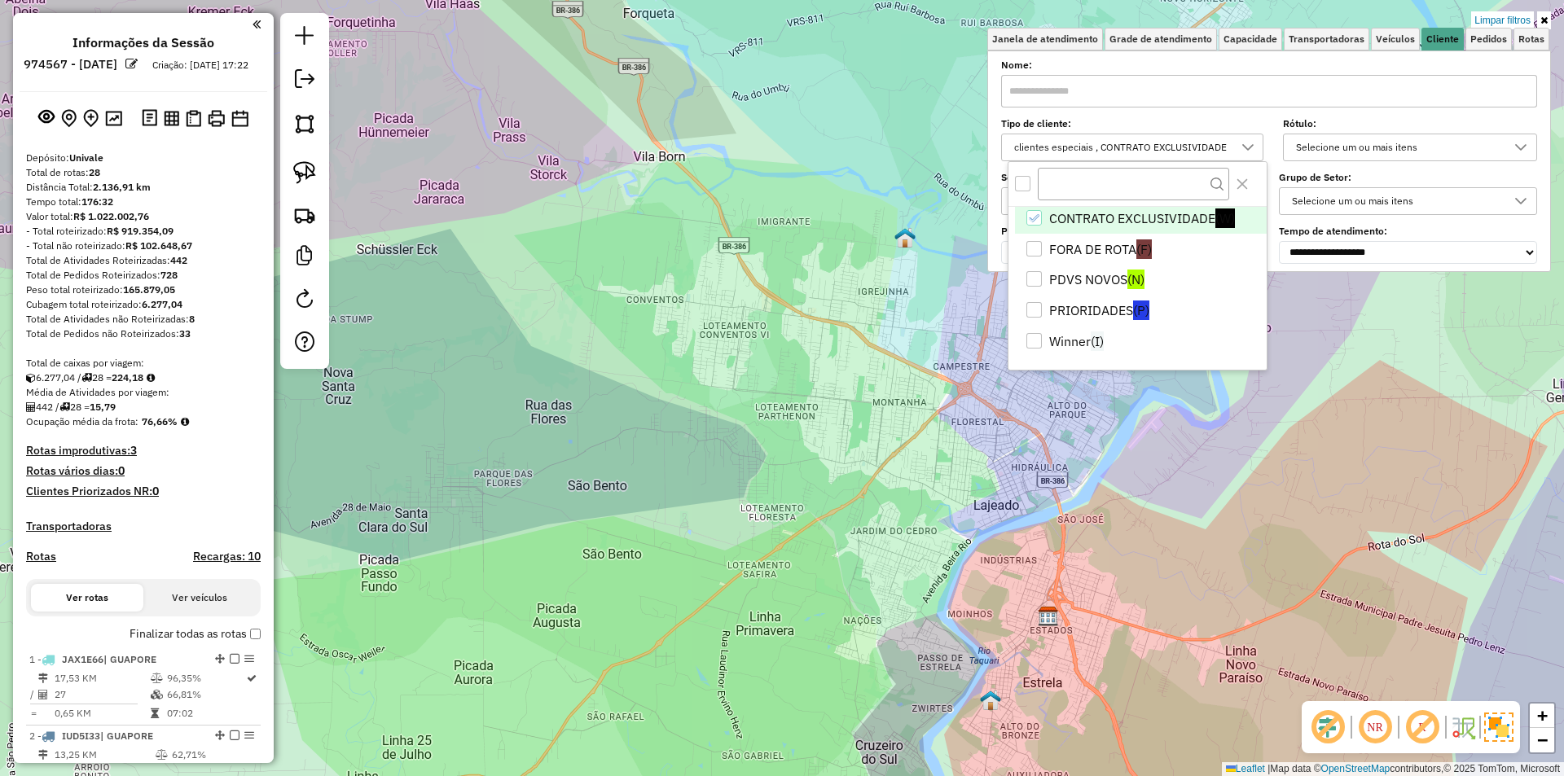
click at [1070, 217] on li "CONTRATO EXCLUSIVIDADE (W)" at bounding box center [1141, 218] width 252 height 31
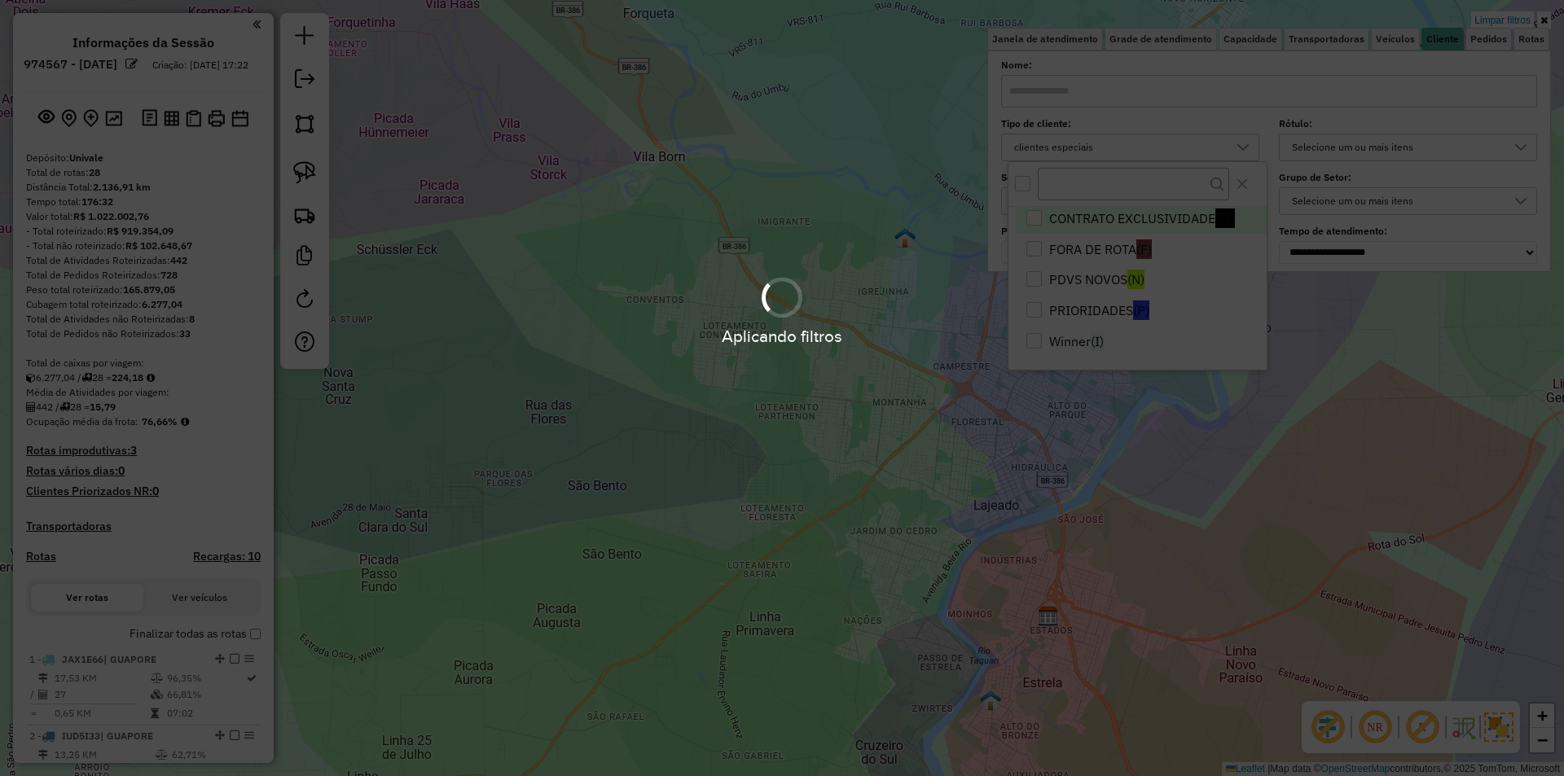
drag, startPoint x: 1072, startPoint y: 248, endPoint x: 1162, endPoint y: 281, distance: 95.6
click at [1076, 248] on body "Aplicando filtros Pop-up bloqueado! Seu navegador bloqueou automáticamente a ab…" at bounding box center [782, 388] width 1564 height 776
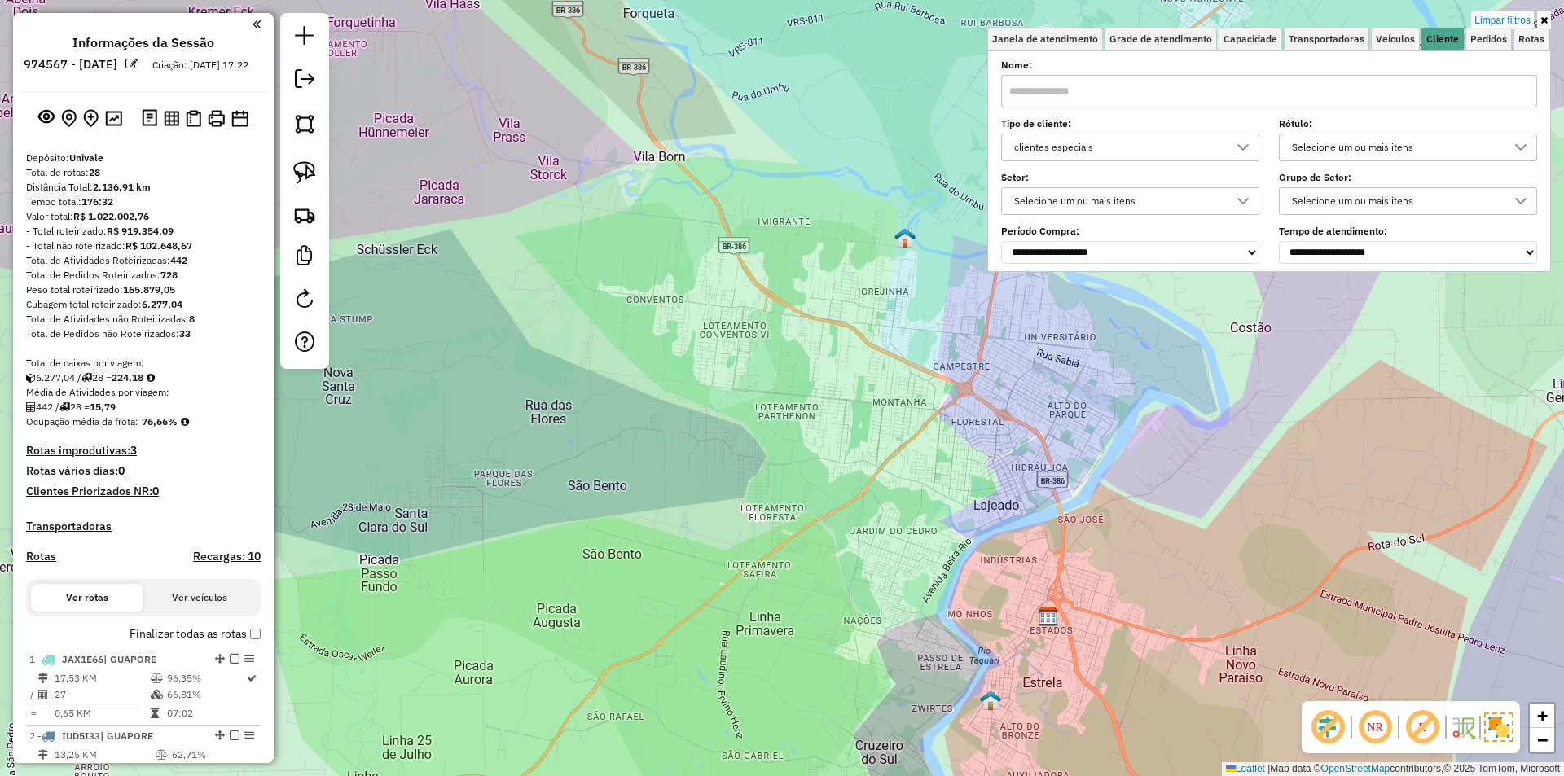
click at [1242, 147] on icon at bounding box center [1243, 147] width 13 height 13
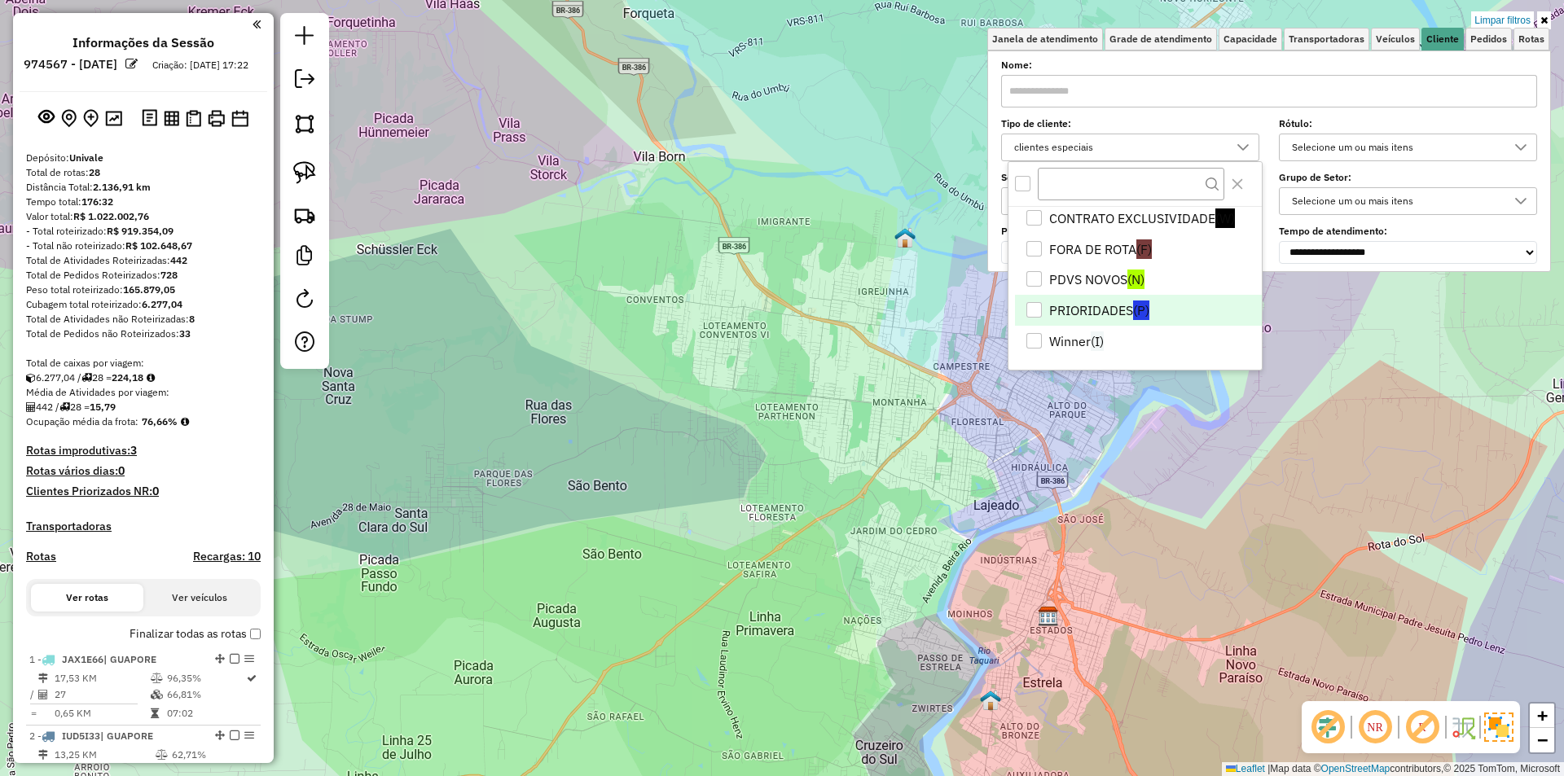
click at [1093, 305] on li "PRIORIDADES (P)" at bounding box center [1138, 310] width 247 height 31
click at [1544, 17] on icon at bounding box center [1544, 20] width 7 height 10
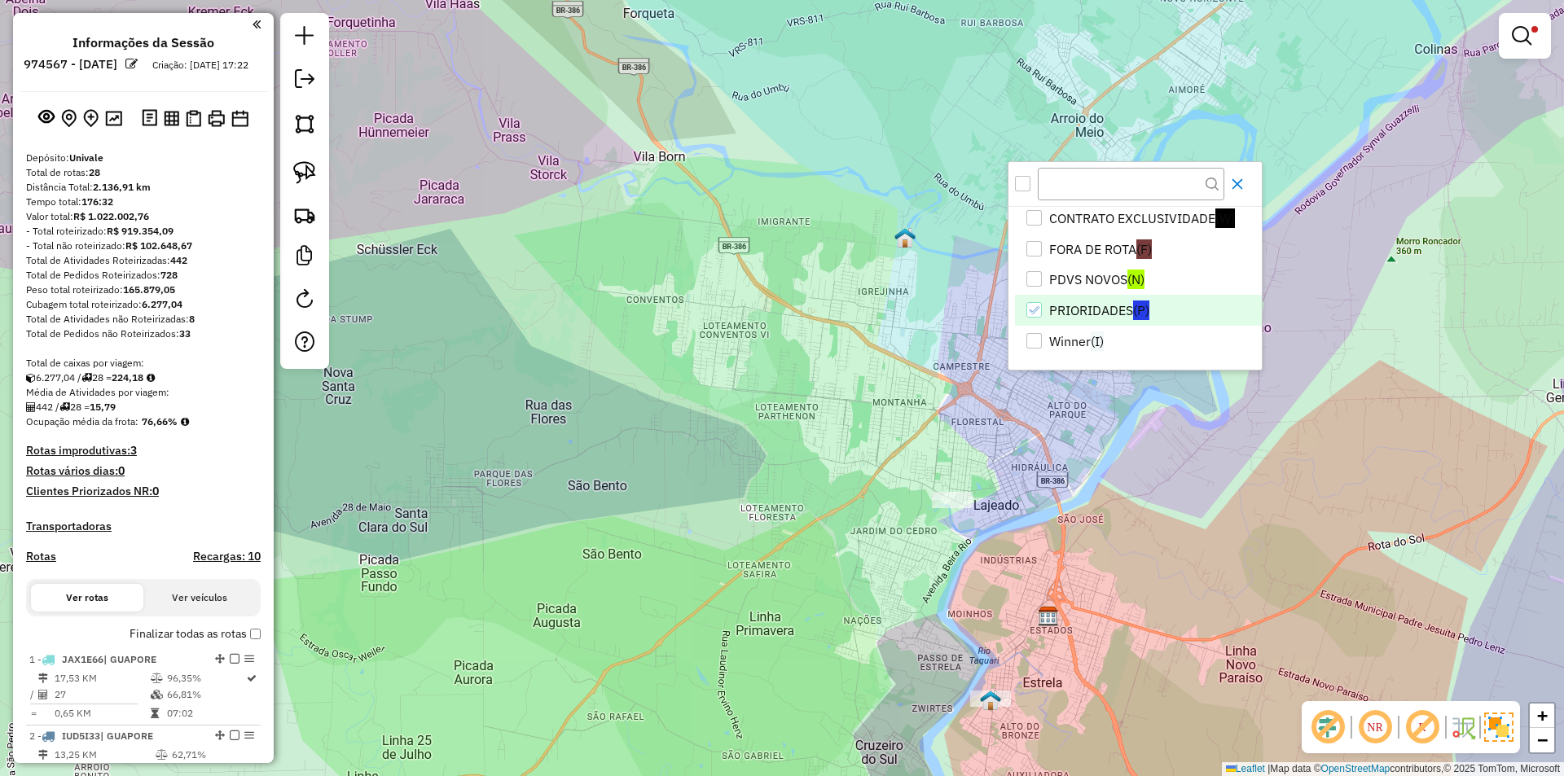
click at [1239, 181] on icon "Close" at bounding box center [1237, 184] width 13 height 13
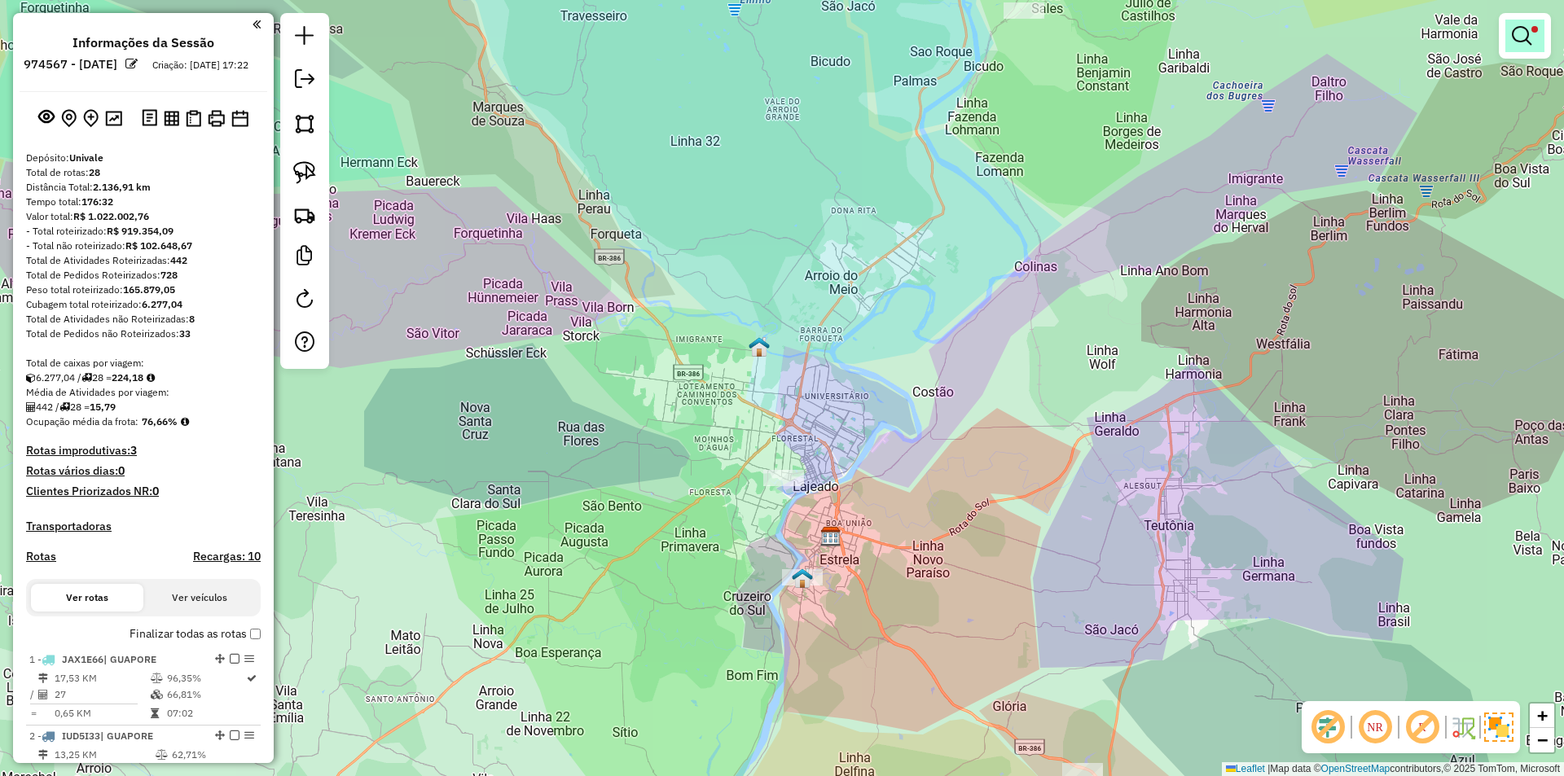
click at [1538, 43] on link at bounding box center [1525, 36] width 39 height 33
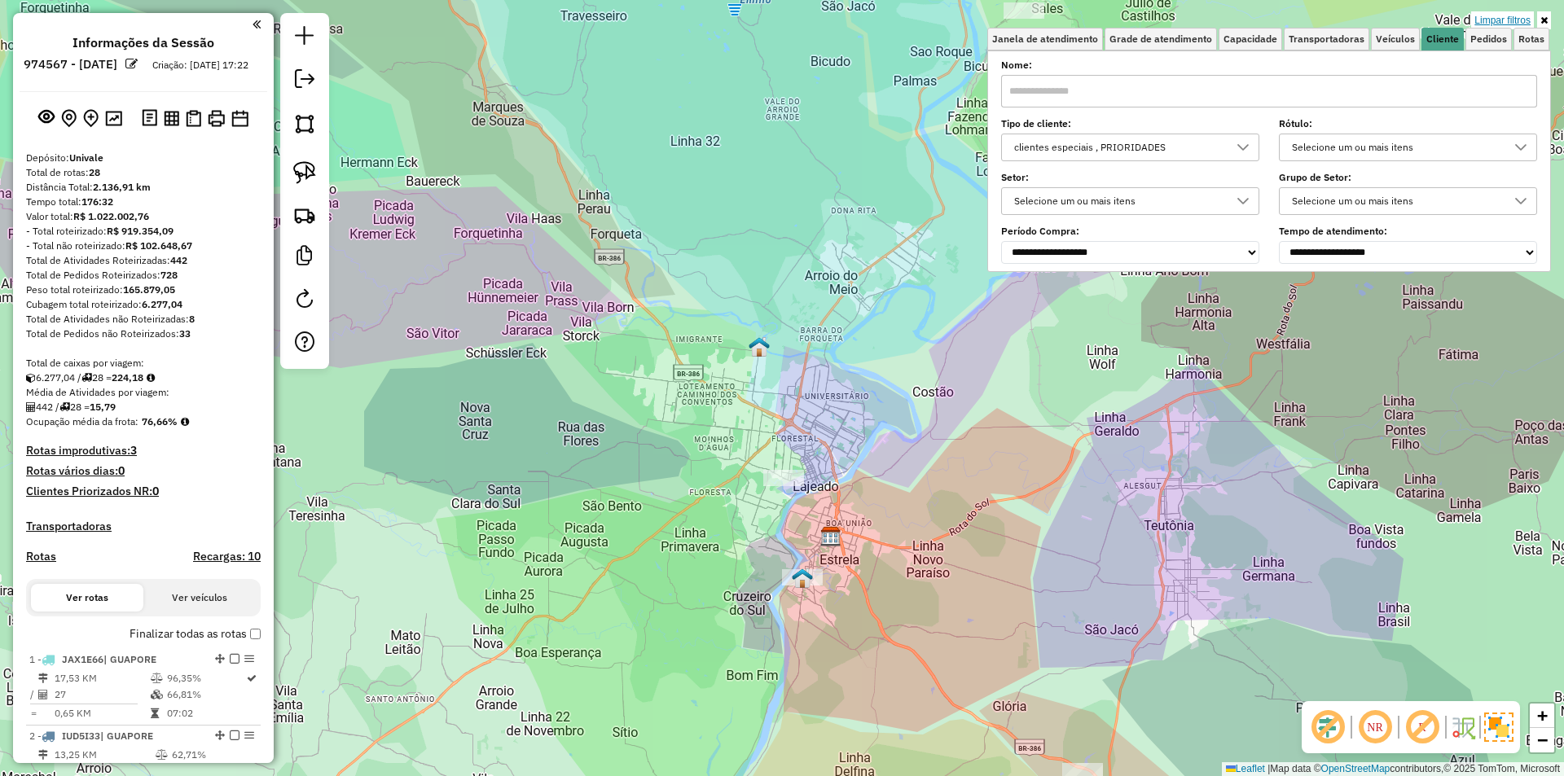
click at [1494, 18] on link "Limpar filtros" at bounding box center [1502, 20] width 63 height 18
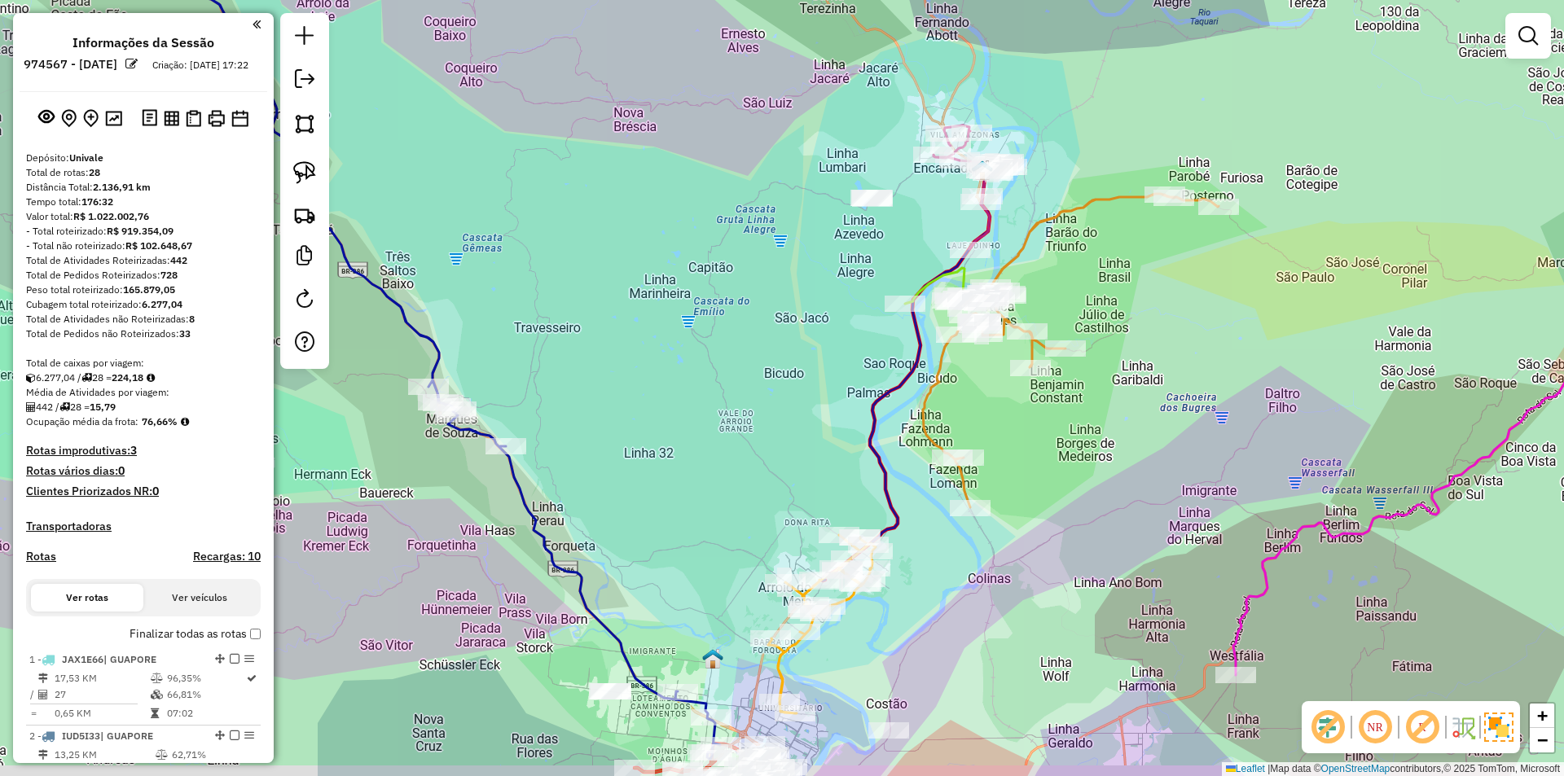
drag, startPoint x: 1128, startPoint y: 624, endPoint x: 1031, endPoint y: 210, distance: 425.1
click at [1034, 218] on div "Janela de atendimento Grade de atendimento Capacidade Transportadoras Veículos …" at bounding box center [782, 388] width 1564 height 776
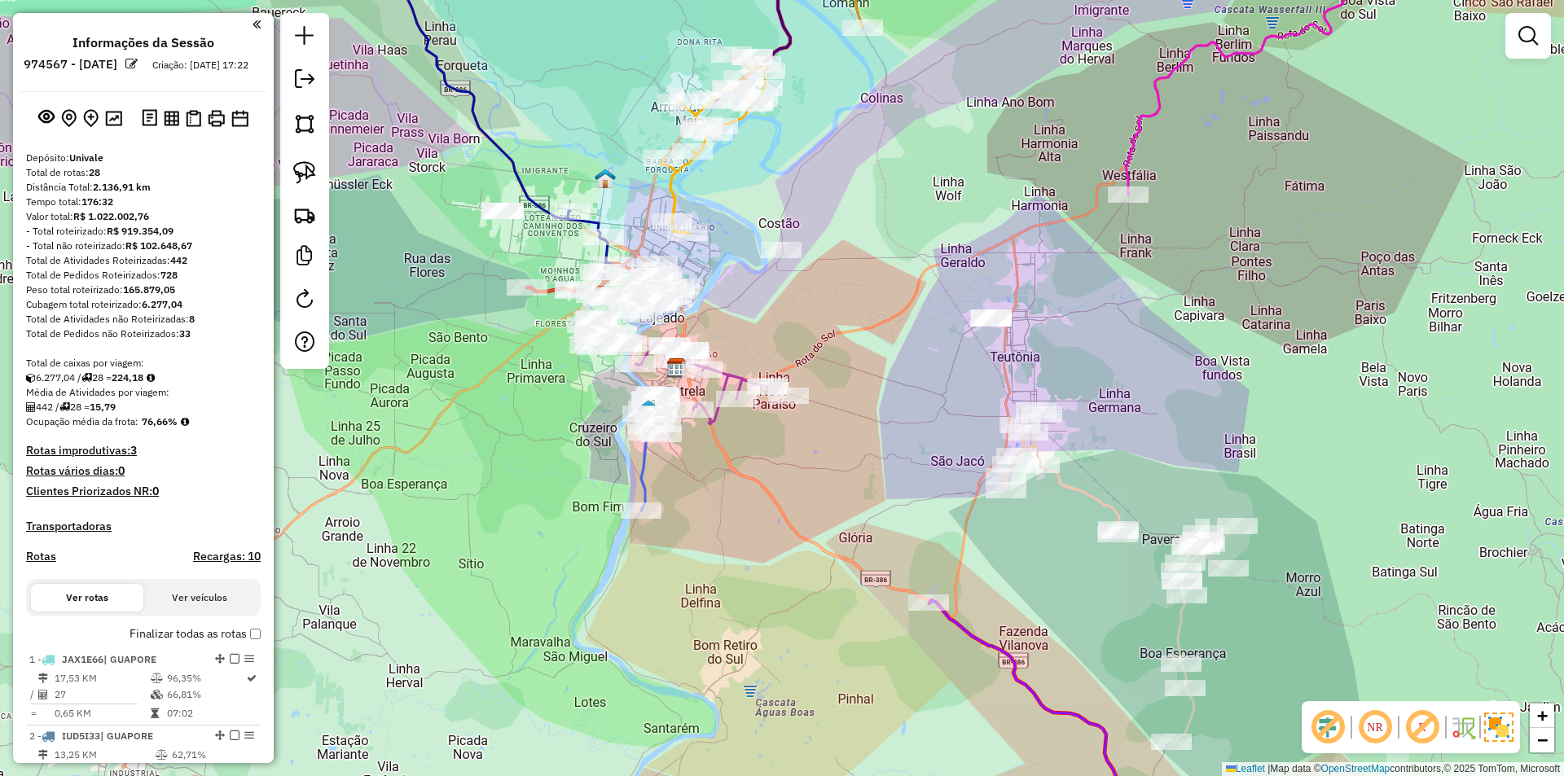
click at [982, 635] on icon at bounding box center [1036, 727] width 213 height 254
select select "**********"
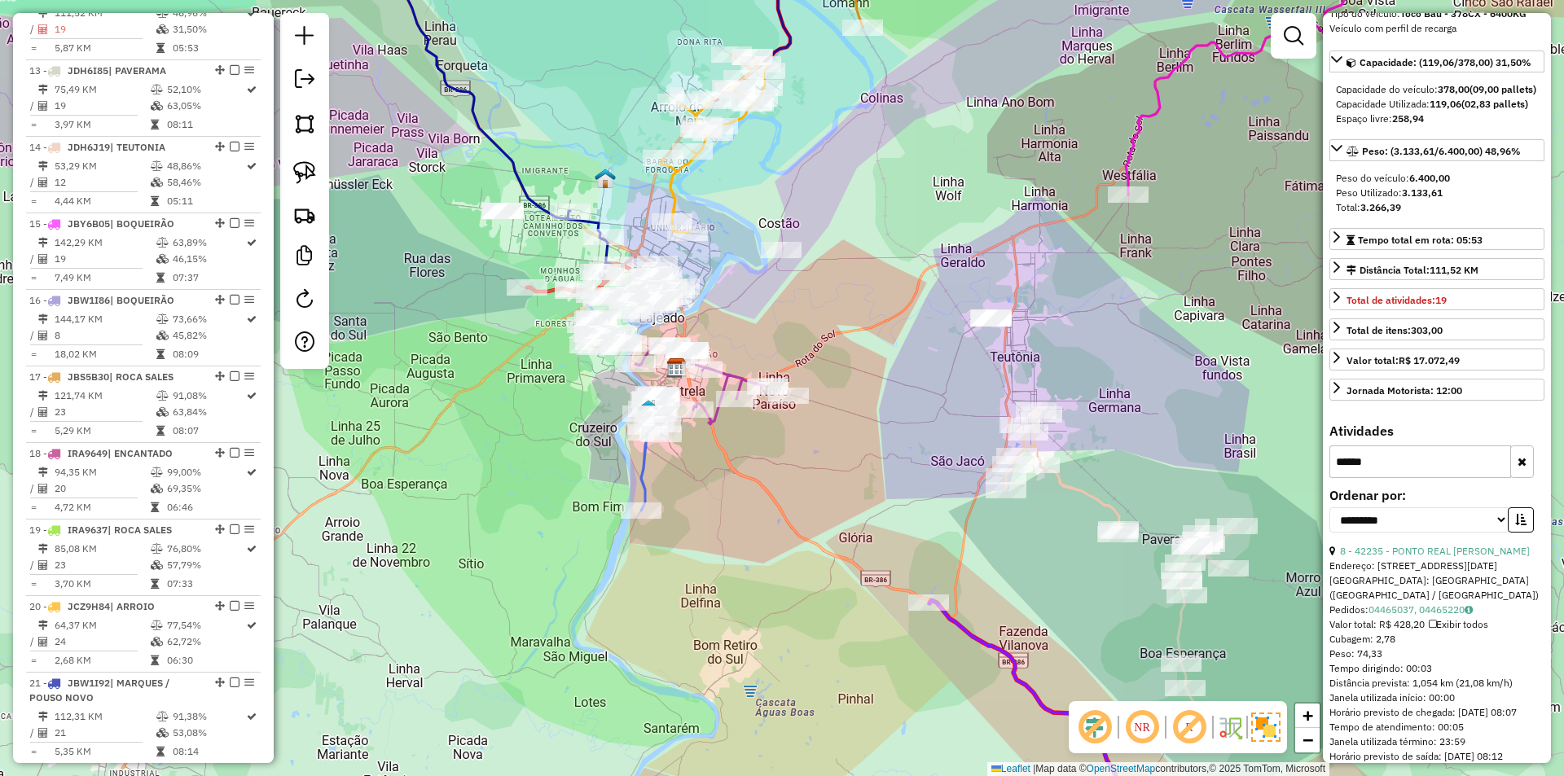
scroll to position [244, 0]
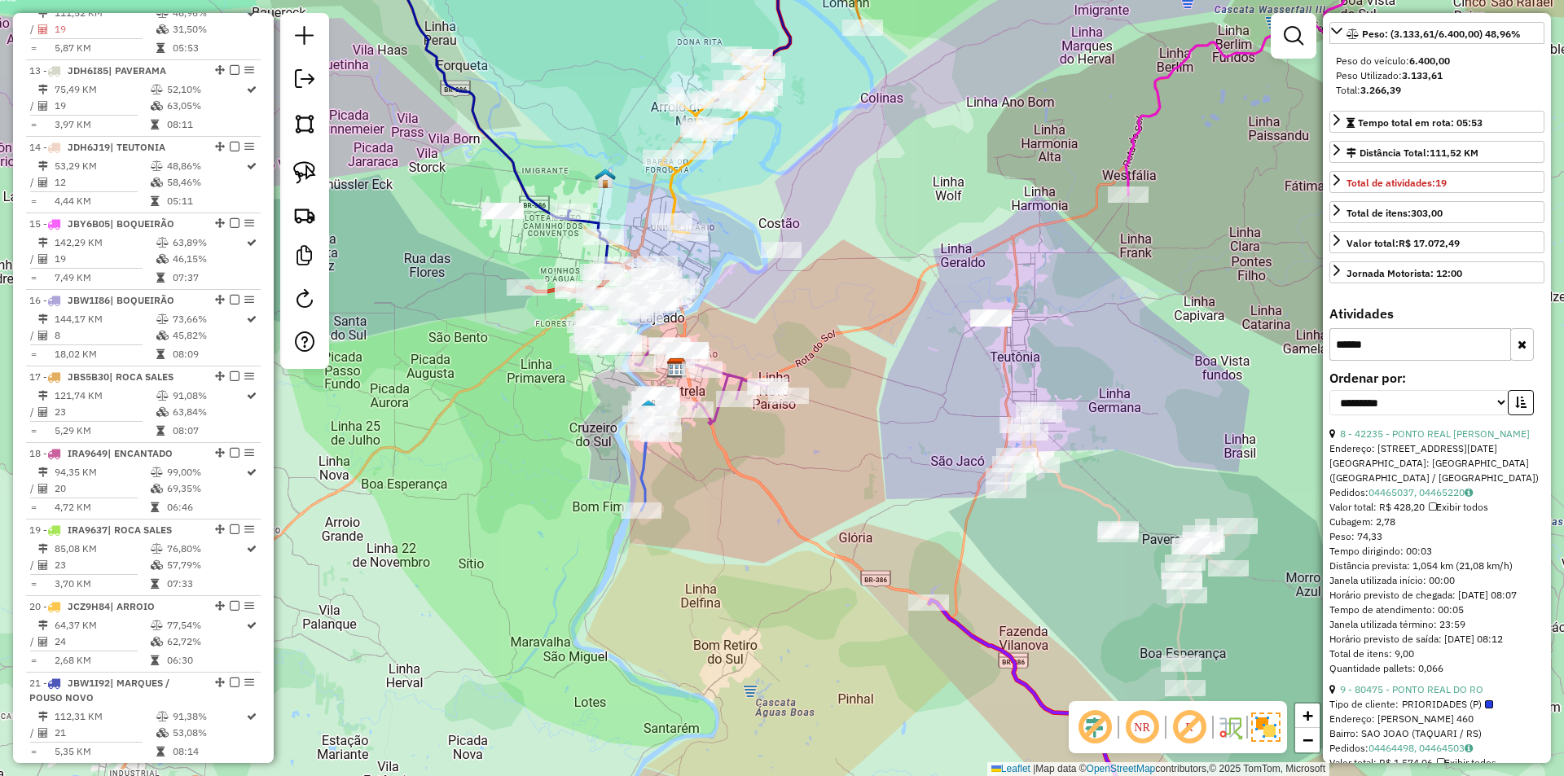
drag, startPoint x: 1391, startPoint y: 380, endPoint x: 1207, endPoint y: 375, distance: 184.2
click at [1207, 376] on hb-router-mapa "Informações da Sessão 974567 - [DATE] Criação: [DATE] 17:22 Depósito: Univale T…" at bounding box center [782, 388] width 1564 height 776
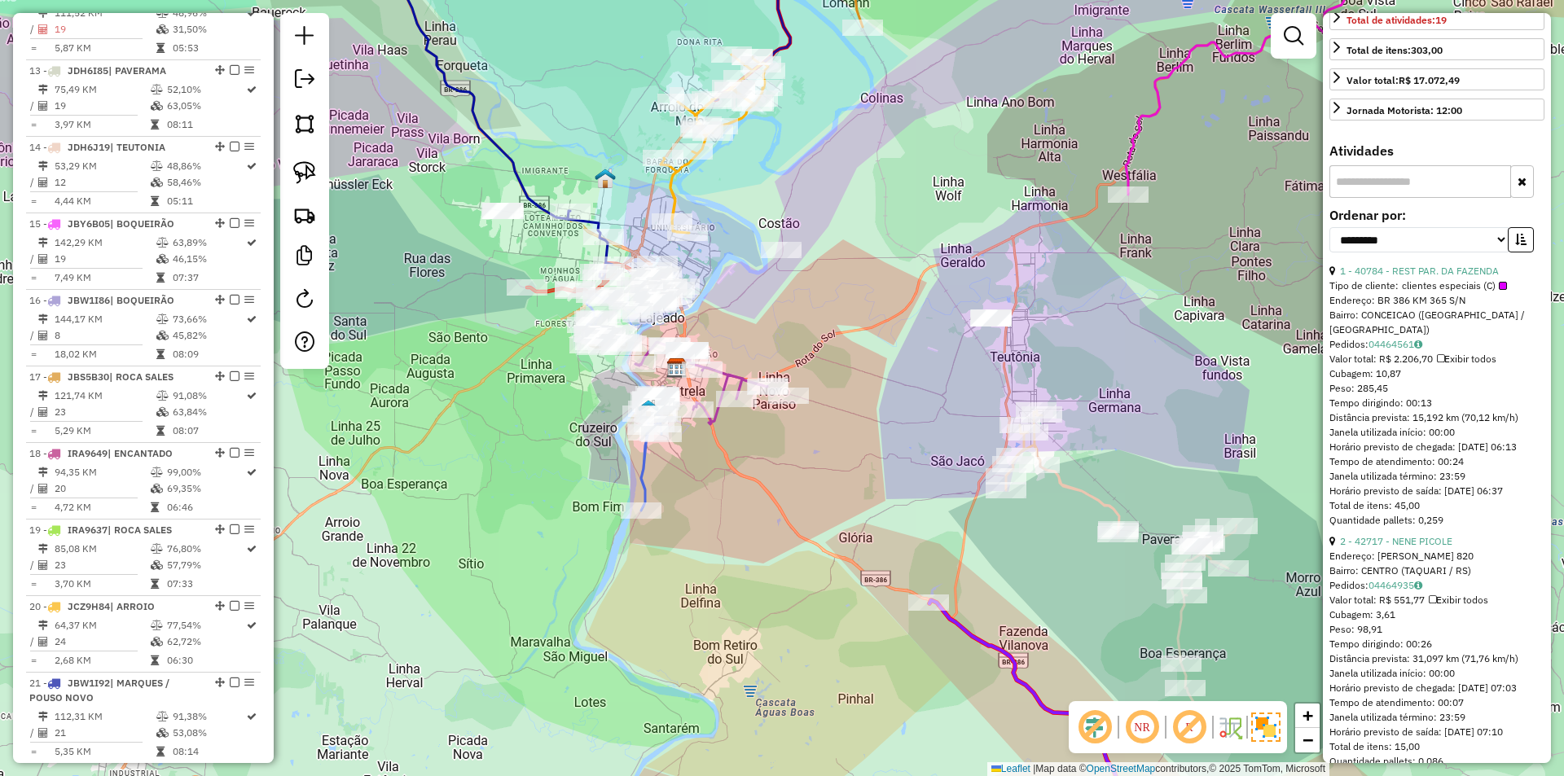
scroll to position [0, 0]
